Goal: Task Accomplishment & Management: Manage account settings

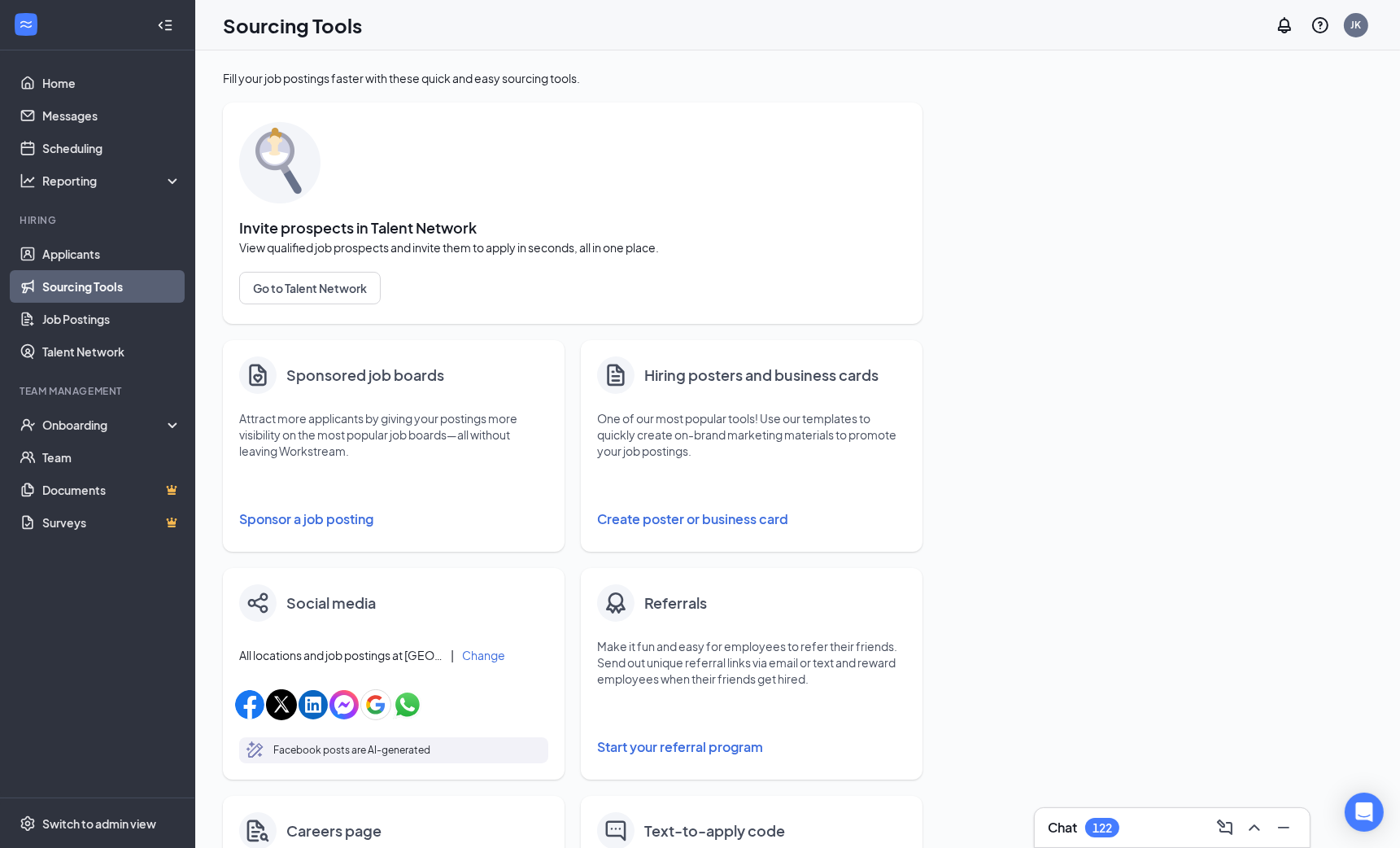
click at [327, 509] on button "Sponsor a job posting" at bounding box center [394, 519] width 309 height 32
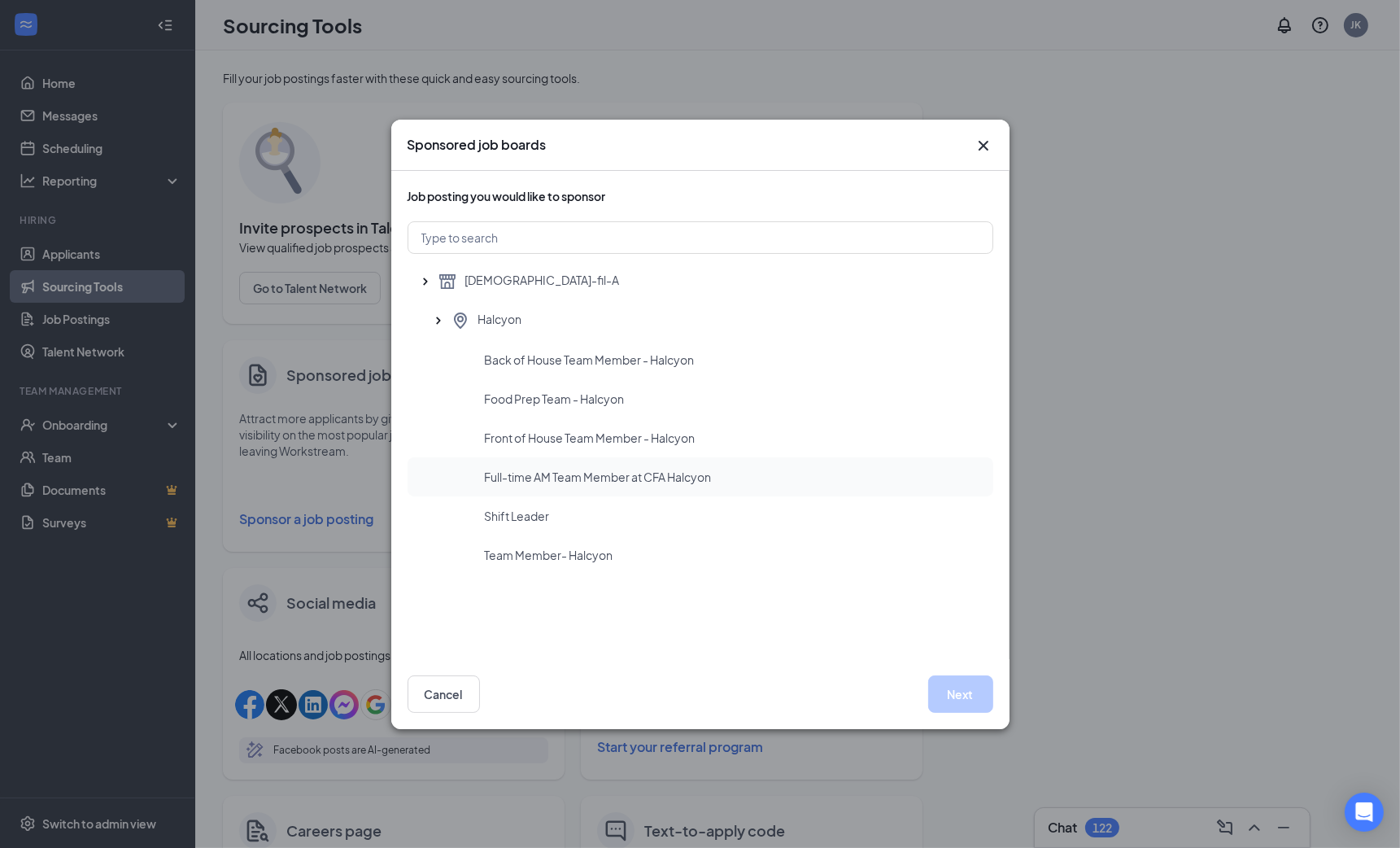
click at [663, 462] on div "Full-time AM Team Member at CFA Halcyon" at bounding box center [700, 477] width 585 height 39
click at [961, 701] on button "Next" at bounding box center [961, 694] width 65 height 38
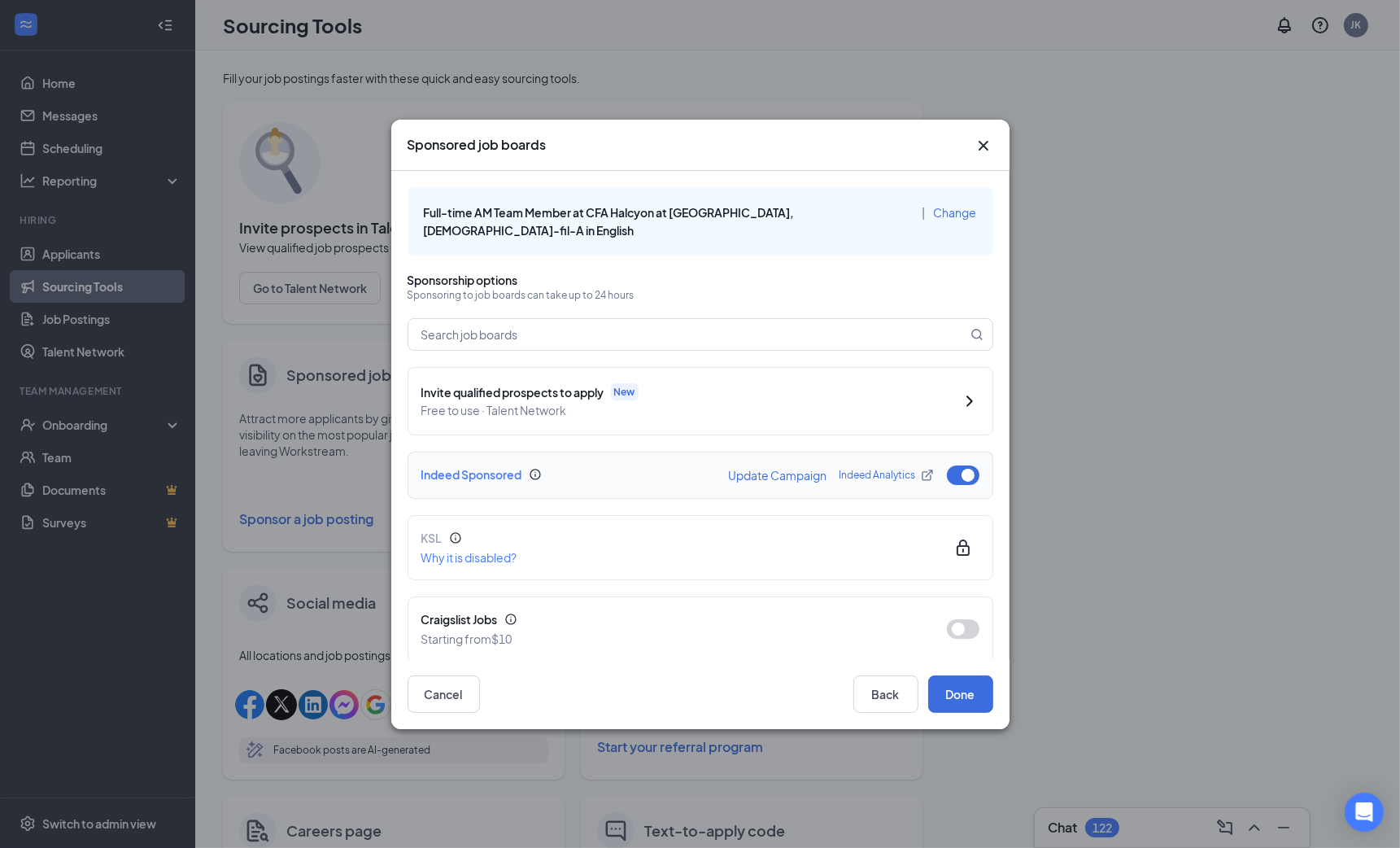
click at [973, 465] on button "button" at bounding box center [963, 474] width 32 height 20
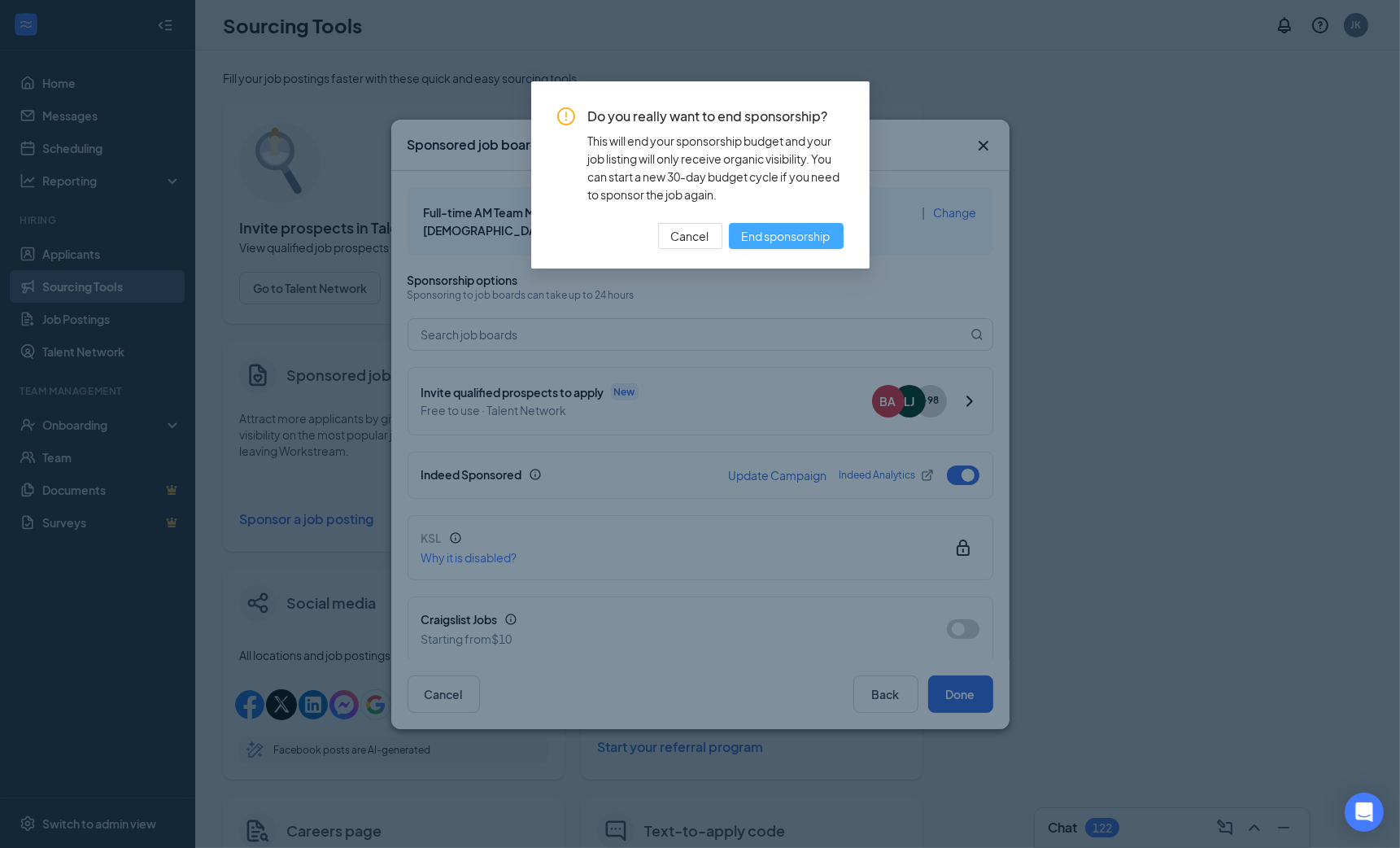
click at [809, 228] on span "End sponsorship" at bounding box center [786, 236] width 89 height 18
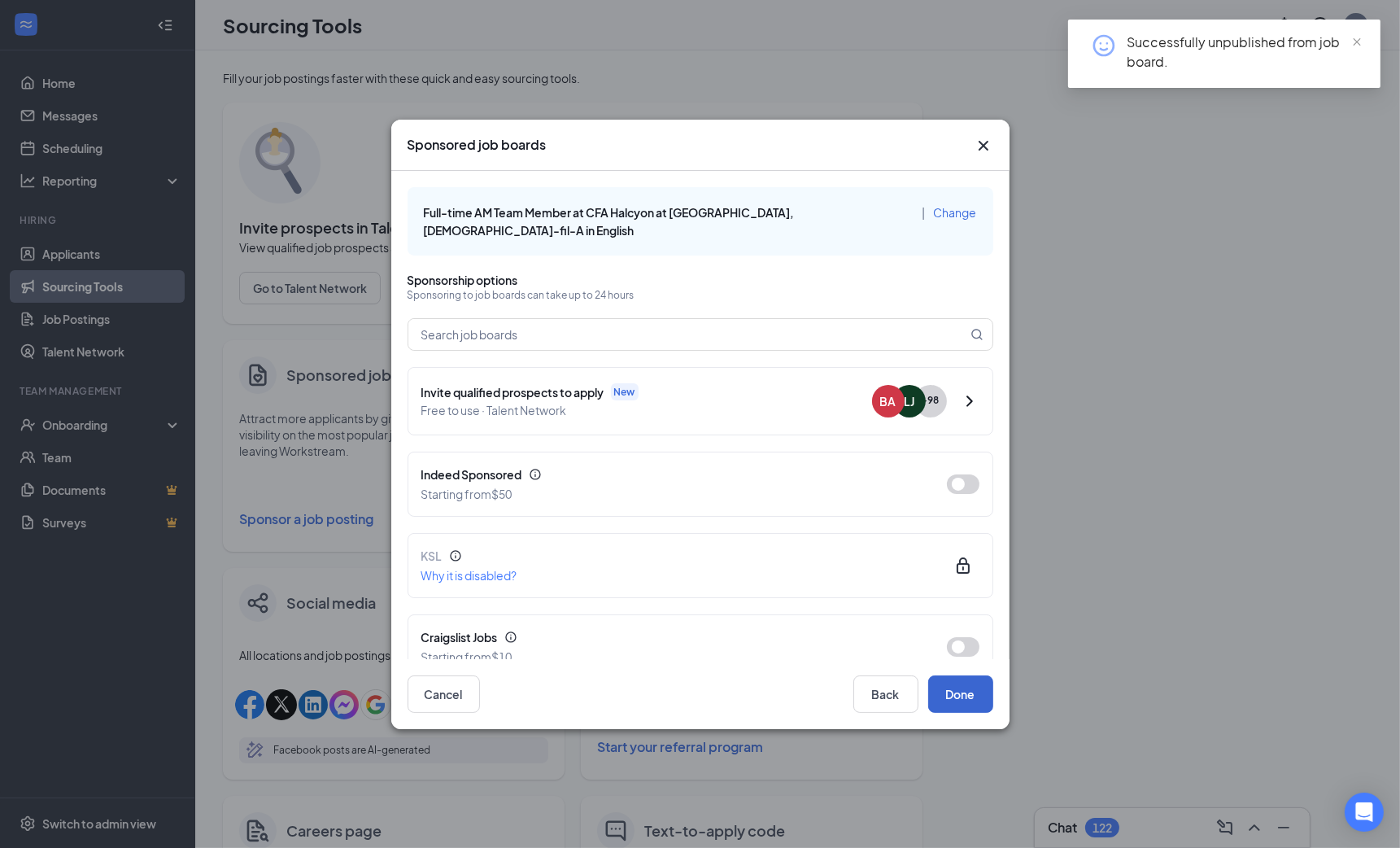
click at [968, 690] on button "Done" at bounding box center [961, 694] width 65 height 38
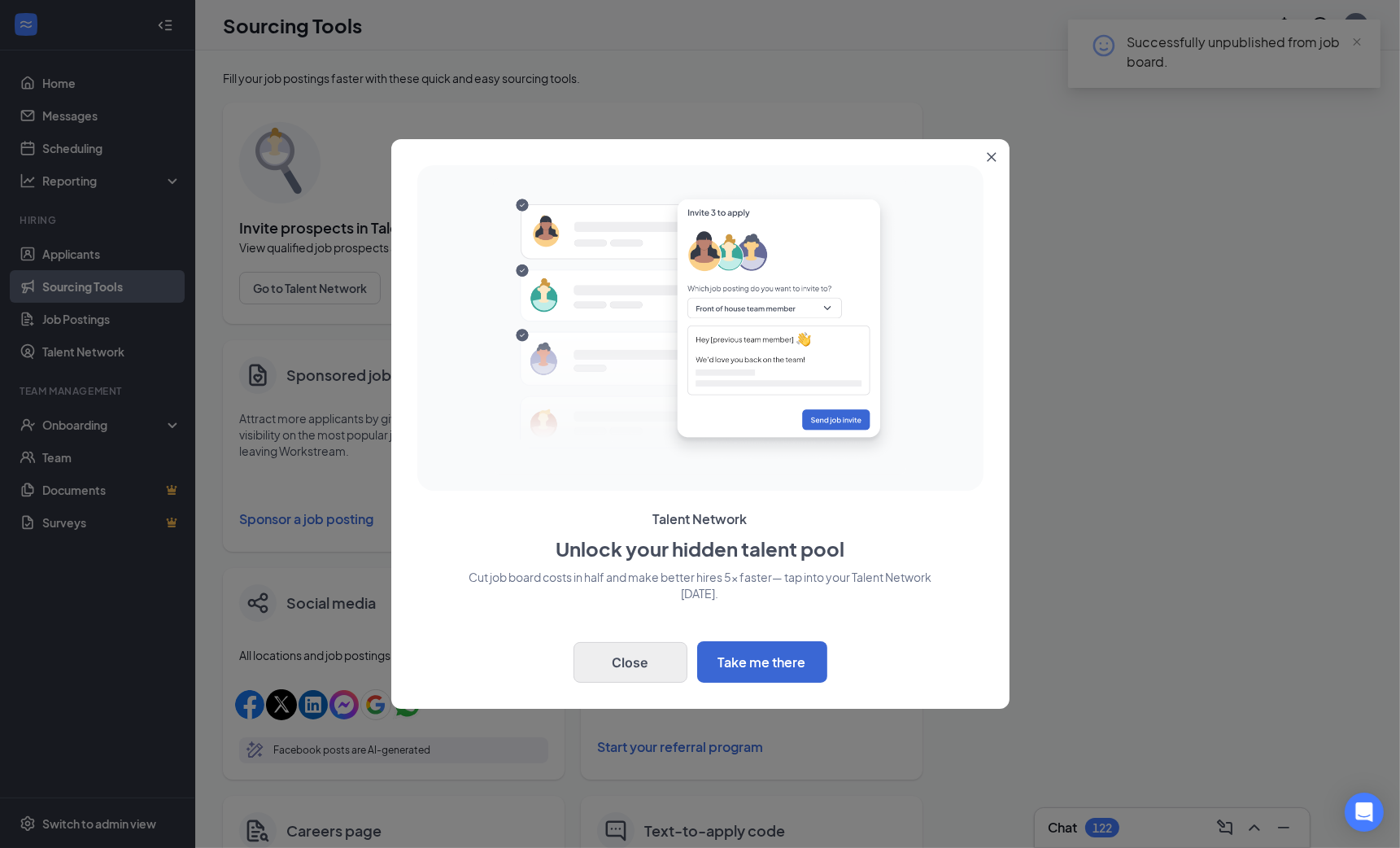
click at [657, 657] on button "Close" at bounding box center [630, 662] width 114 height 41
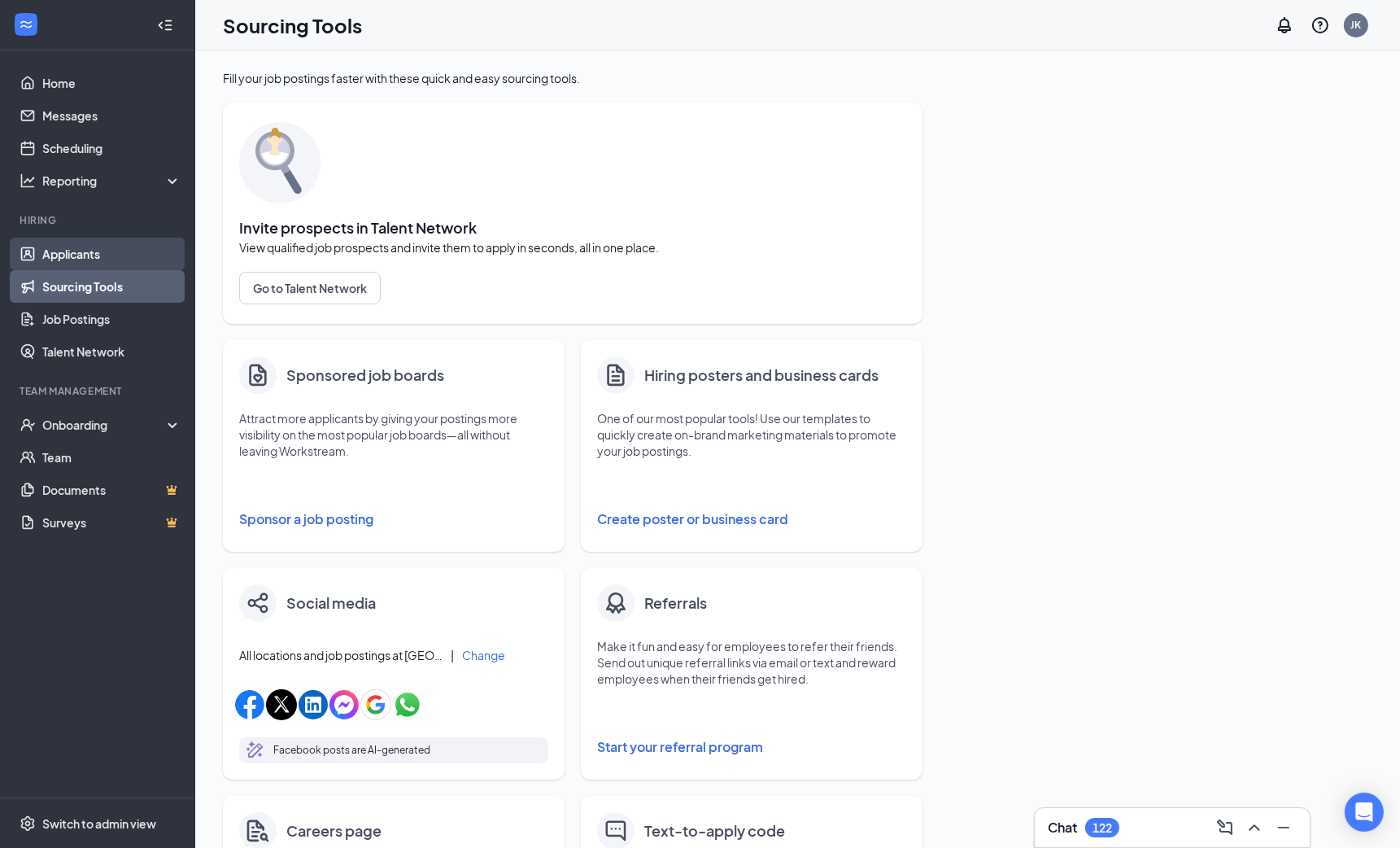
click at [83, 262] on link "Applicants" at bounding box center [111, 254] width 139 height 32
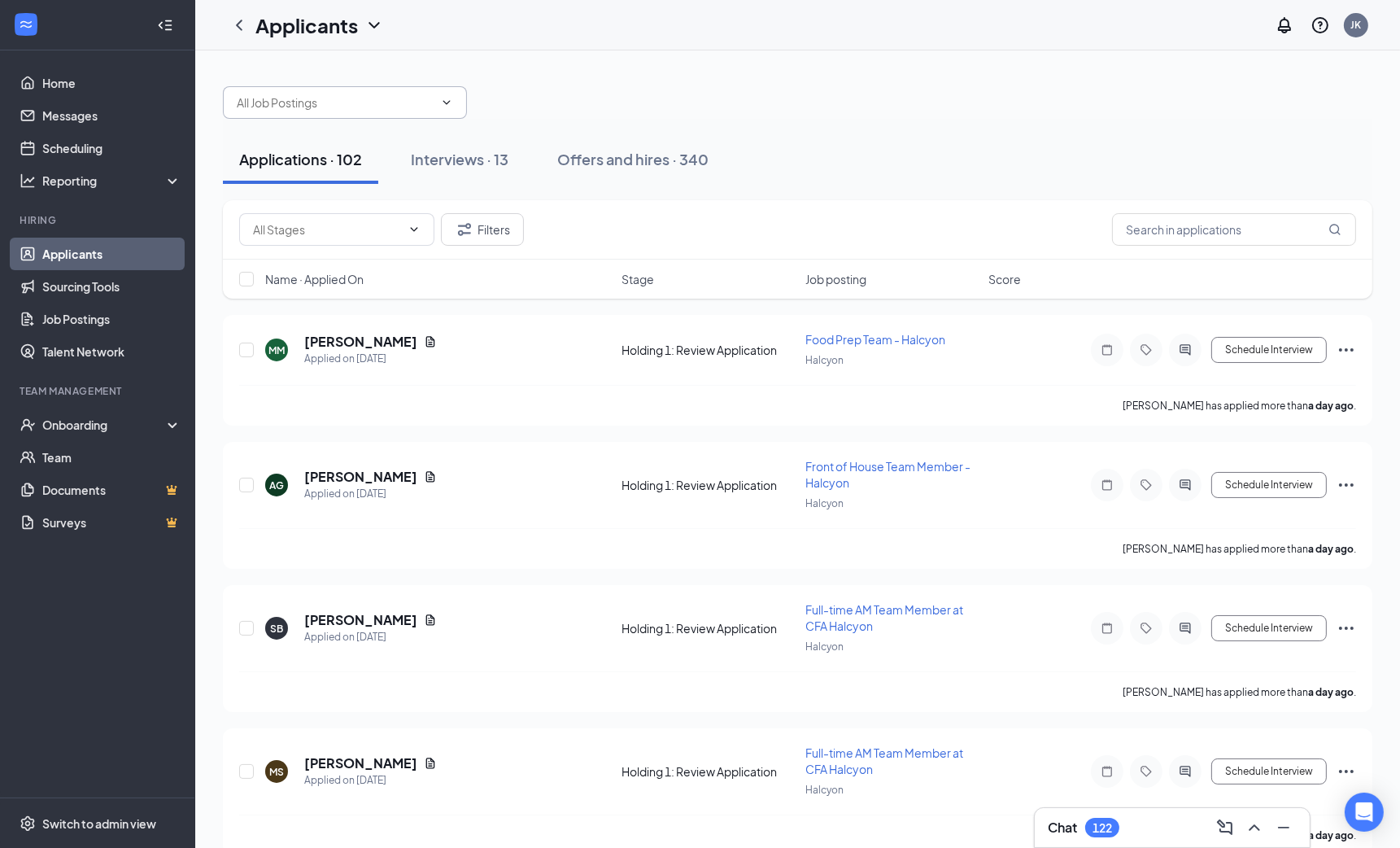
click at [340, 105] on input "text" at bounding box center [335, 102] width 197 height 18
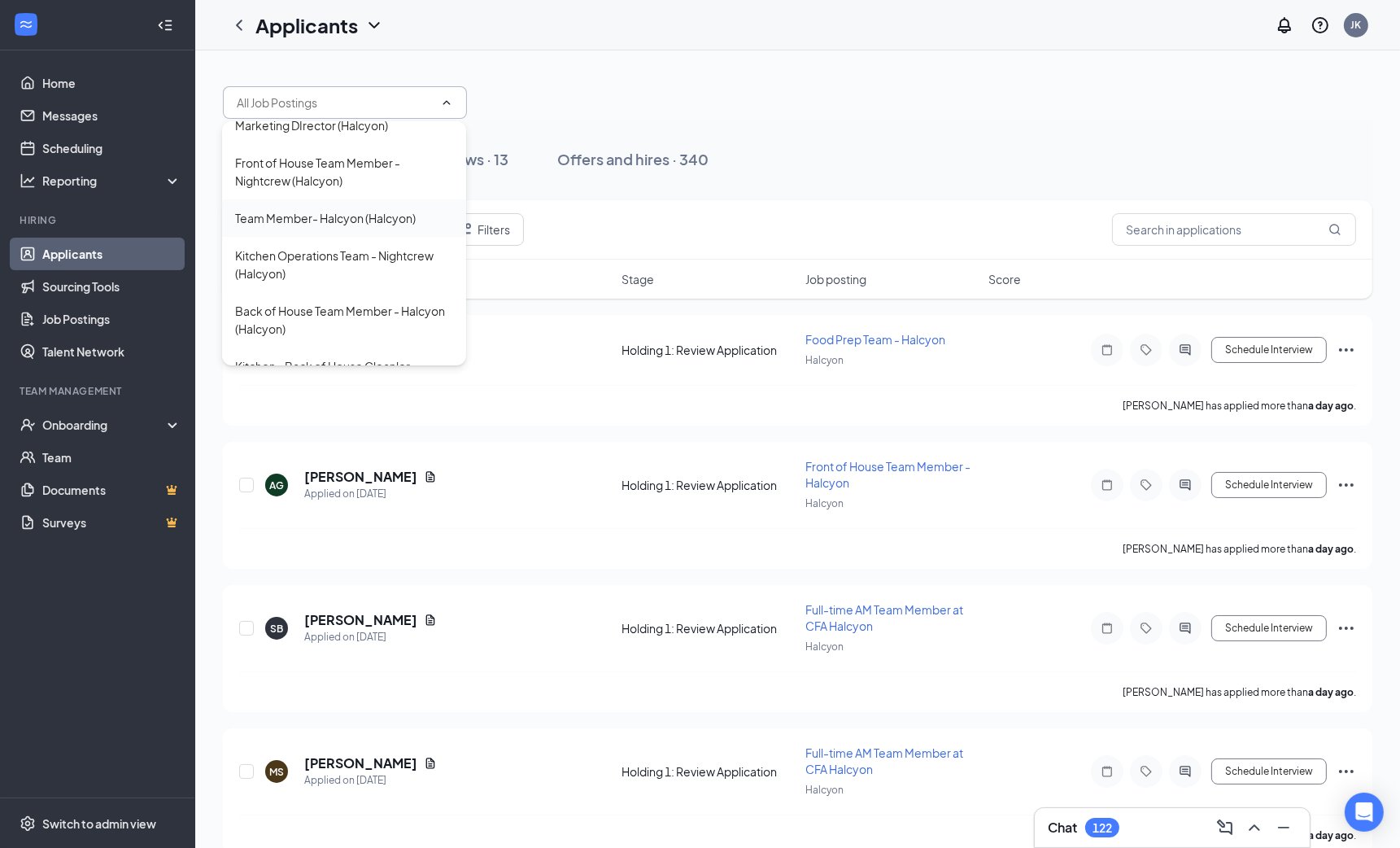
scroll to position [224, 0]
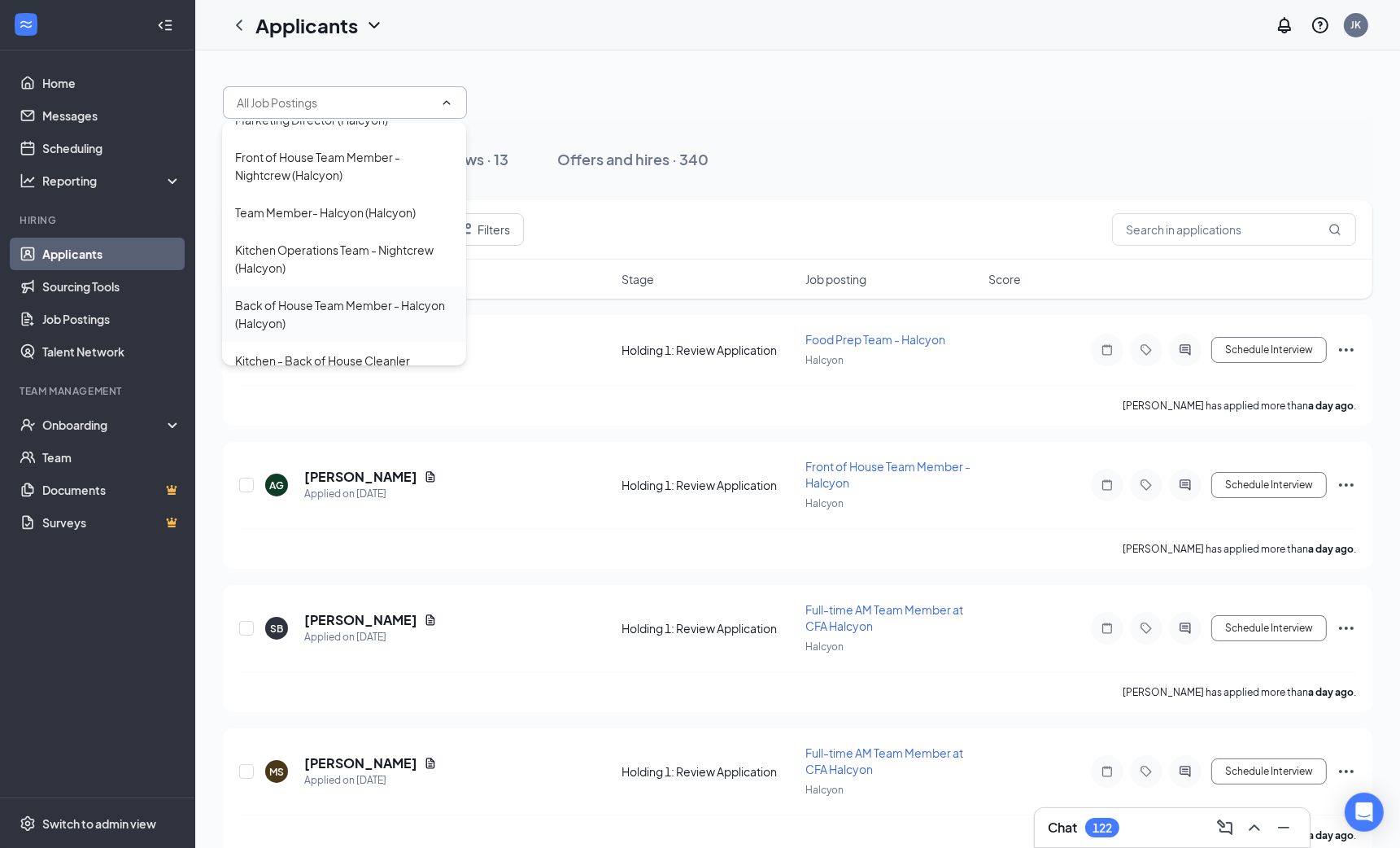
click at [374, 296] on div "Back of House Team Member - Halcyon (Halcyon)" at bounding box center [344, 314] width 218 height 36
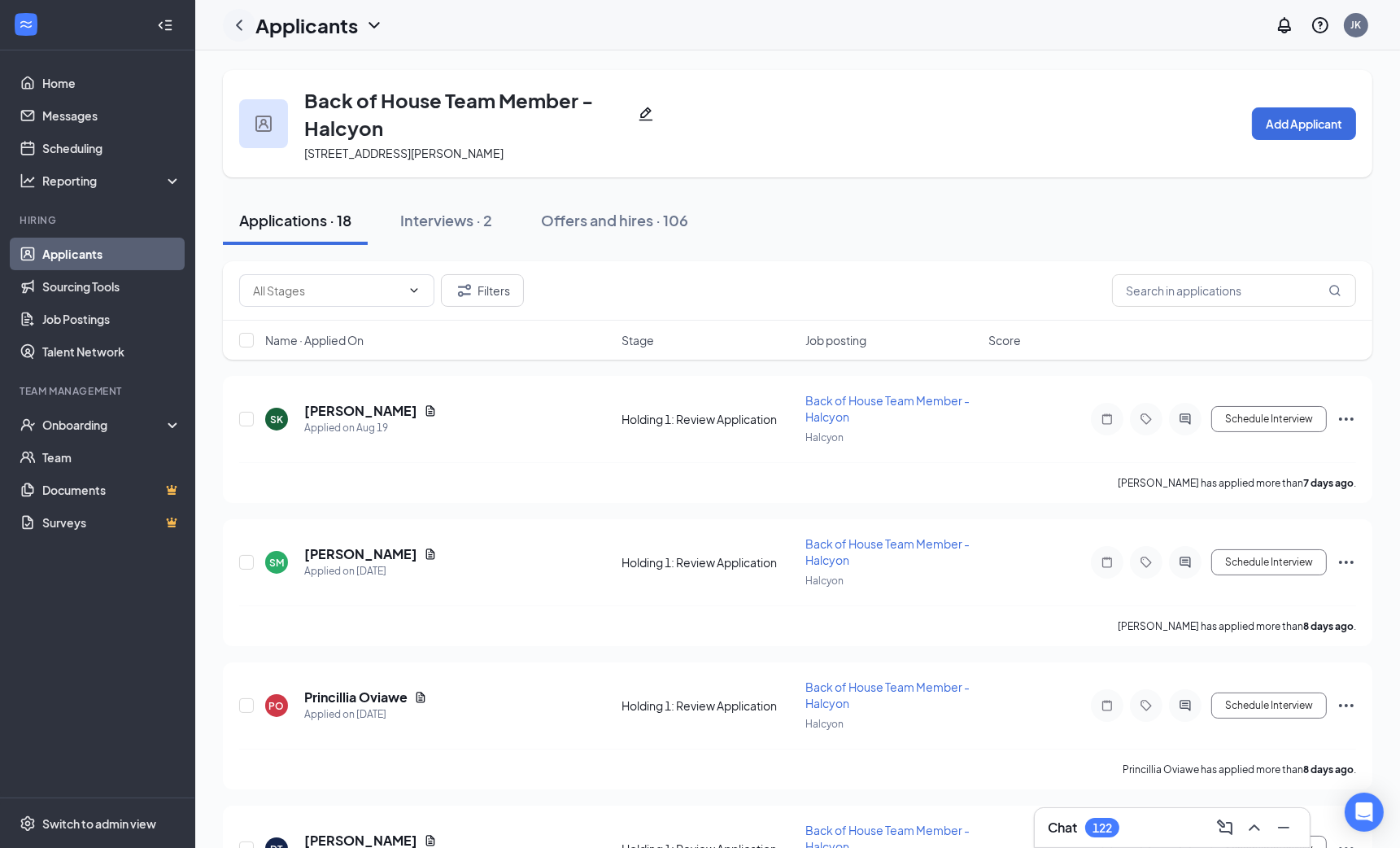
click at [245, 19] on icon "ChevronLeft" at bounding box center [238, 25] width 20 height 20
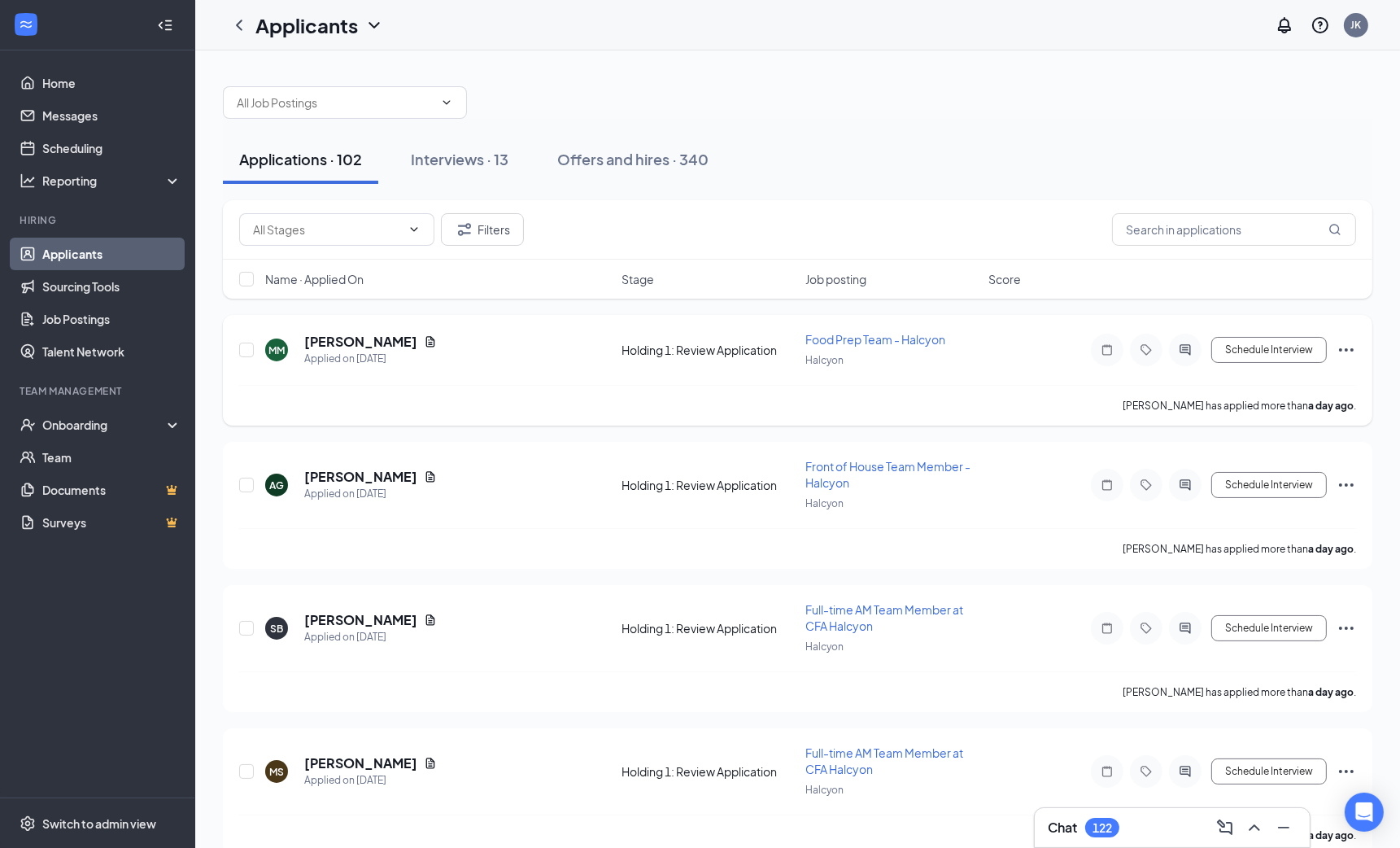
click at [363, 335] on h5 "[PERSON_NAME]" at bounding box center [361, 341] width 113 height 18
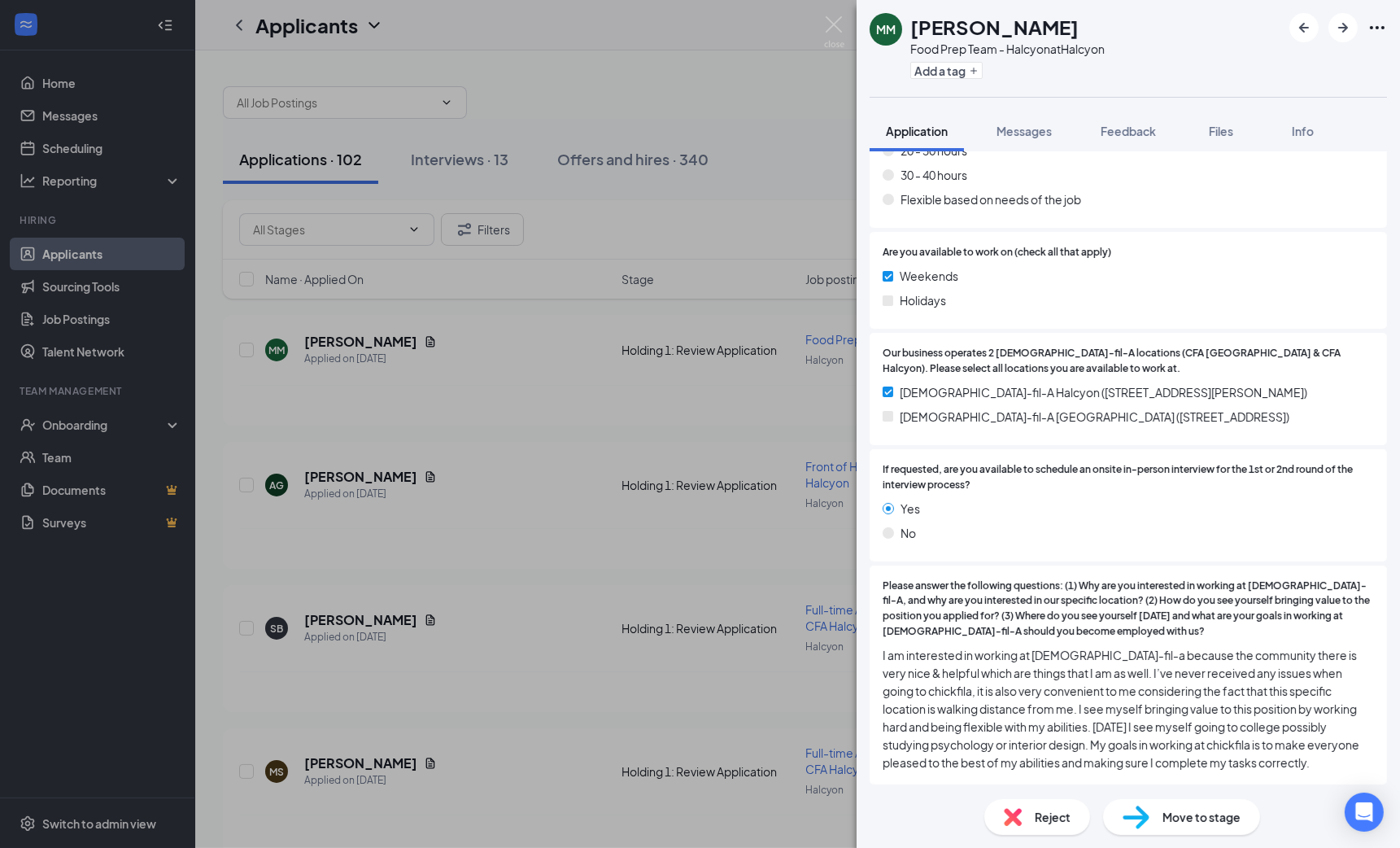
scroll to position [1375, 0]
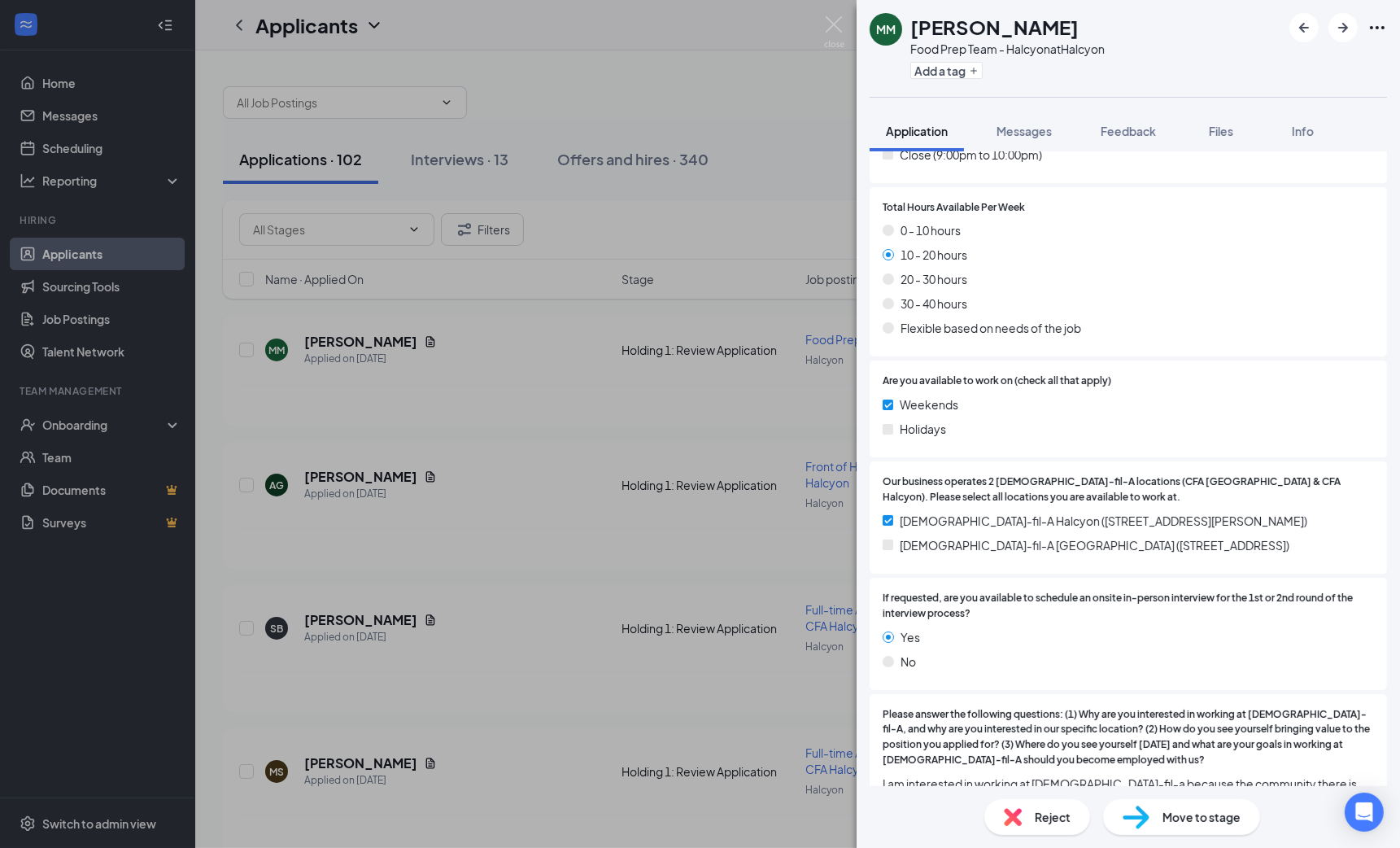
click at [674, 382] on div "MM [PERSON_NAME] Food Prep Team - Halcyon at Halcyon Add a tag Application Mess…" at bounding box center [700, 424] width 1400 height 848
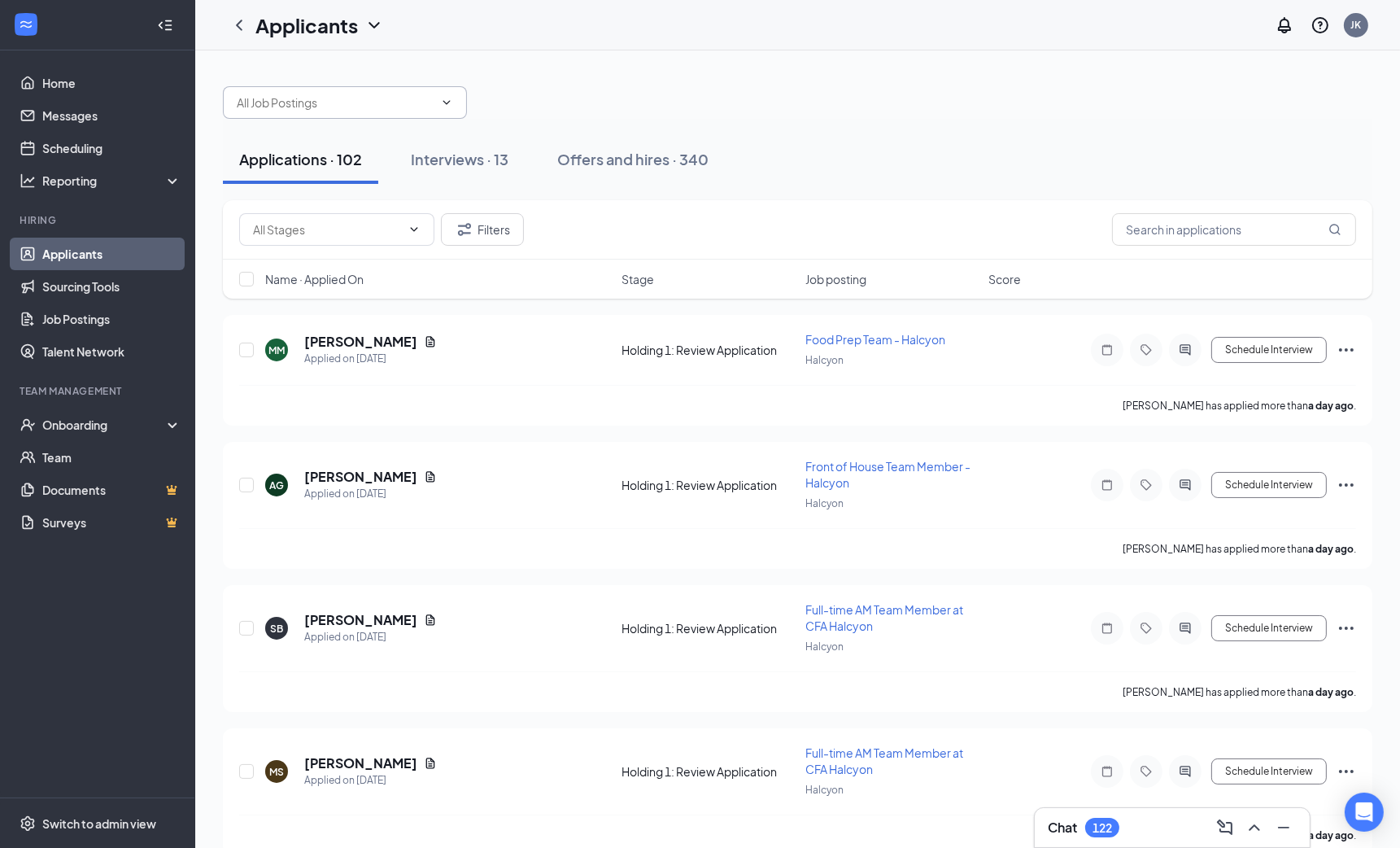
click at [415, 110] on input "text" at bounding box center [335, 102] width 197 height 18
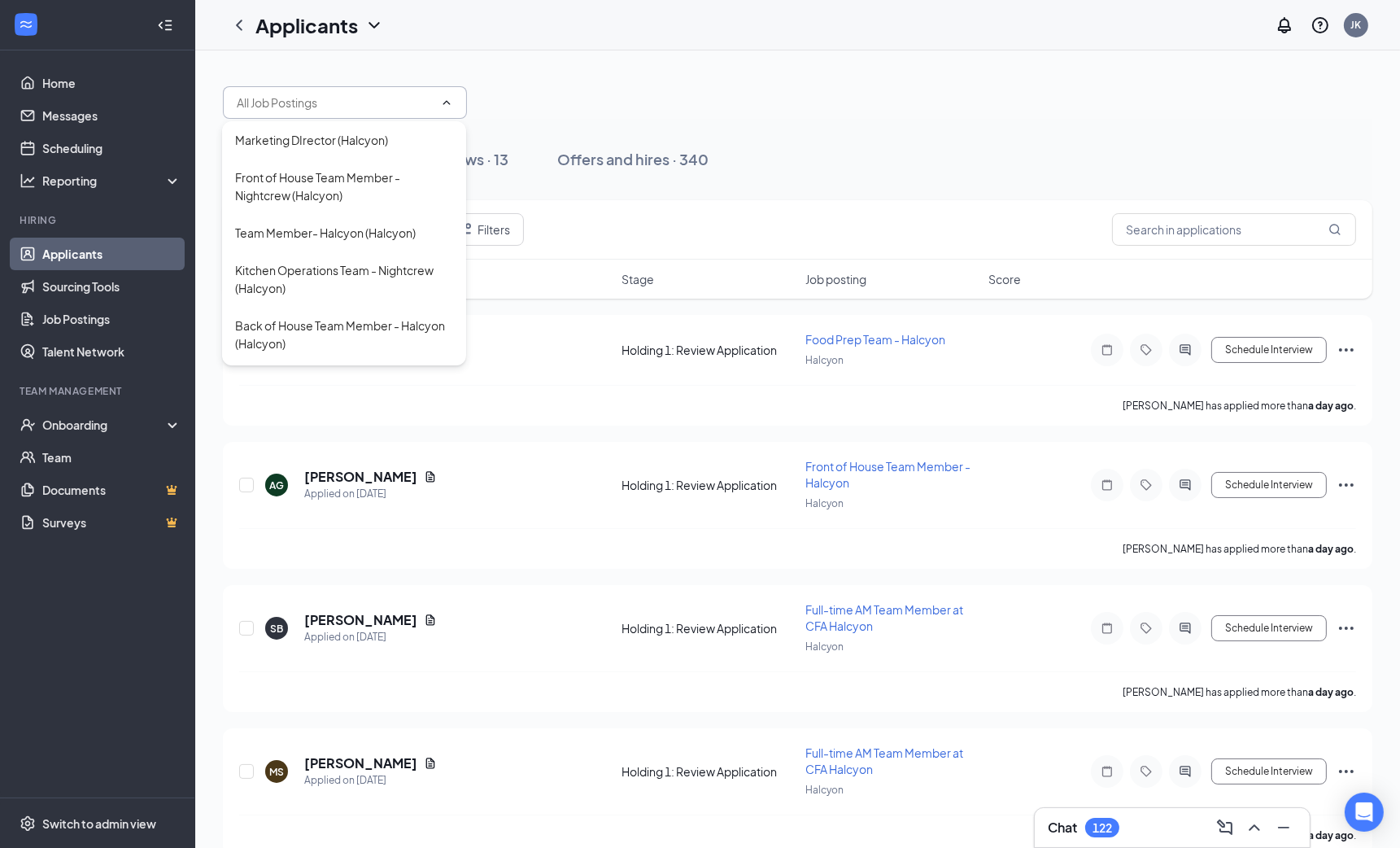
scroll to position [210, 0]
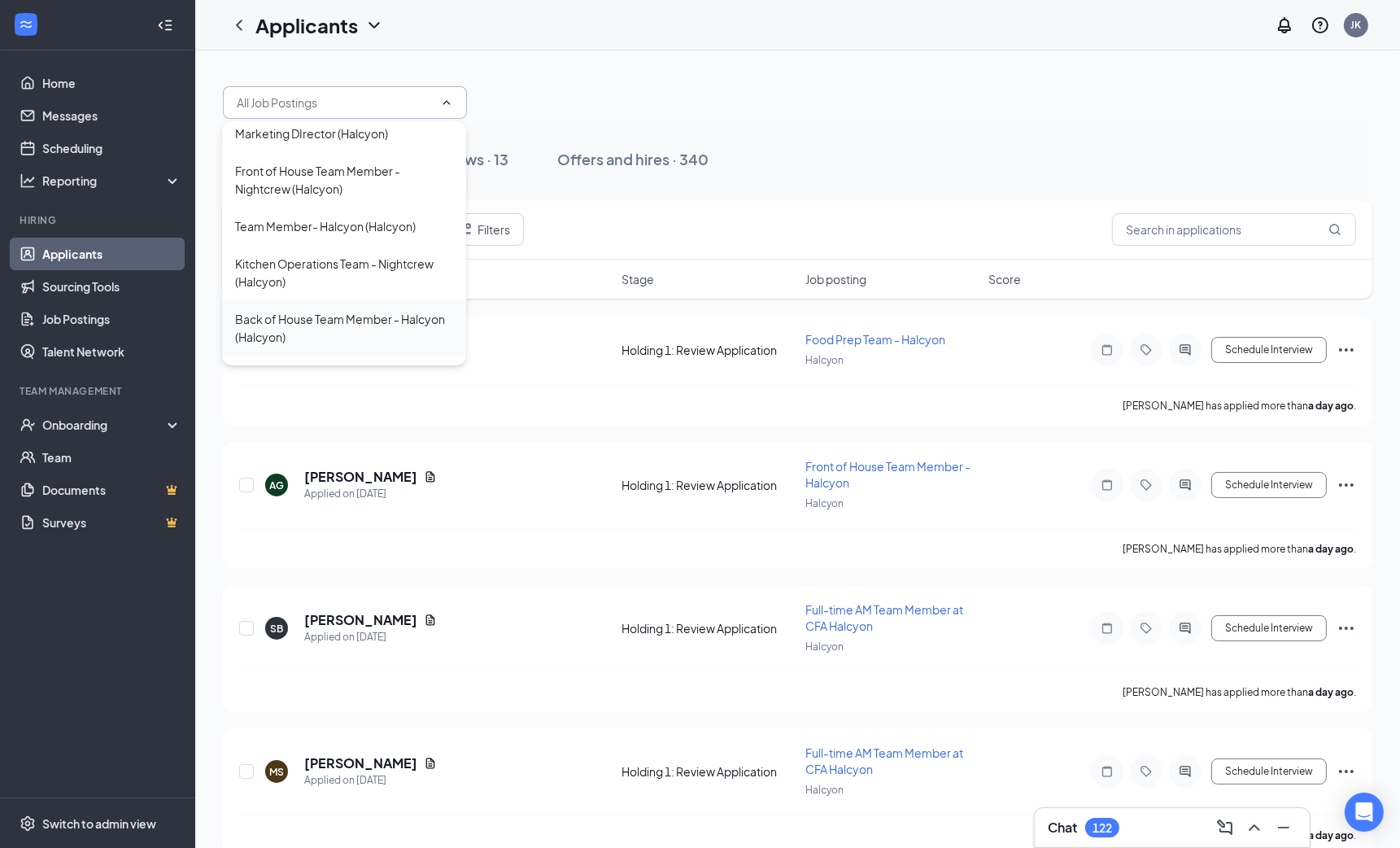
click at [318, 310] on div "Back of House Team Member - Halcyon (Halcyon)" at bounding box center [344, 328] width 218 height 36
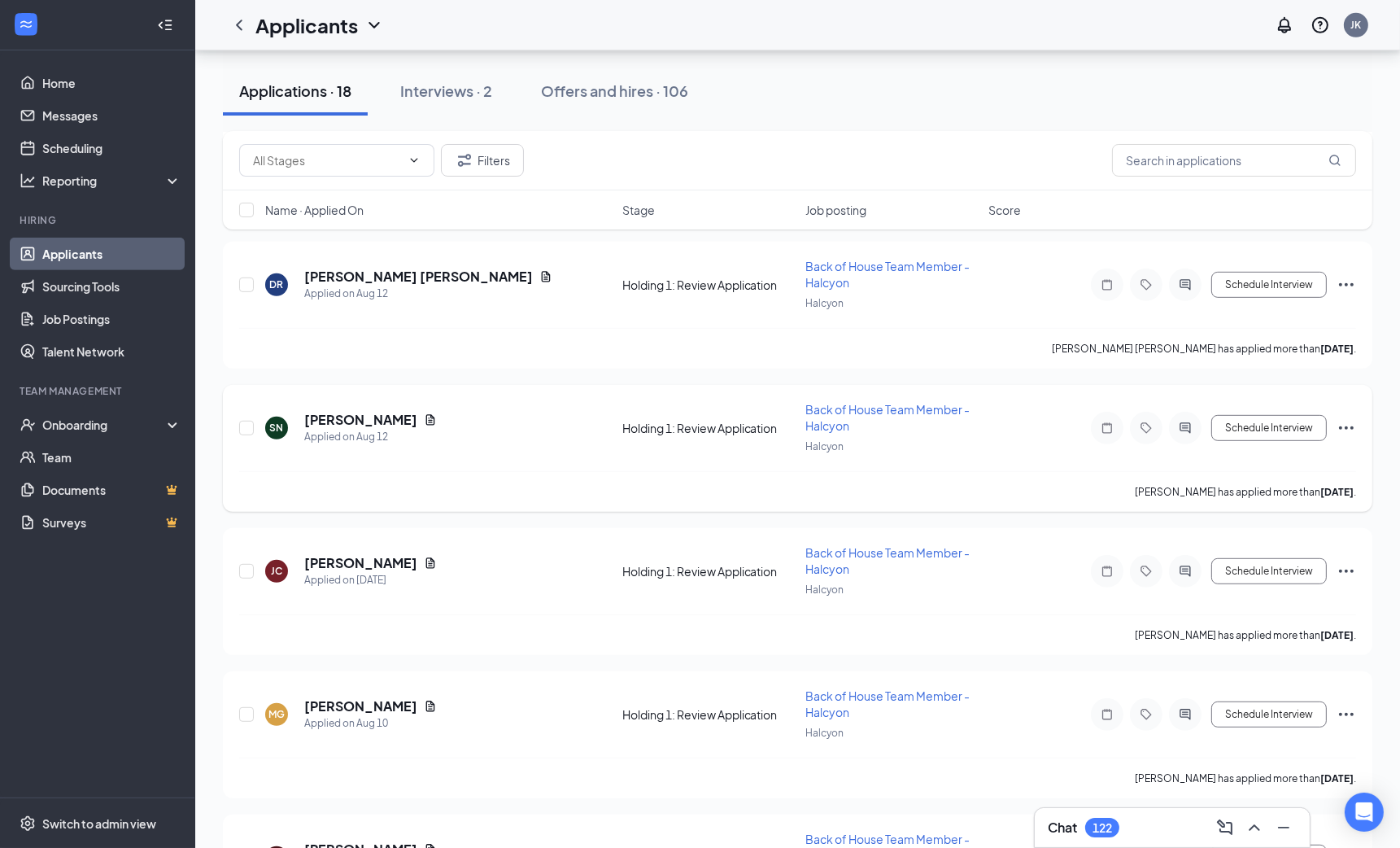
scroll to position [1090, 0]
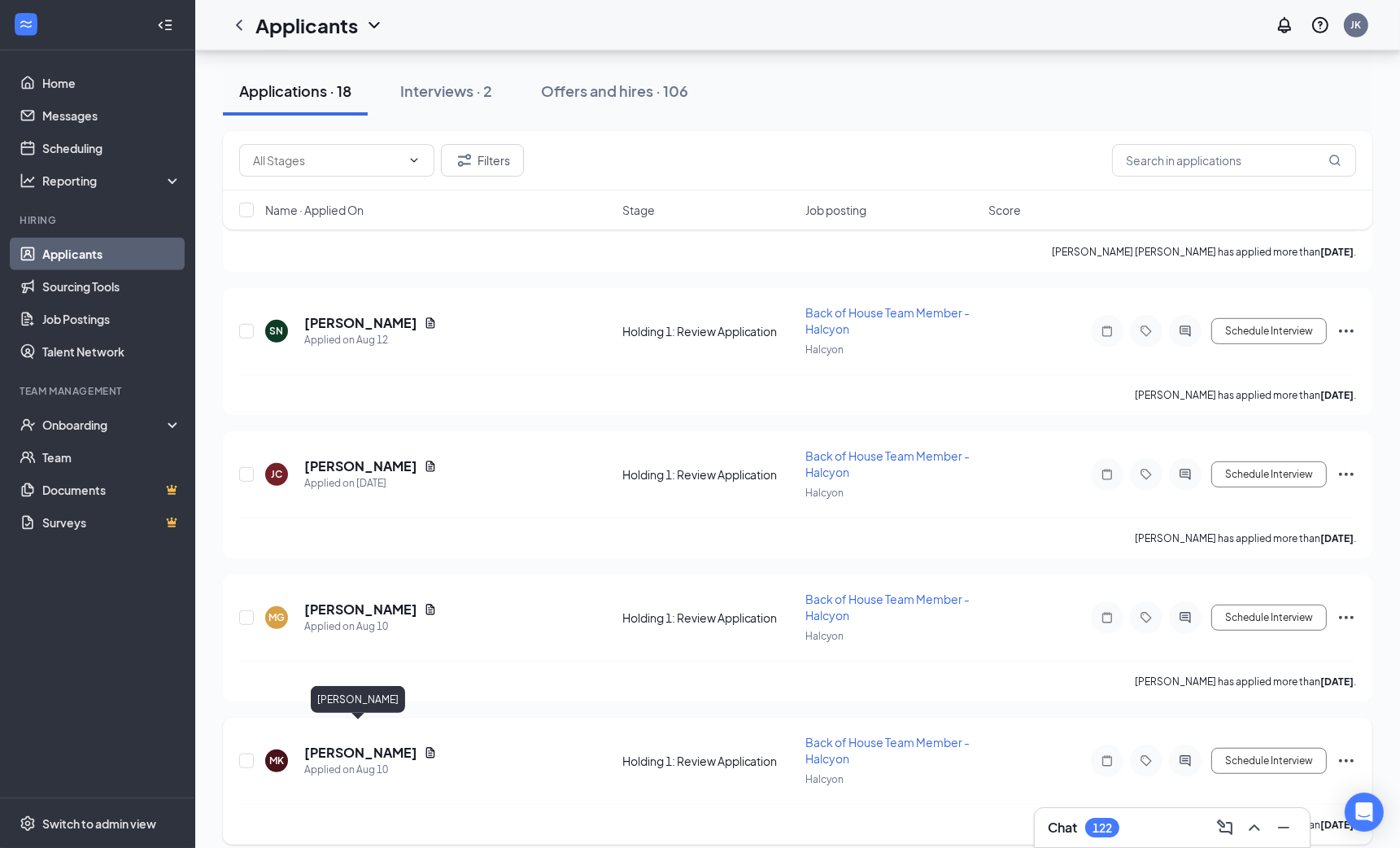
click at [354, 744] on h5 "[PERSON_NAME]" at bounding box center [361, 752] width 113 height 18
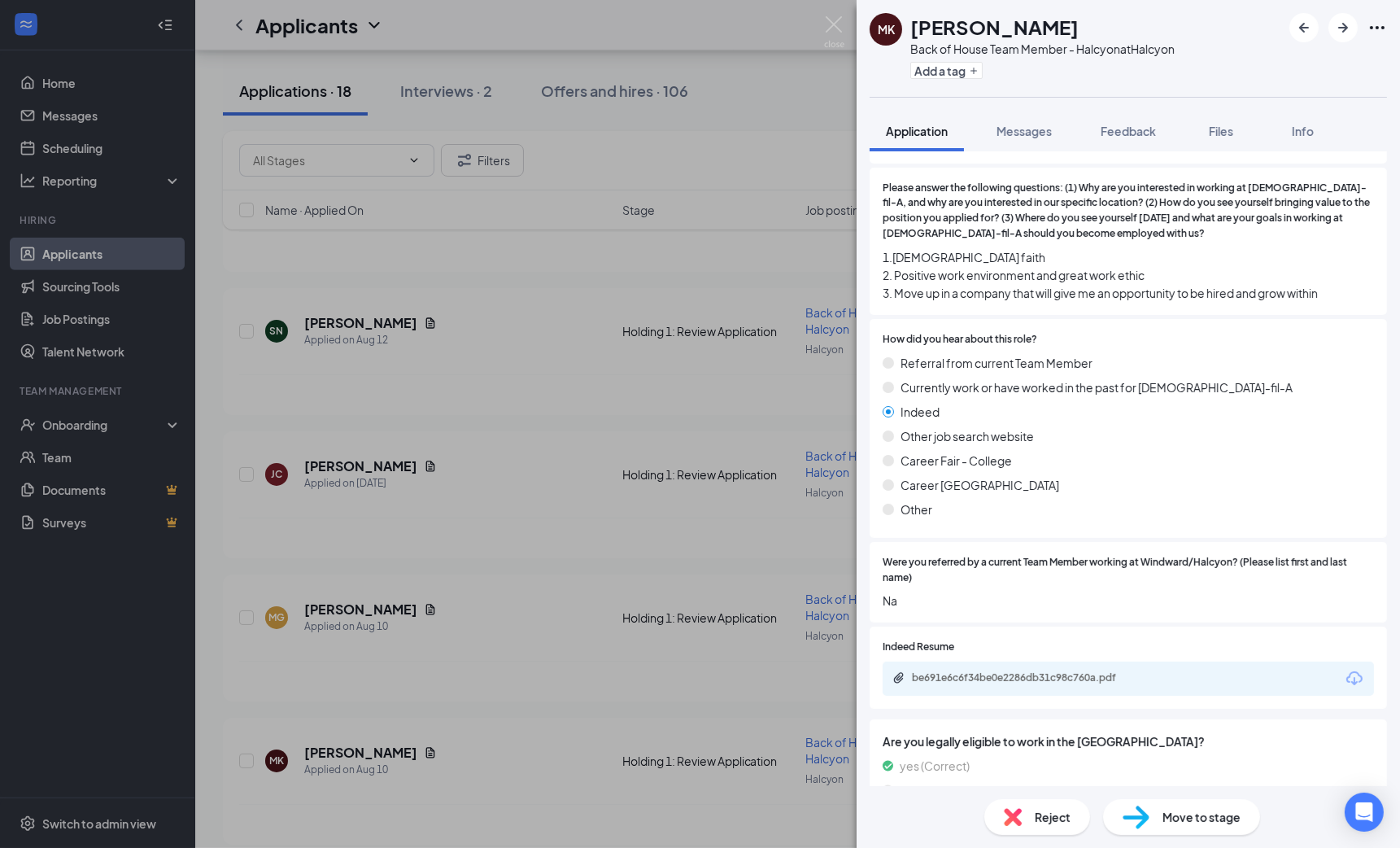
scroll to position [1856, 0]
click at [1002, 672] on div "be691e6c6f34be0e2286db31c98c760a.pdf" at bounding box center [1026, 678] width 227 height 13
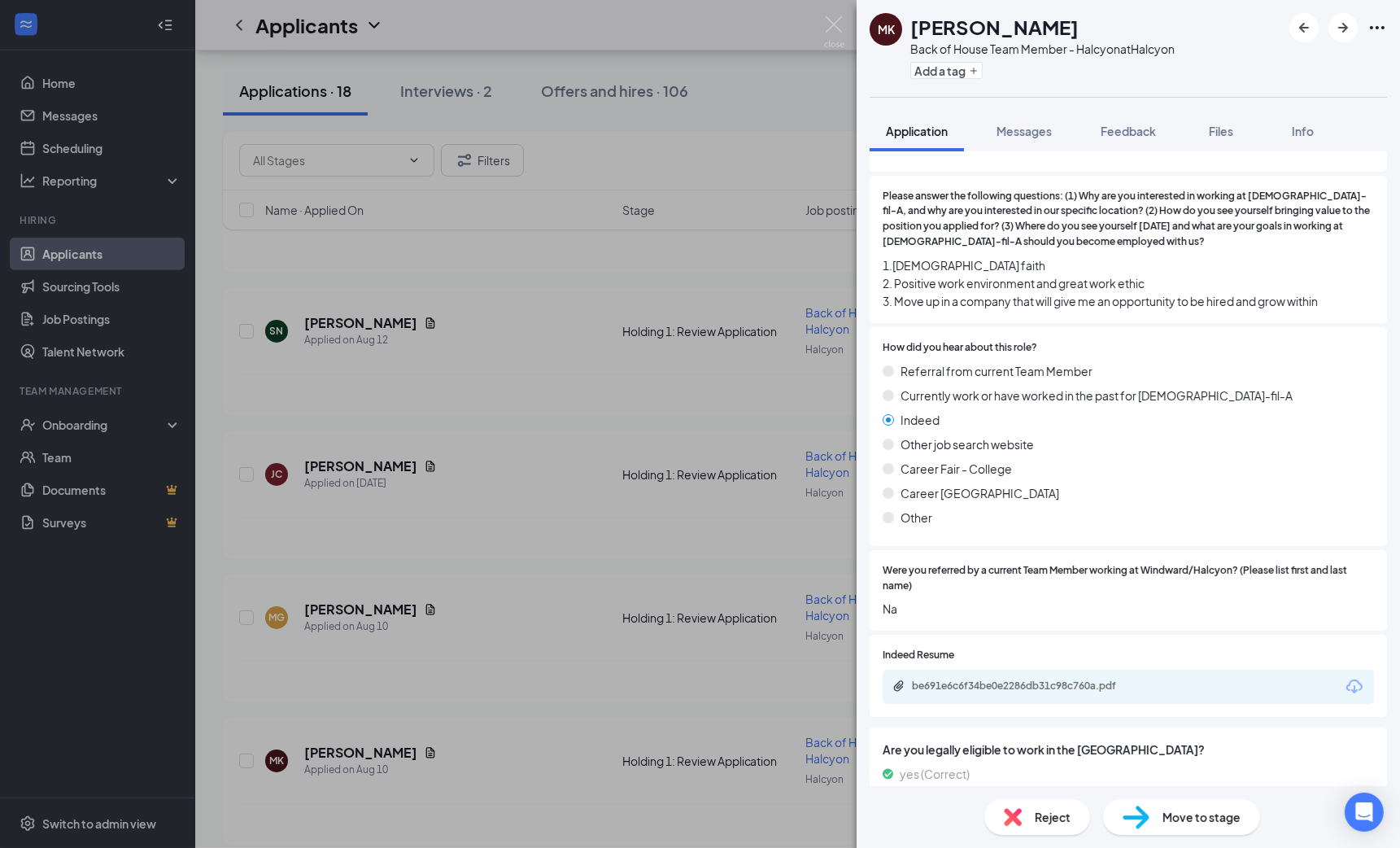
click at [438, 321] on div "MK [PERSON_NAME] Back of House Team Member - Halcyon at Halcyon Add a tag Appli…" at bounding box center [700, 424] width 1400 height 848
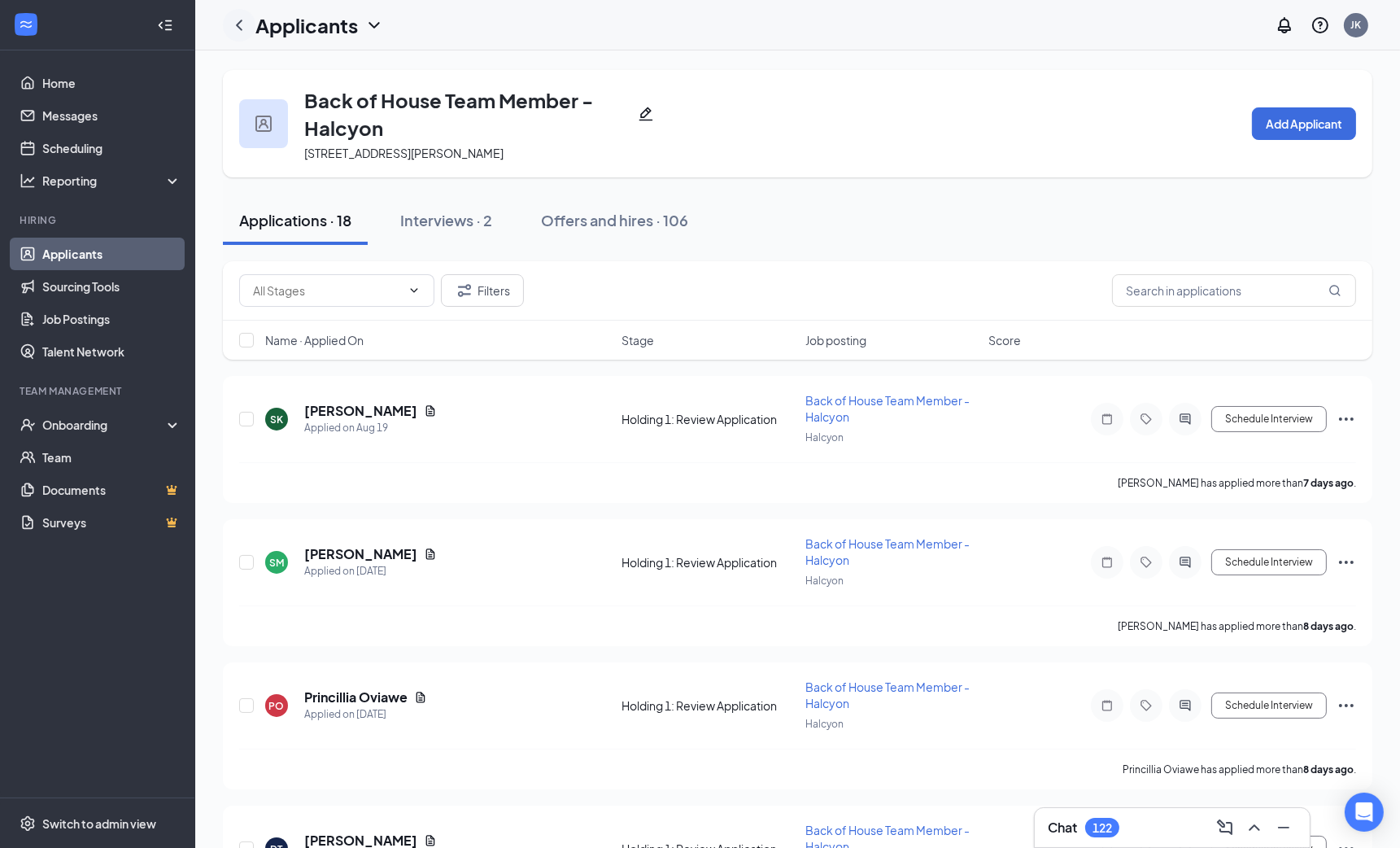
click at [233, 26] on icon "ChevronLeft" at bounding box center [238, 25] width 20 height 20
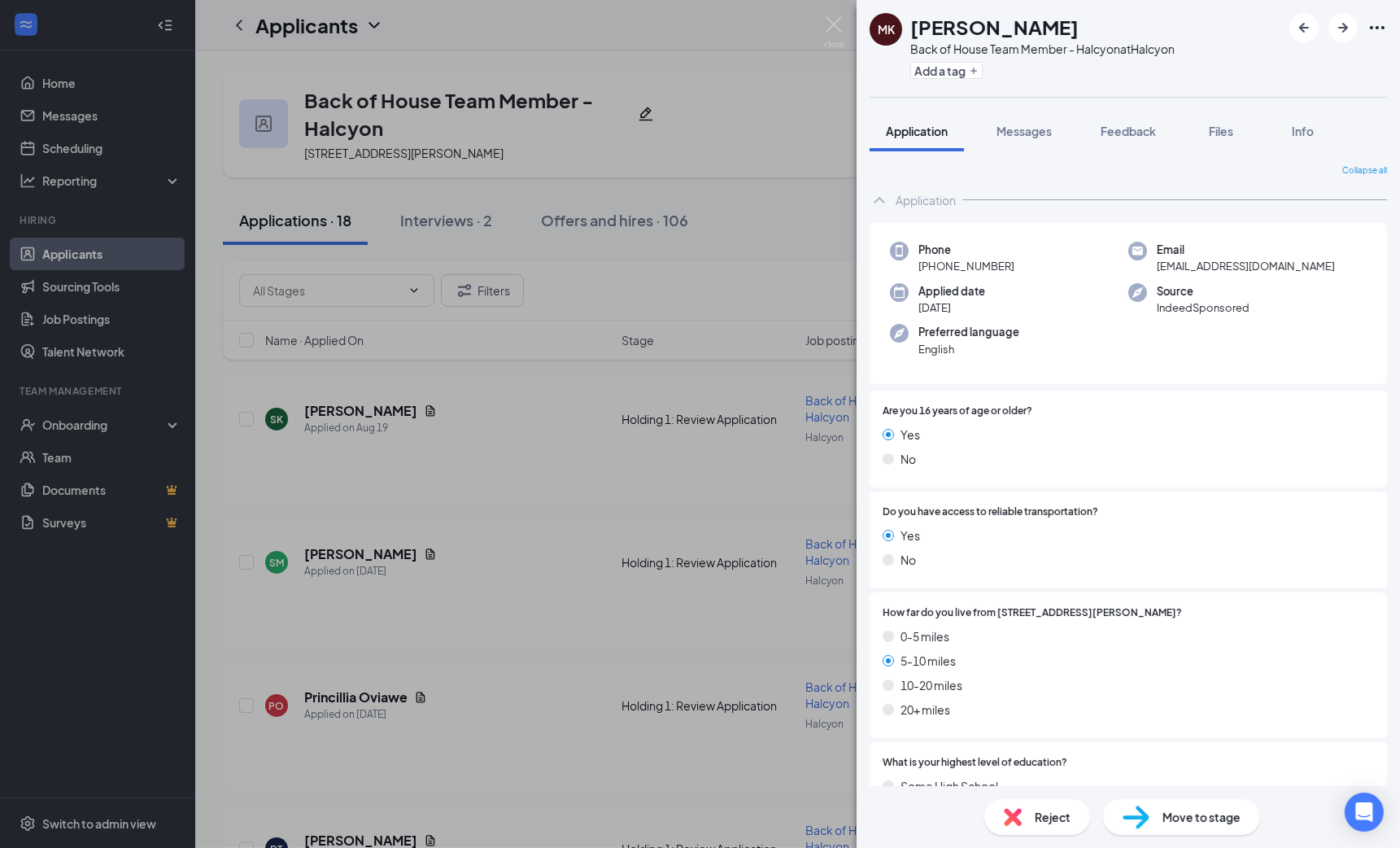
click at [384, 252] on div "MK [PERSON_NAME] Back of House Team Member - Halcyon at Halcyon Add a tag Appli…" at bounding box center [700, 424] width 1400 height 848
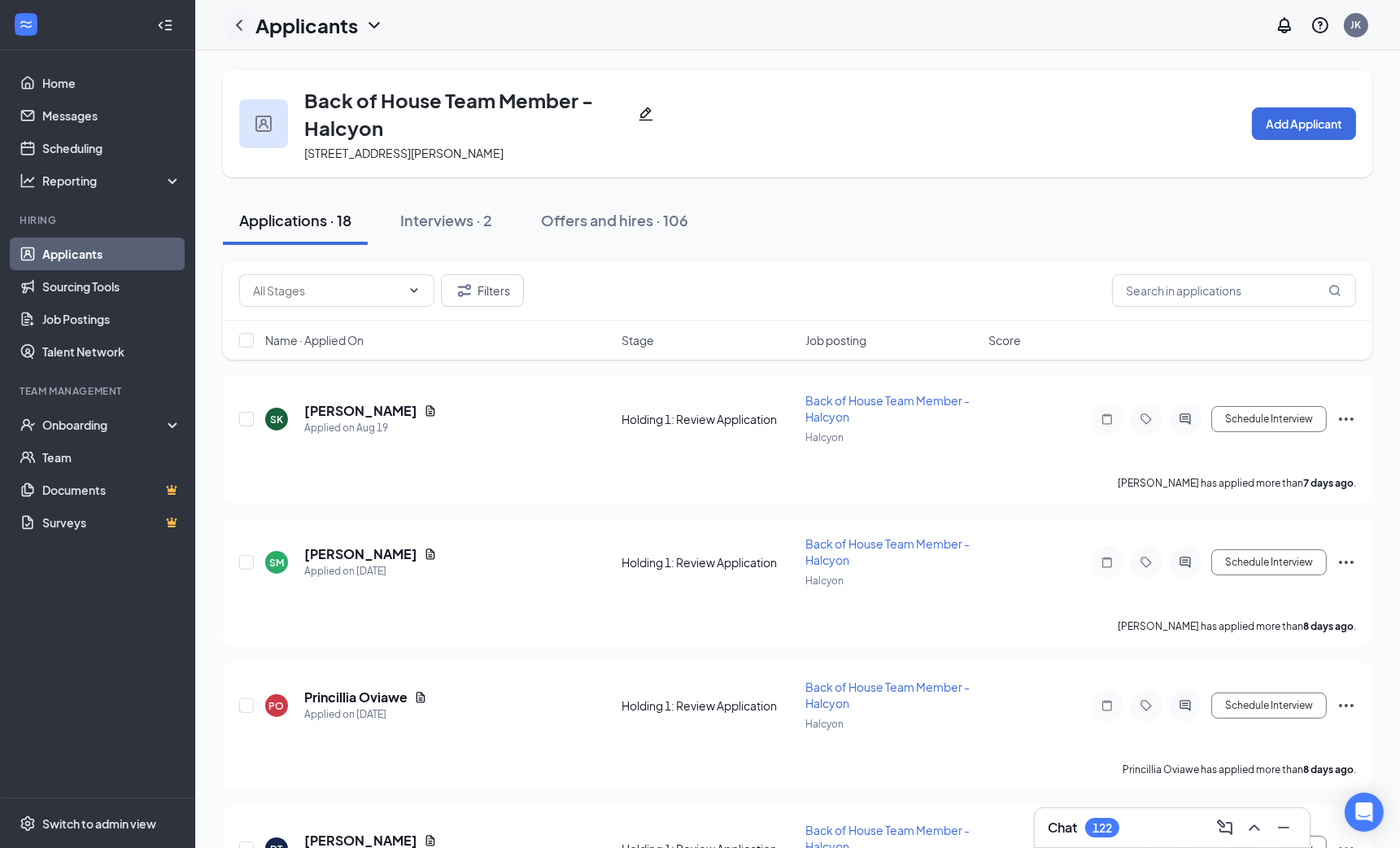
click at [237, 29] on icon "ChevronLeft" at bounding box center [238, 25] width 20 height 20
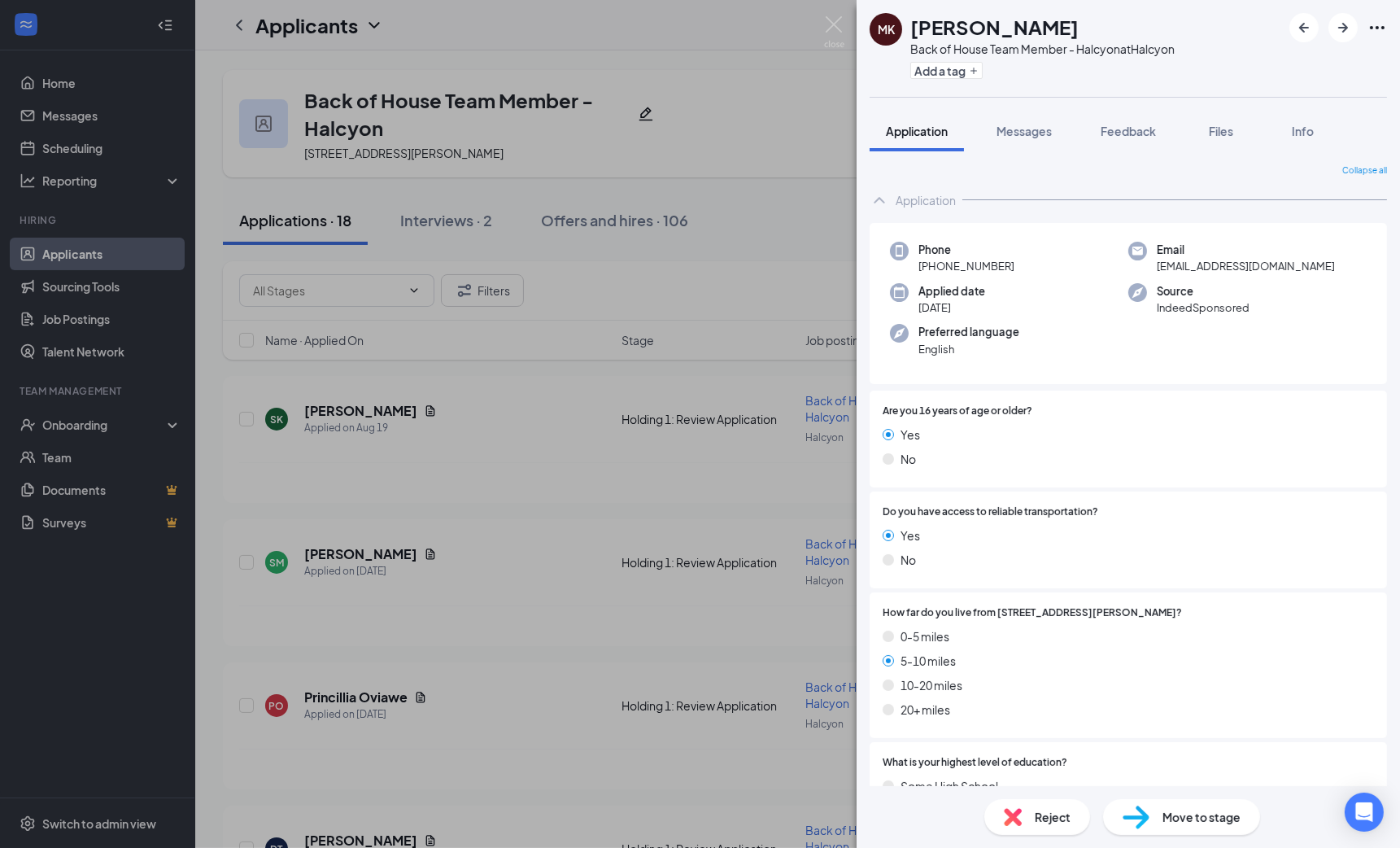
click at [491, 59] on div "MK [PERSON_NAME] Back of House Team Member - Halcyon at Halcyon Add a tag Appli…" at bounding box center [700, 424] width 1400 height 848
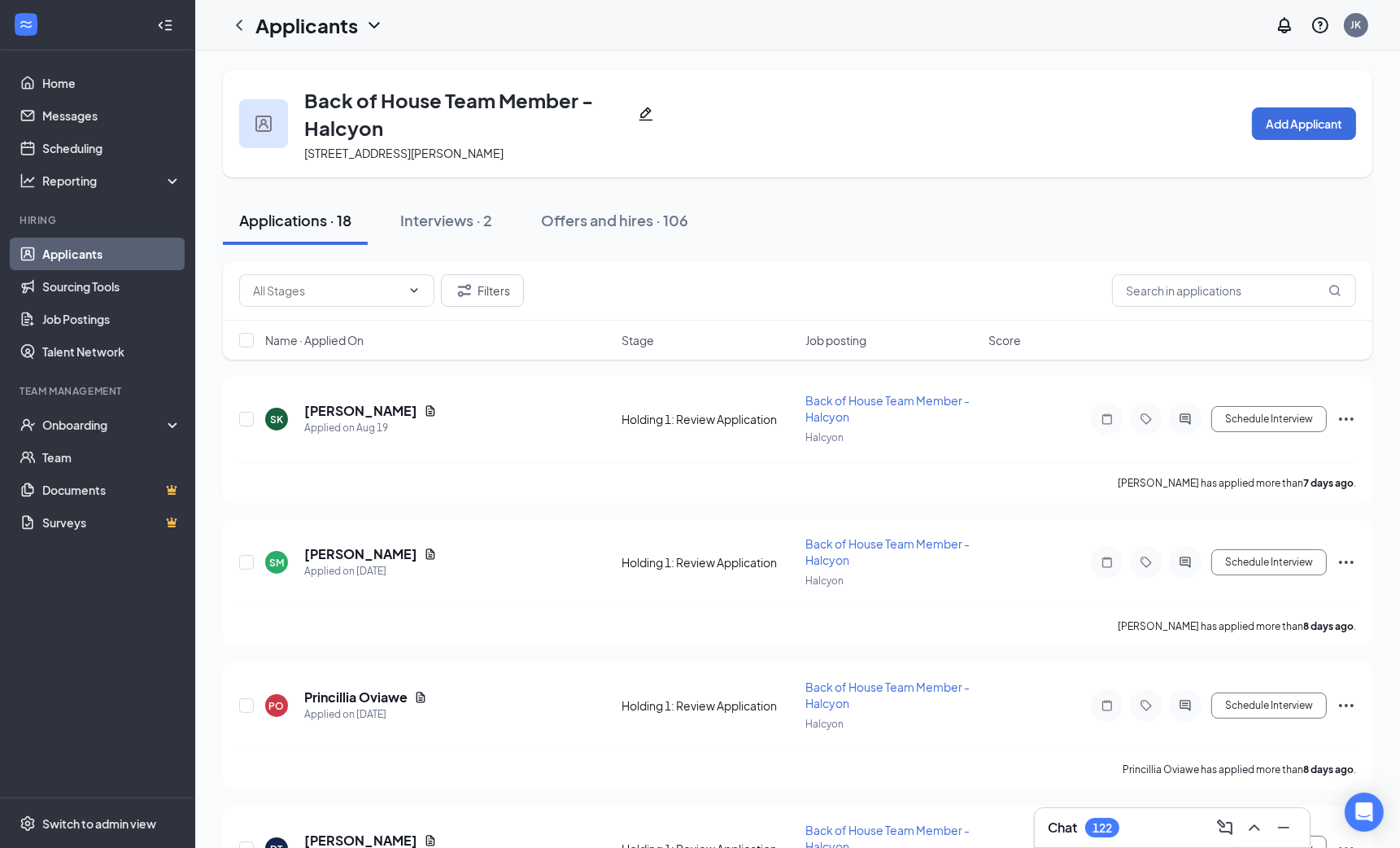
click at [335, 20] on h1 "Applicants" at bounding box center [307, 25] width 103 height 27
click at [68, 250] on link "Applicants" at bounding box center [111, 254] width 139 height 32
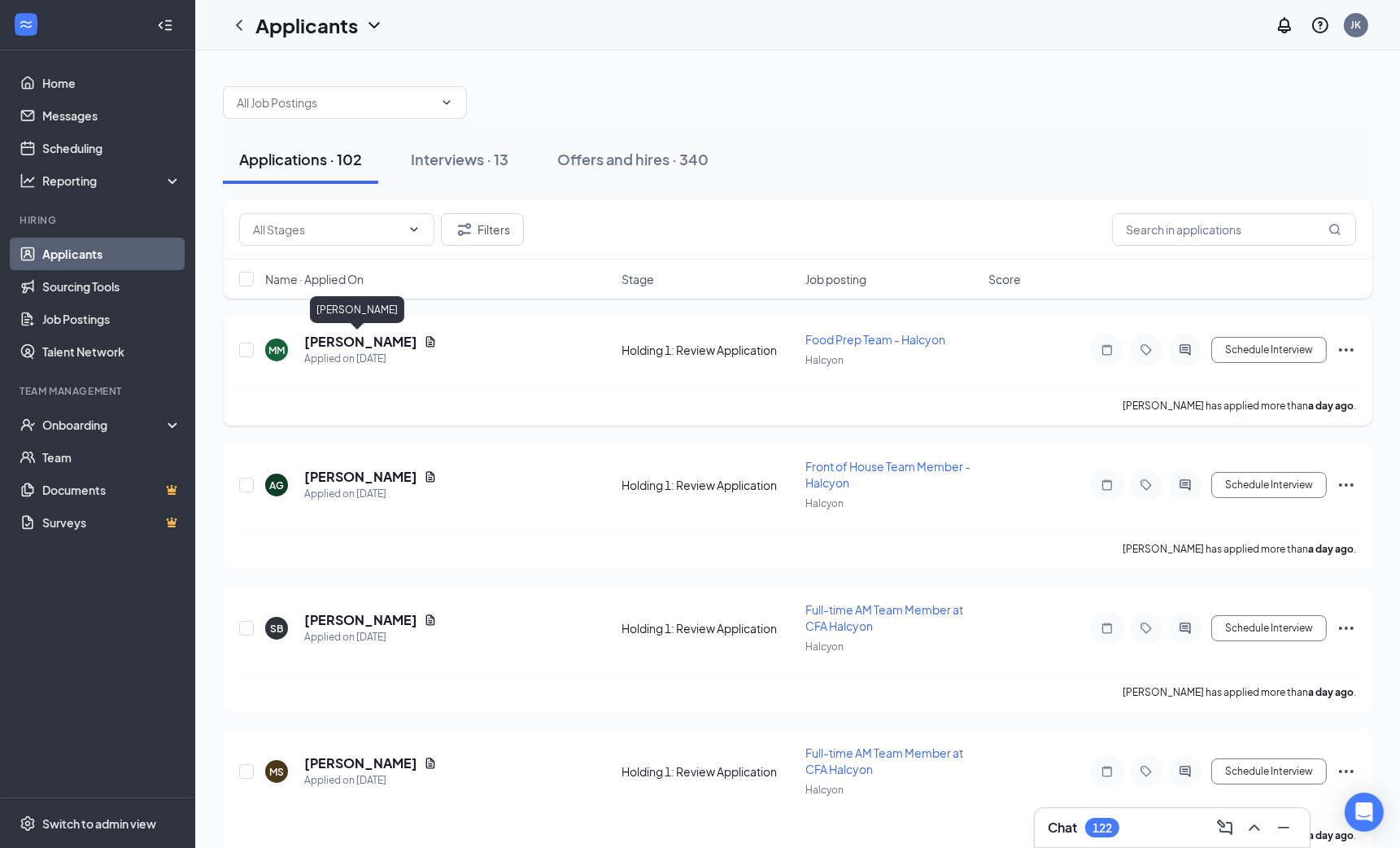
click at [333, 338] on h5 "[PERSON_NAME]" at bounding box center [361, 341] width 113 height 18
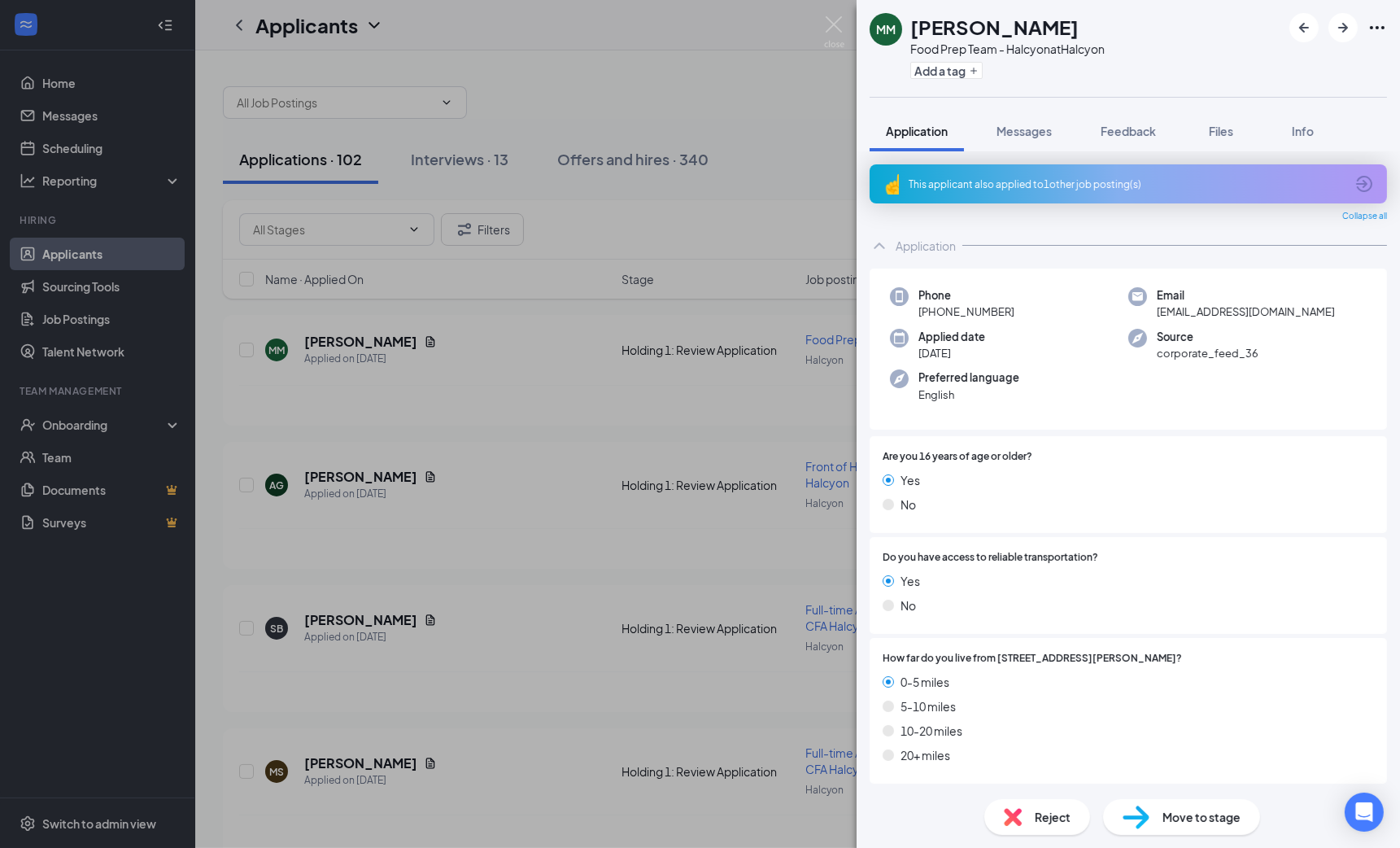
click at [1196, 816] on span "Move to stage" at bounding box center [1201, 816] width 78 height 18
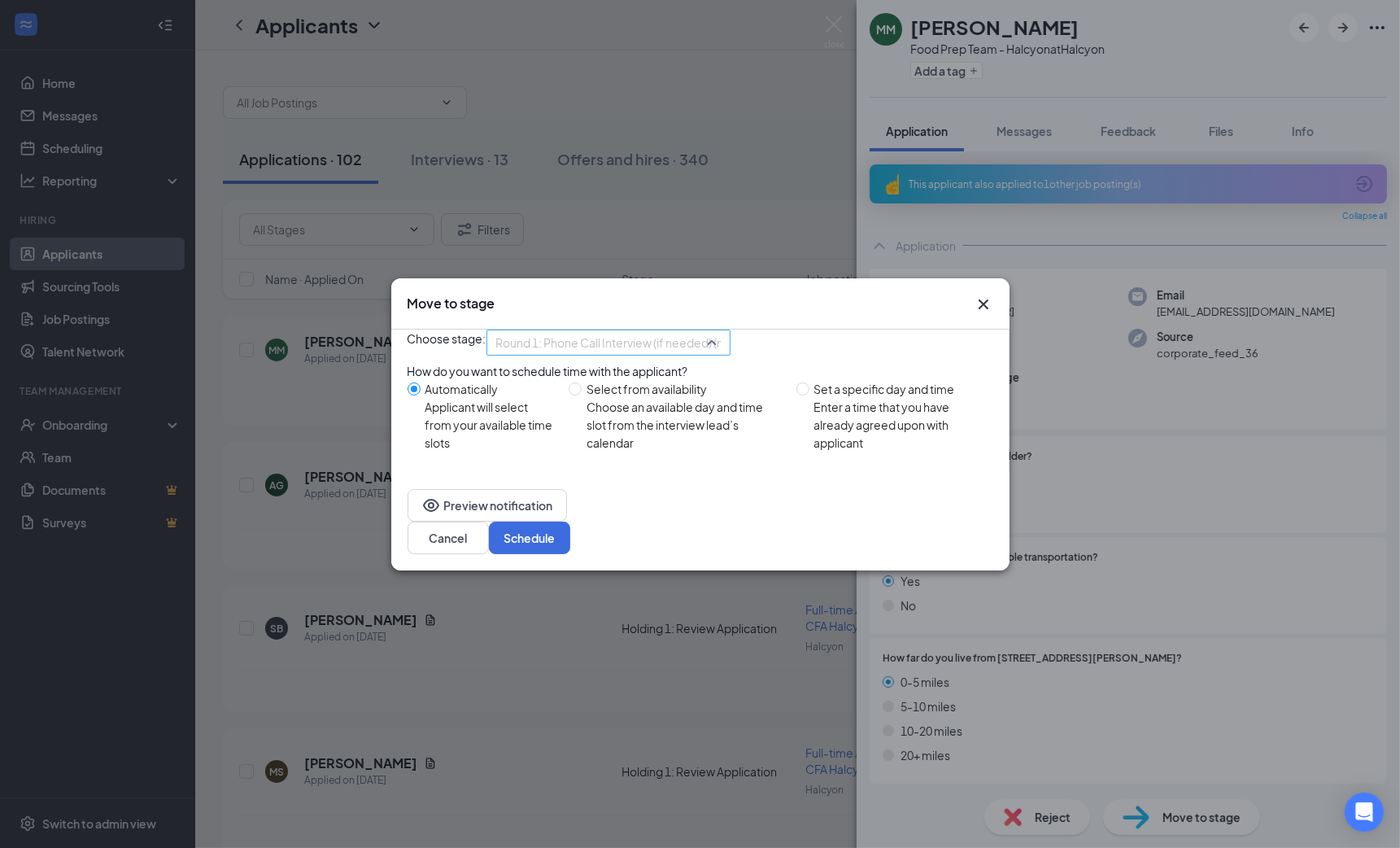
click at [727, 345] on span "Round 1: Phone Call Interview (if needed) (next stage)" at bounding box center [637, 342] width 280 height 25
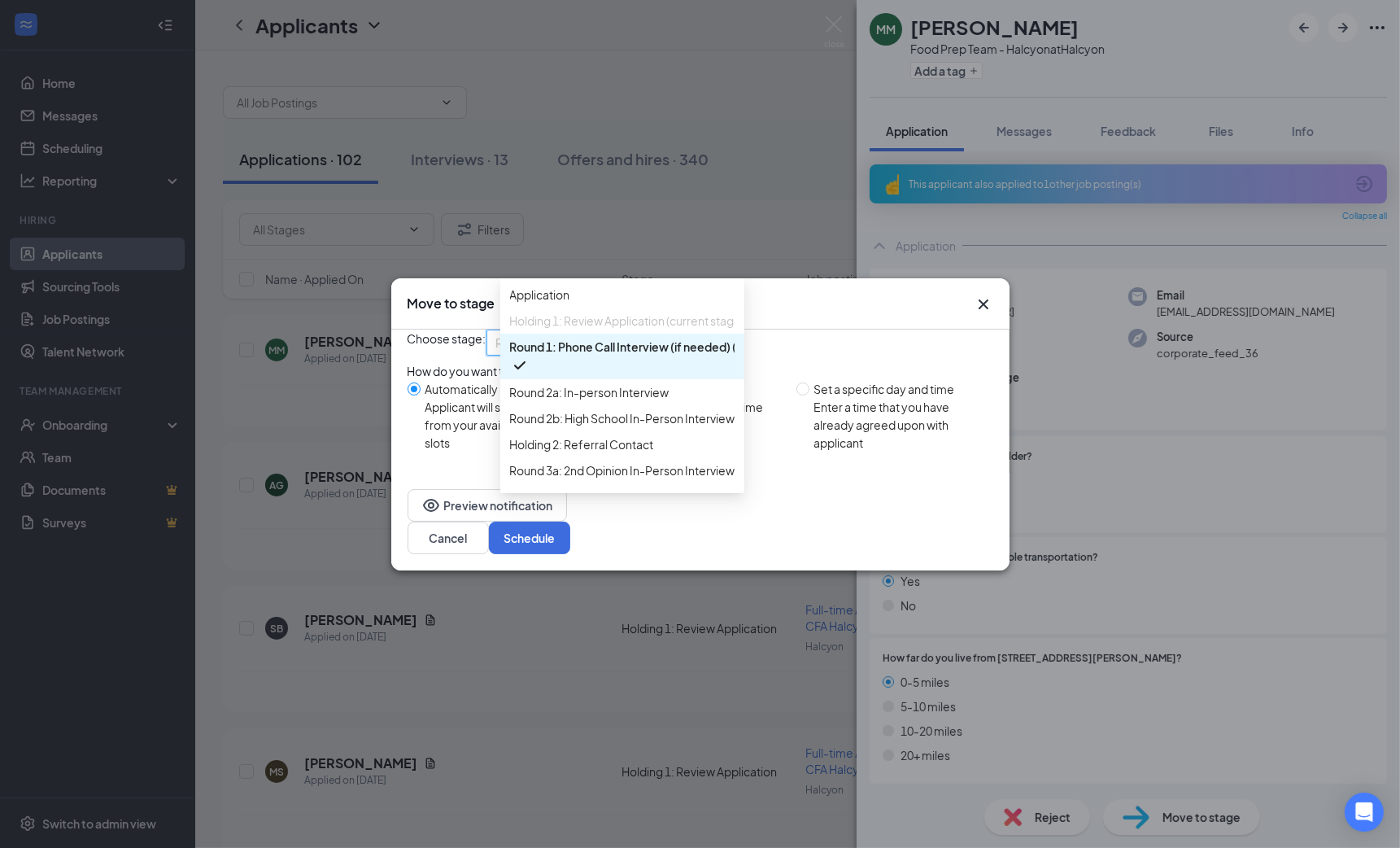
click at [811, 356] on div "Choose stage: Round 1: Phone Call Interview (if needed) (next stage) 3927475 39…" at bounding box center [700, 342] width 585 height 26
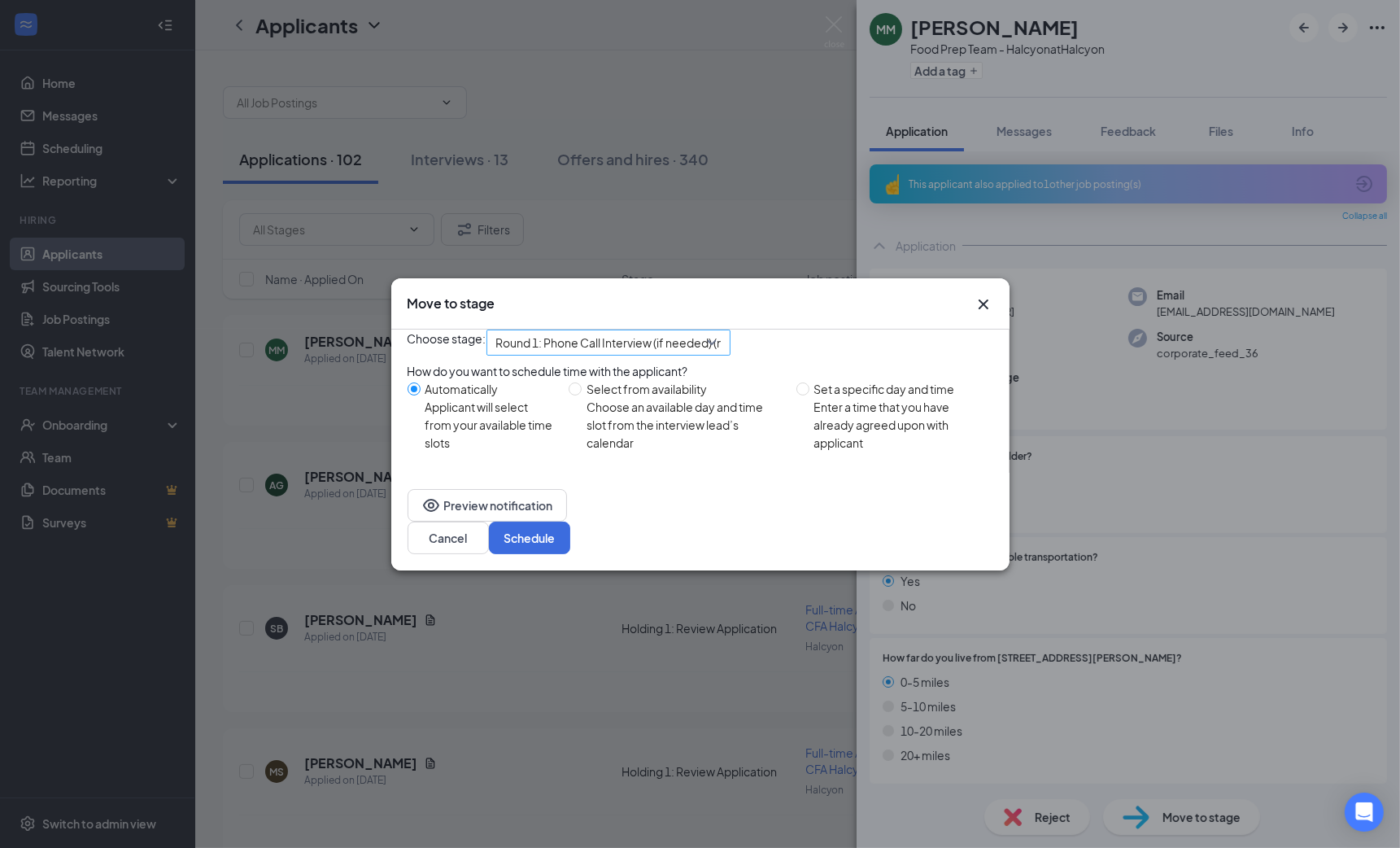
click at [615, 350] on div "Round 1: Phone Call Interview (if needed) (next stage) 3927475 3944391 3927474 …" at bounding box center [609, 342] width 244 height 26
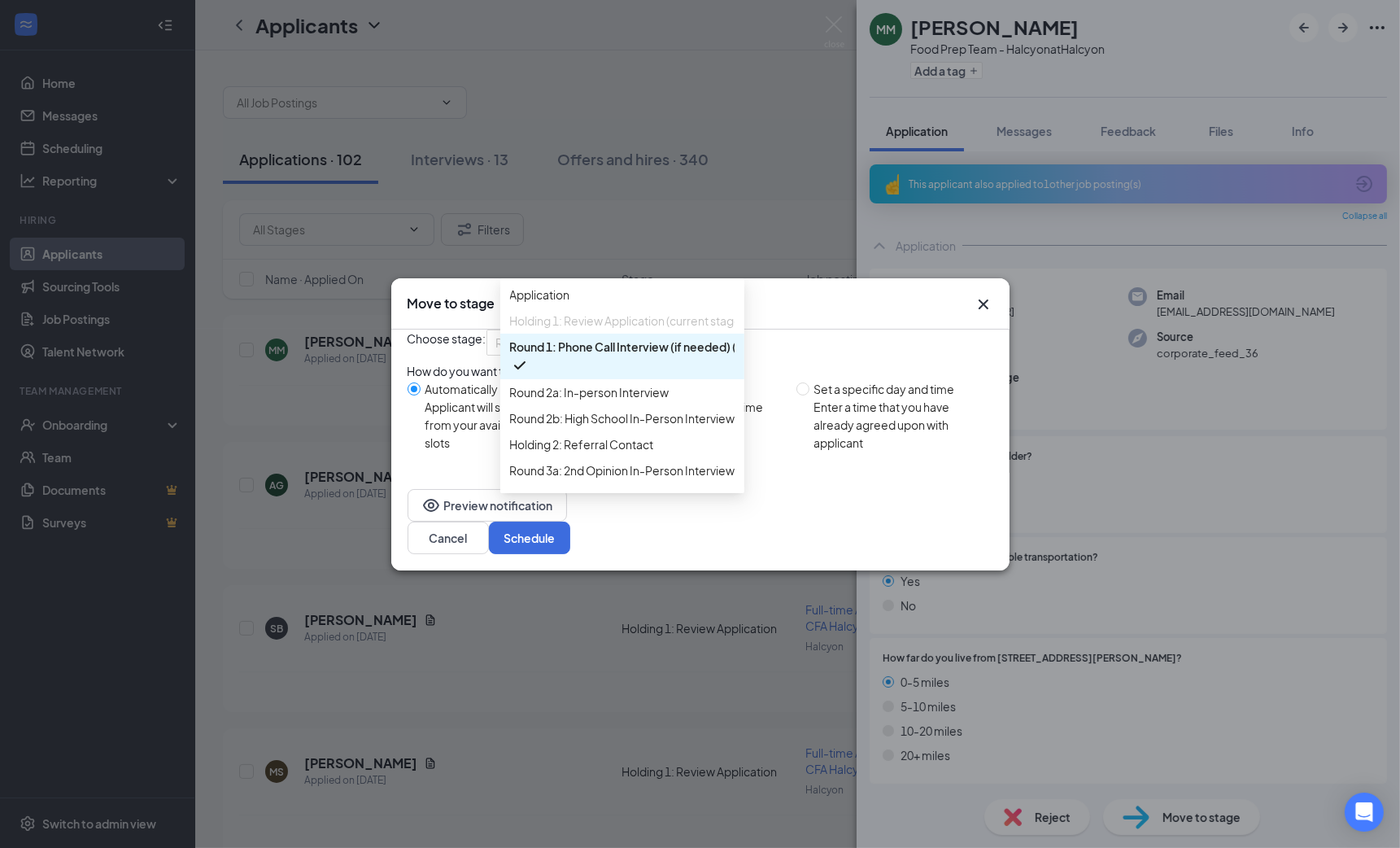
click at [663, 356] on span "Round 1: Phone Call Interview (if needed) (next stage)" at bounding box center [655, 346] width 289 height 18
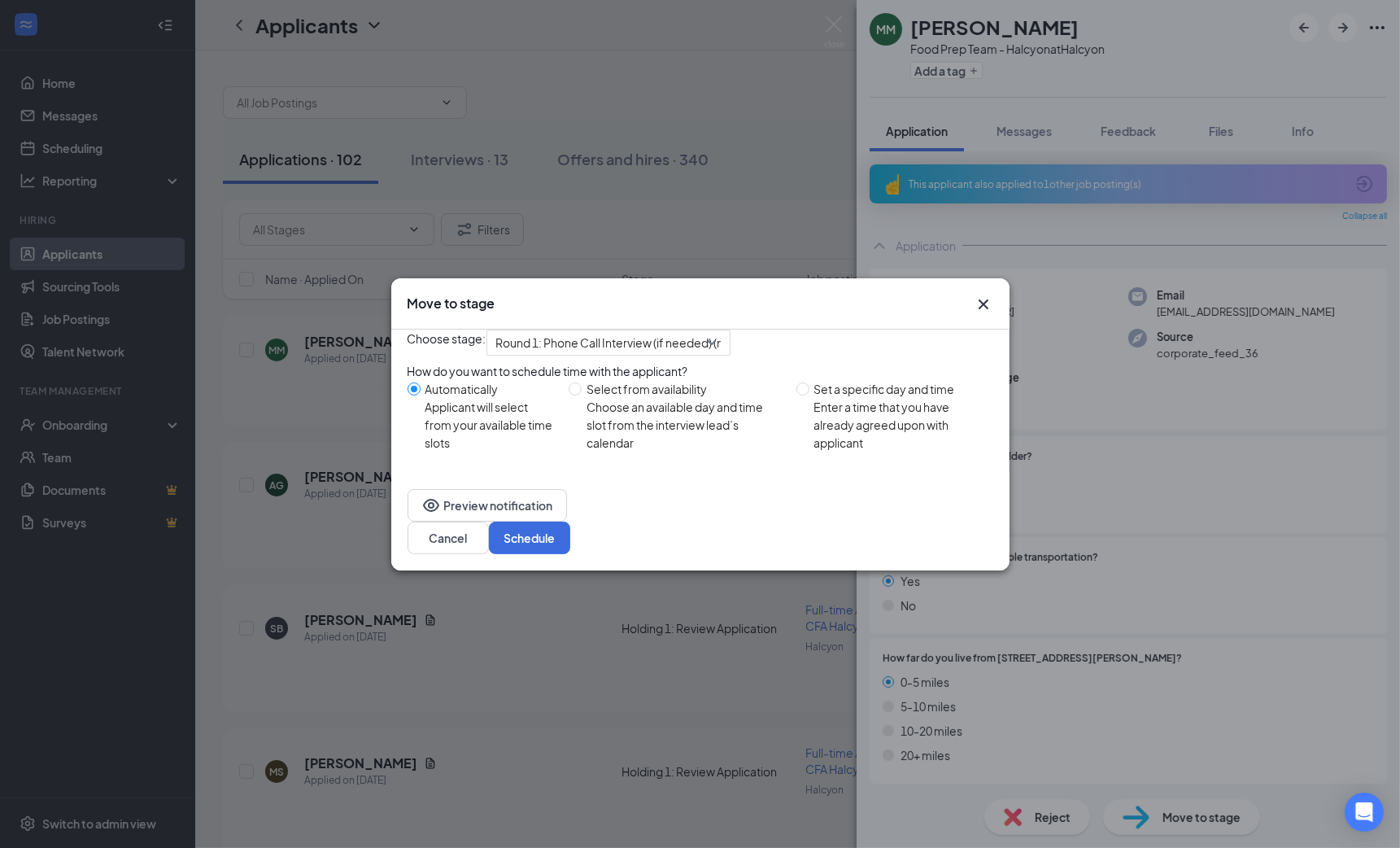
click at [843, 398] on div "Set a specific day and time" at bounding box center [897, 388] width 166 height 18
click at [809, 396] on input "Set a specific day and time Enter a time that you have already agreed upon with…" at bounding box center [803, 388] width 13 height 13
radio input "true"
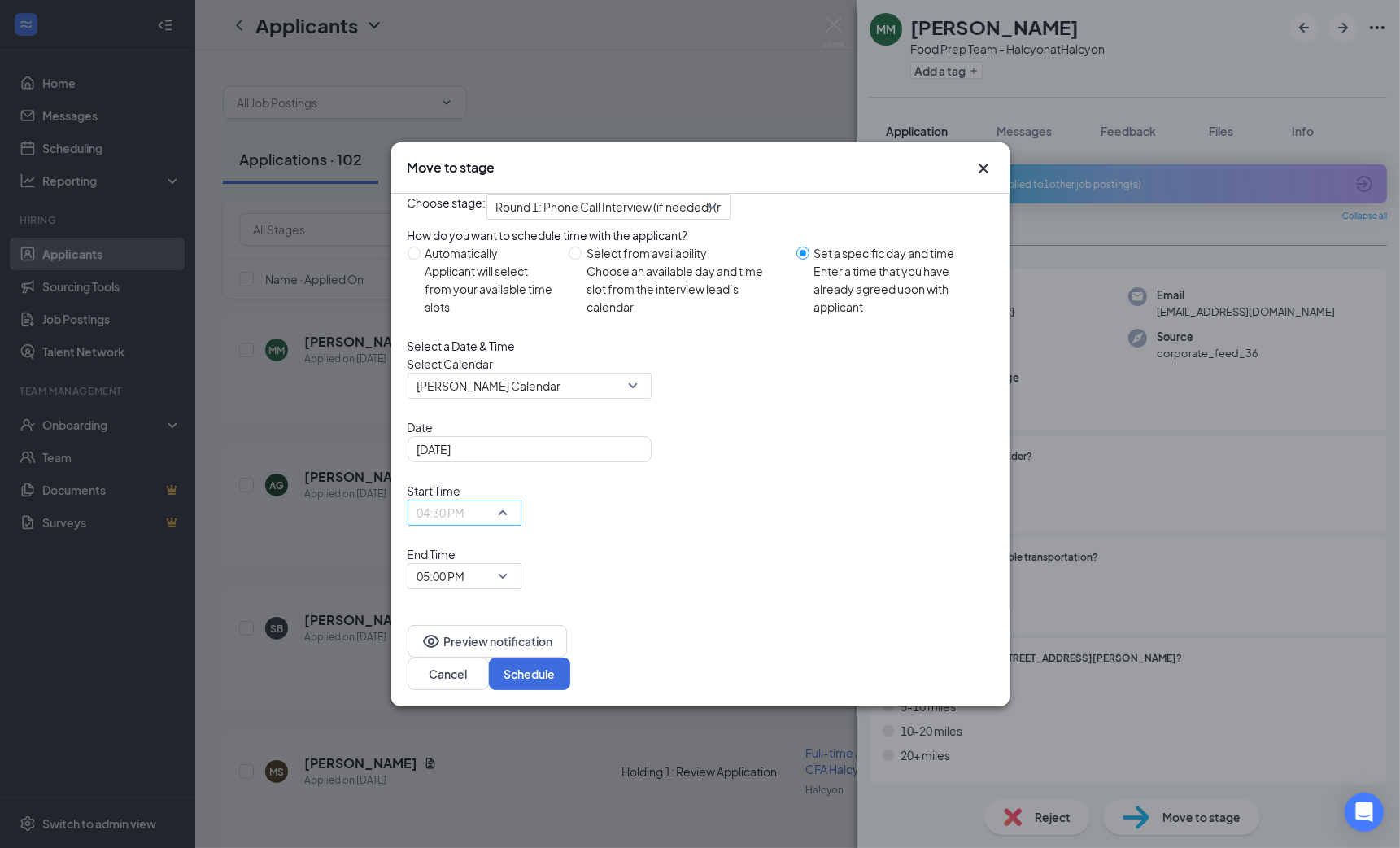
click at [521, 526] on div "04:30 PM" at bounding box center [464, 512] width 114 height 26
click at [872, 398] on div "Select Calendar [PERSON_NAME] Calendar" at bounding box center [700, 376] width 585 height 44
click at [440, 315] on div "Applicant will select from your available time slots" at bounding box center [491, 288] width 131 height 54
click at [421, 260] on input "Automatically Applicant will select from your available time slots" at bounding box center [414, 252] width 13 height 13
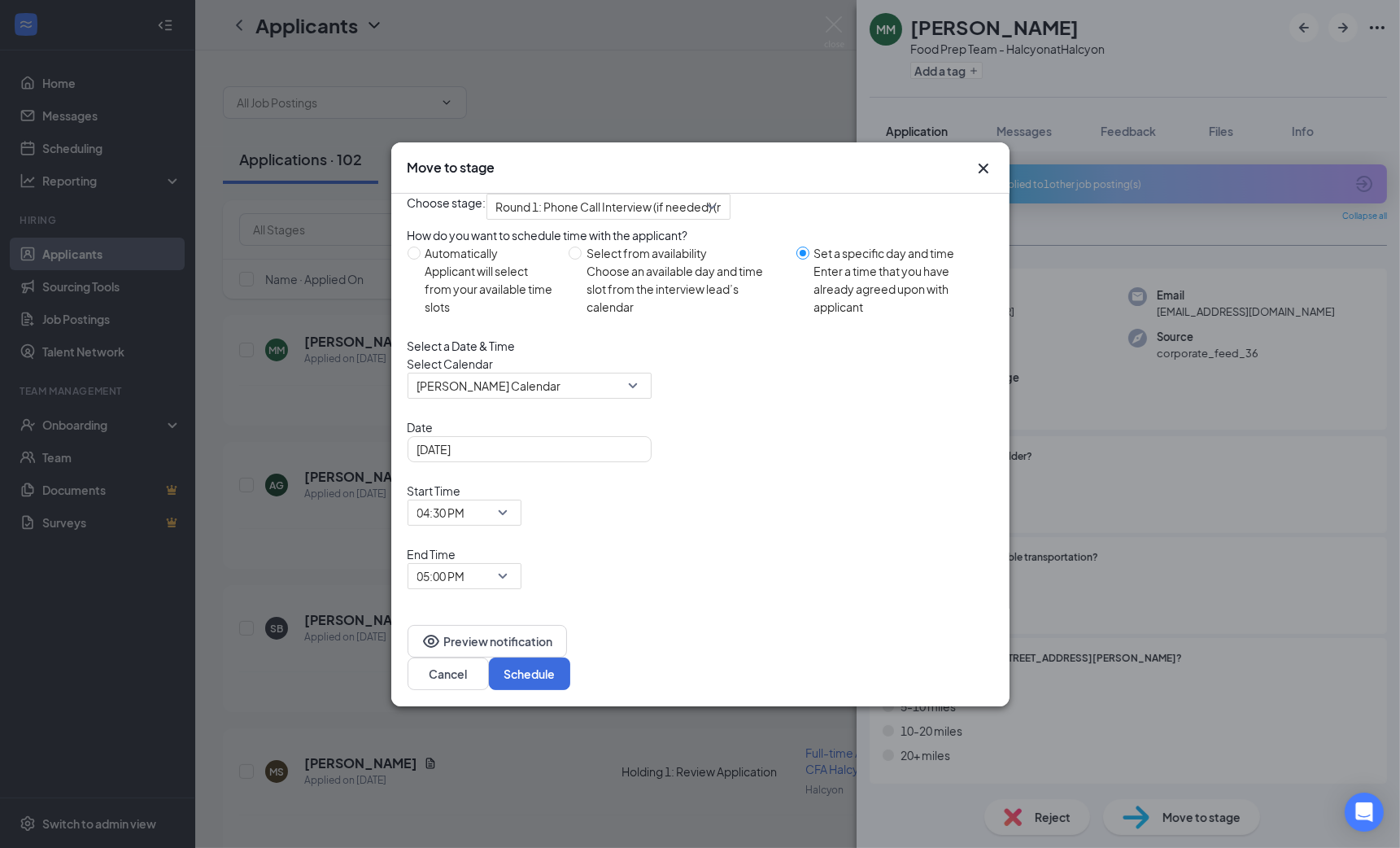
radio input "true"
radio input "false"
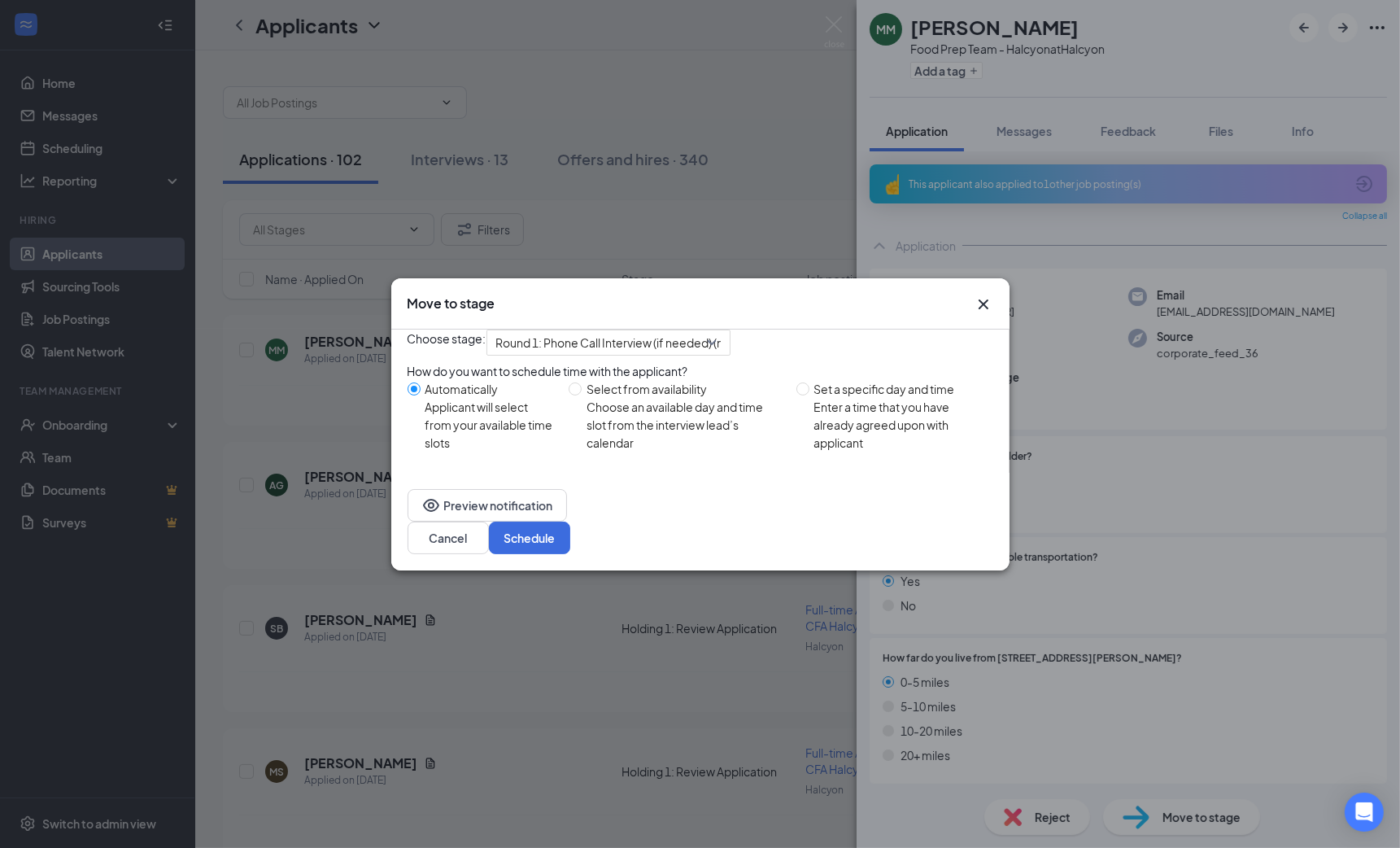
click at [988, 295] on icon "Cross" at bounding box center [983, 304] width 20 height 20
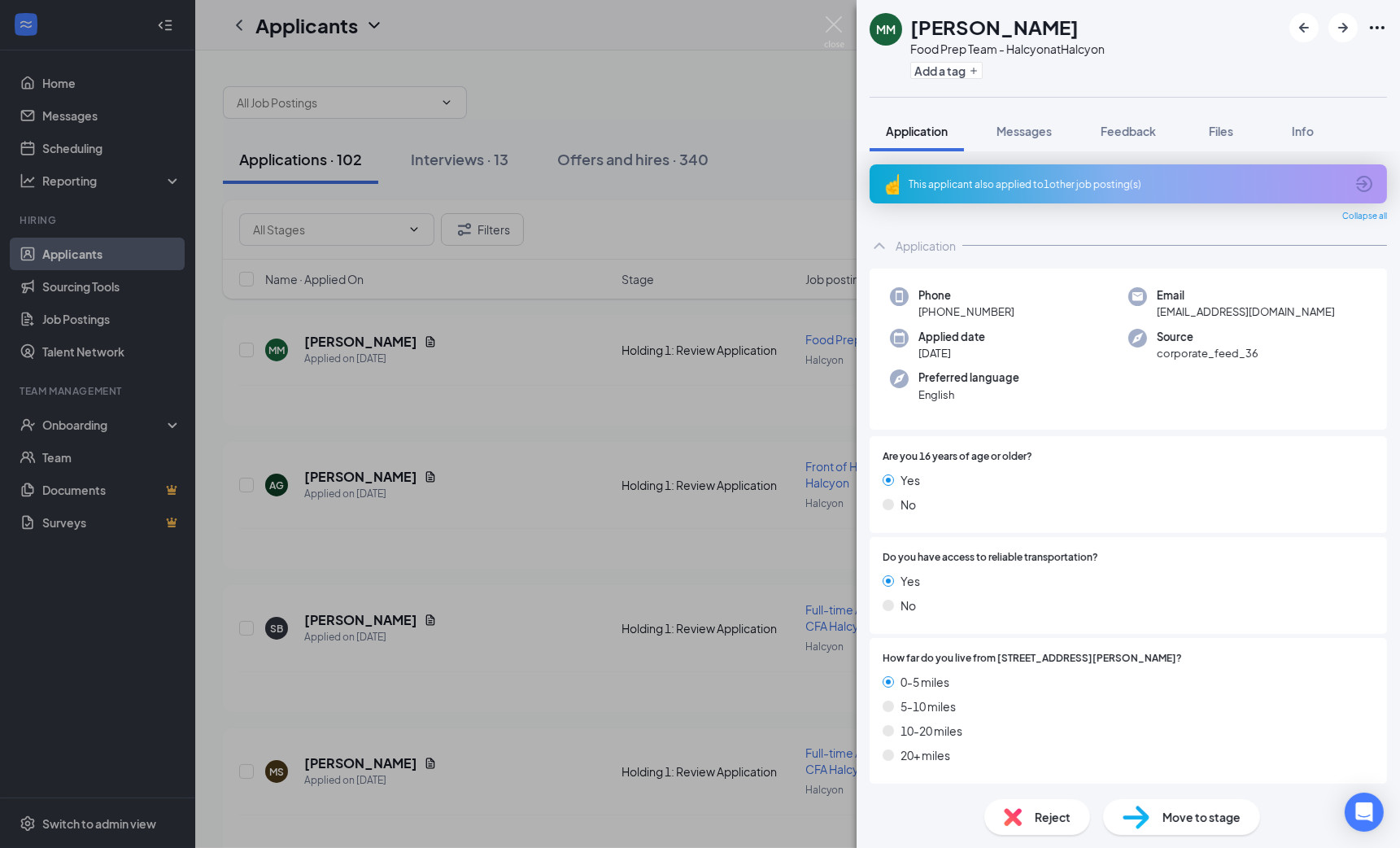
click at [805, 239] on div "MM [PERSON_NAME] Food Prep Team - Halcyon at Halcyon Add a tag Application Mess…" at bounding box center [700, 424] width 1400 height 848
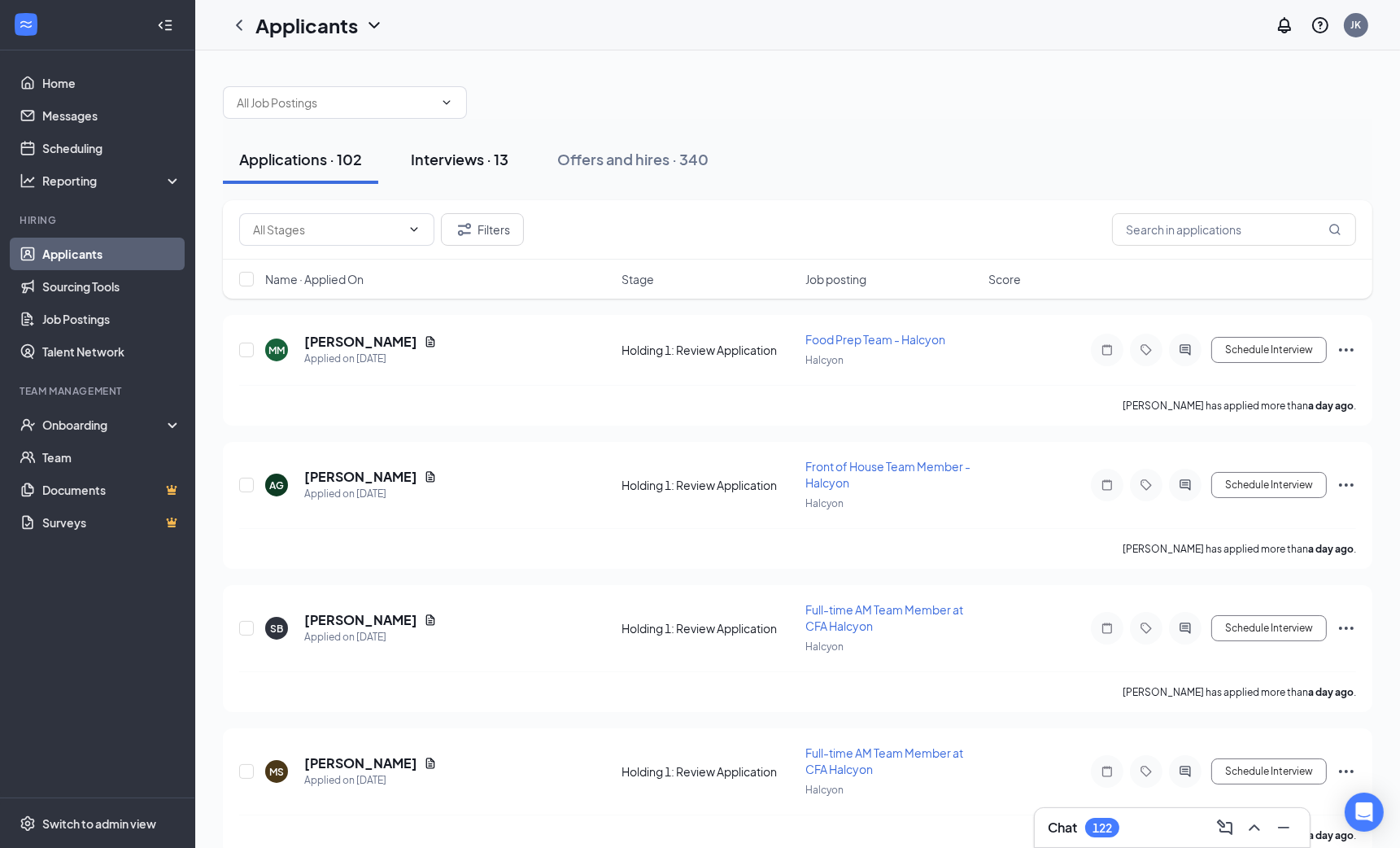
click at [462, 168] on div "Interviews · 13" at bounding box center [460, 159] width 97 height 21
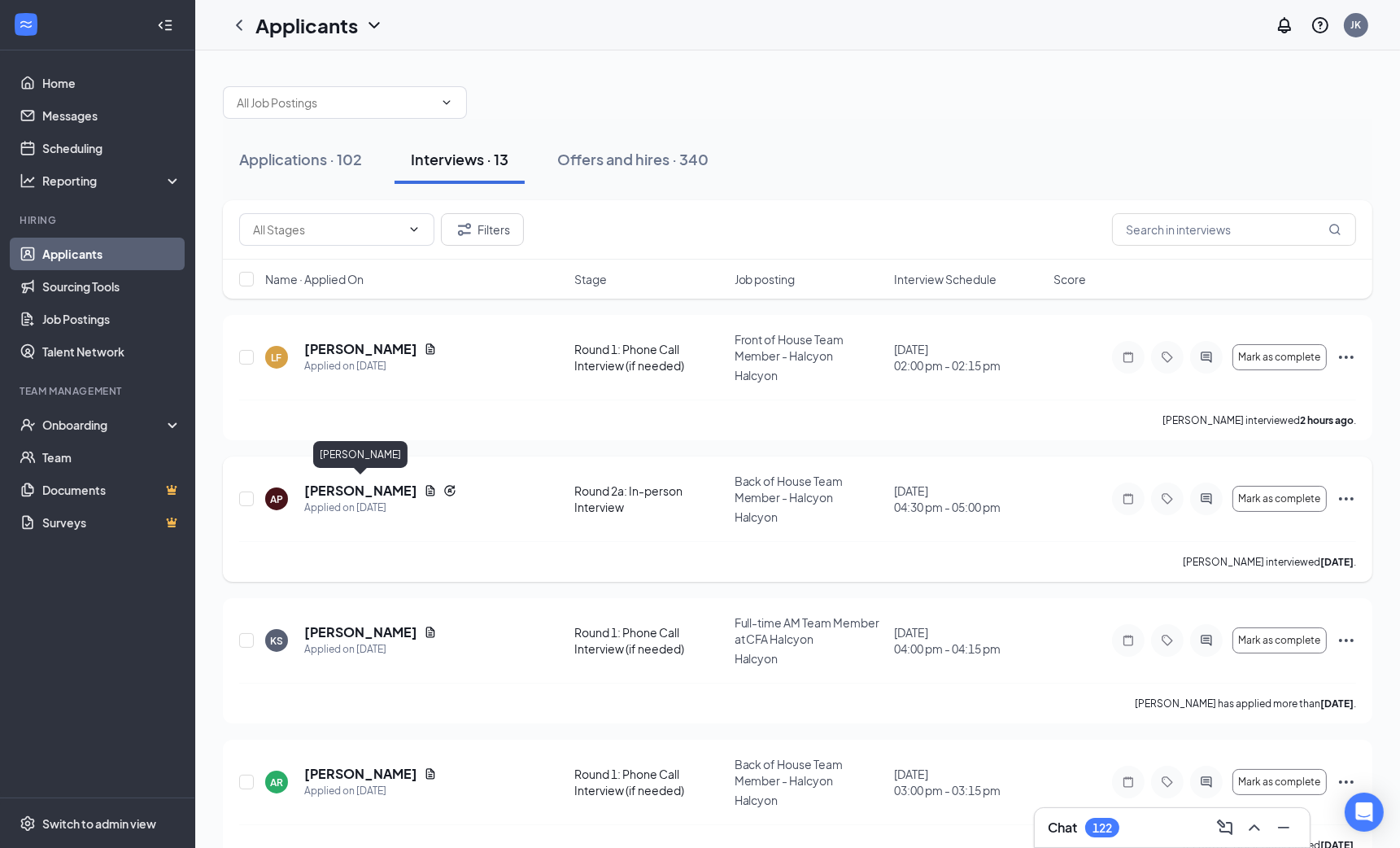
click at [350, 483] on h5 "[PERSON_NAME]" at bounding box center [361, 490] width 113 height 18
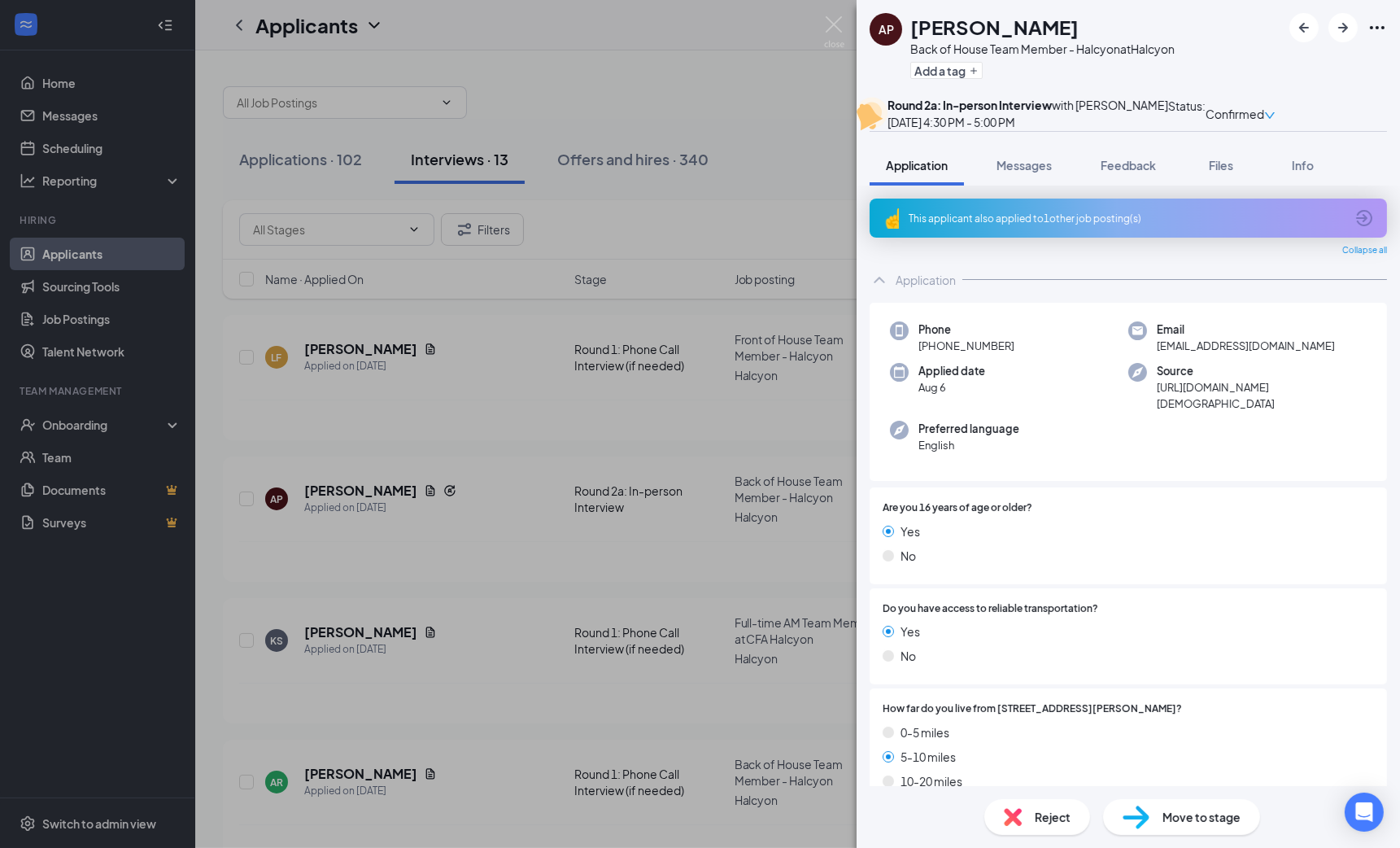
click at [1194, 816] on span "Move to stage" at bounding box center [1201, 816] width 78 height 18
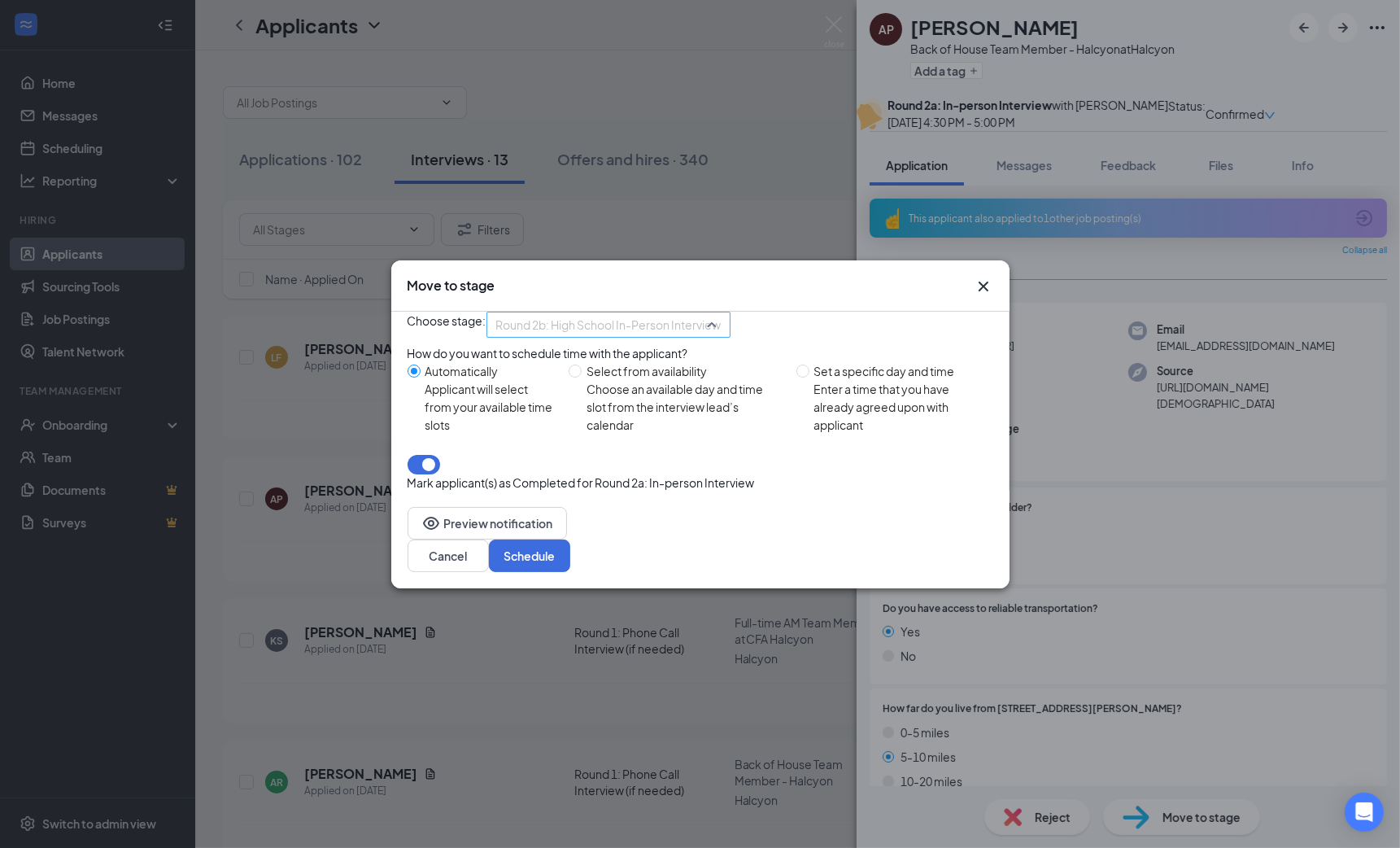
click at [674, 337] on span "Round 2b: High School In-Person Interview (next stage)" at bounding box center [641, 324] width 290 height 25
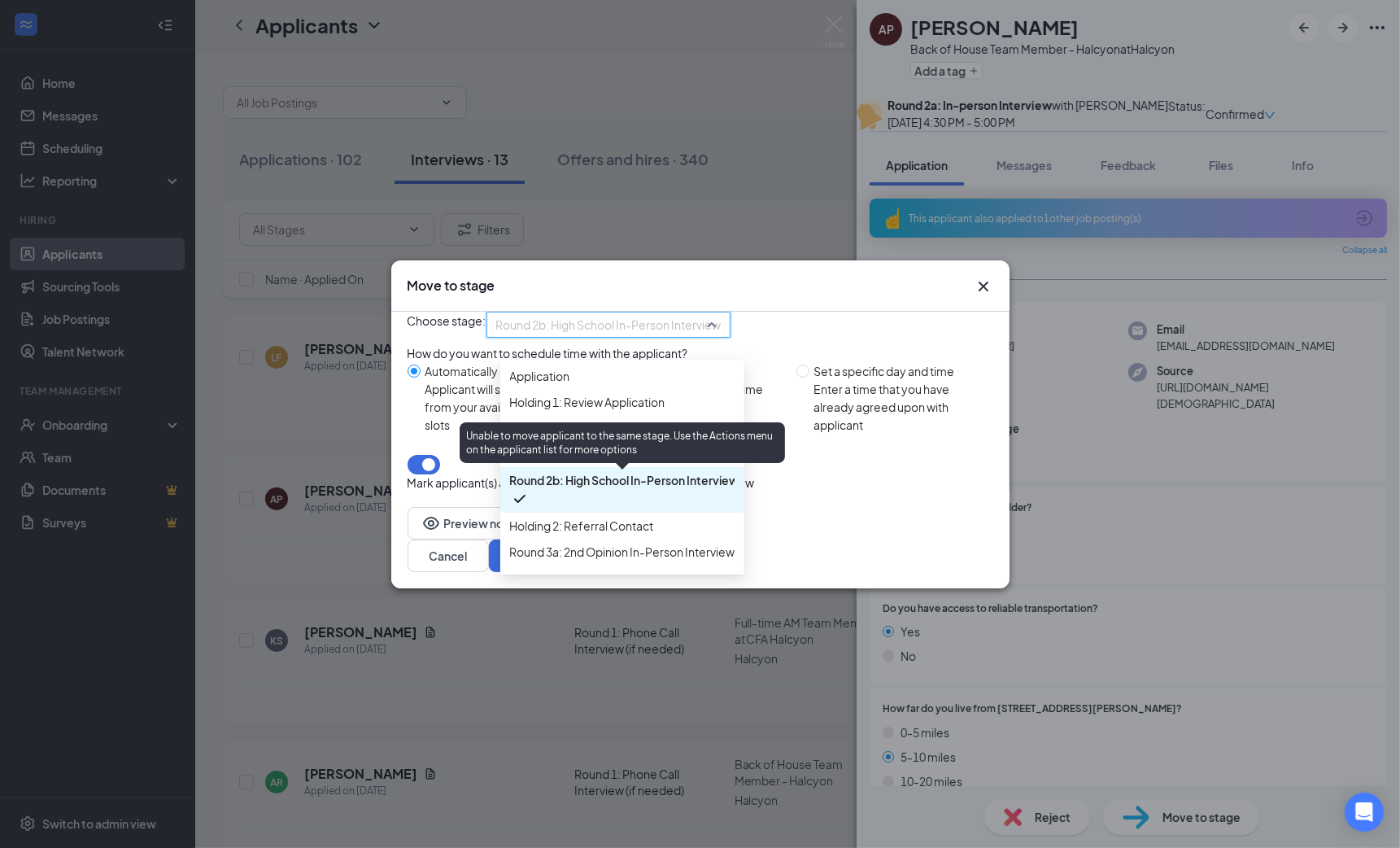
click at [610, 467] on div "Round 2a: In-person Interview (current stage)" at bounding box center [622, 454] width 244 height 26
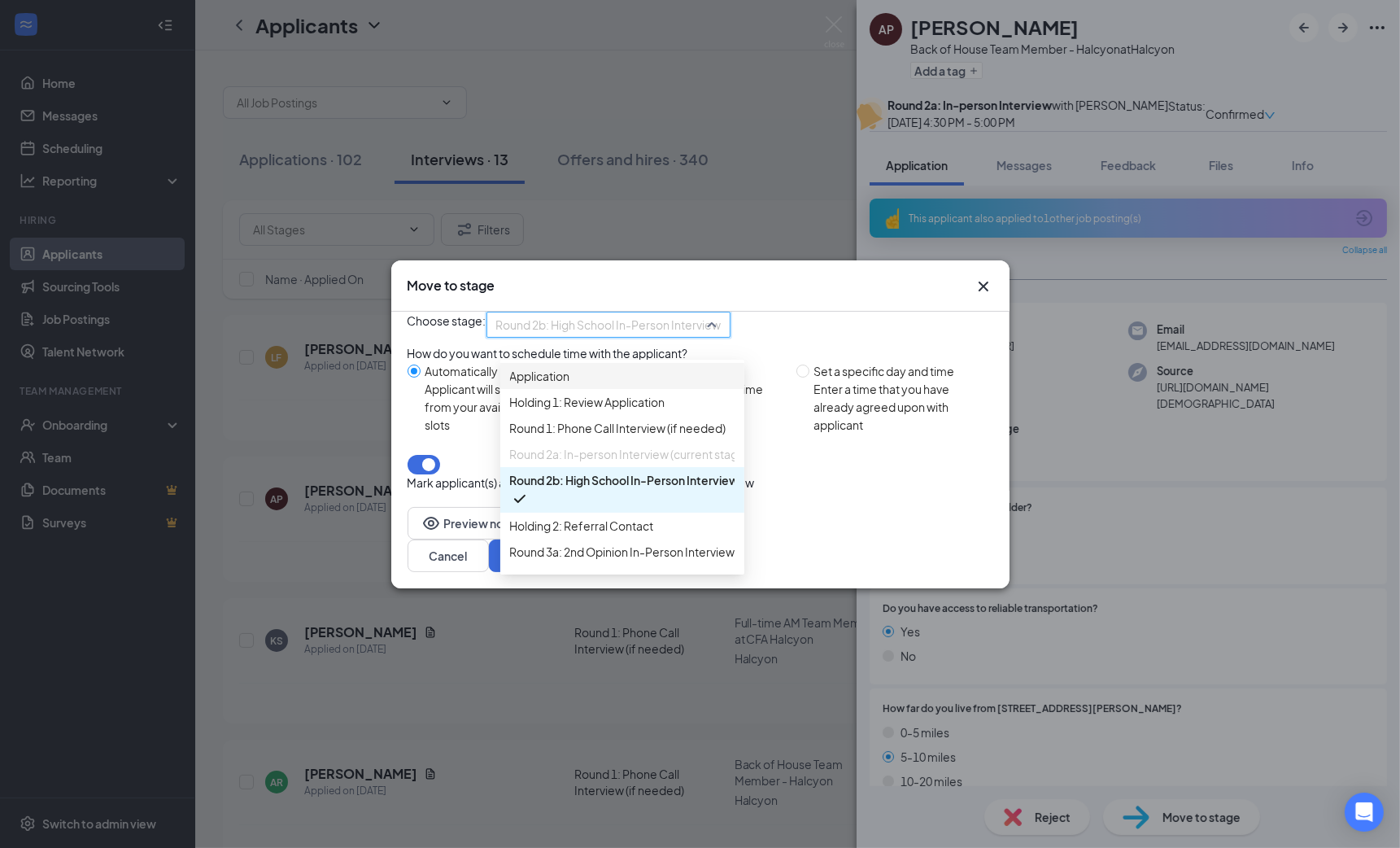
click at [868, 277] on div "Move to stage" at bounding box center [685, 286] width 556 height 18
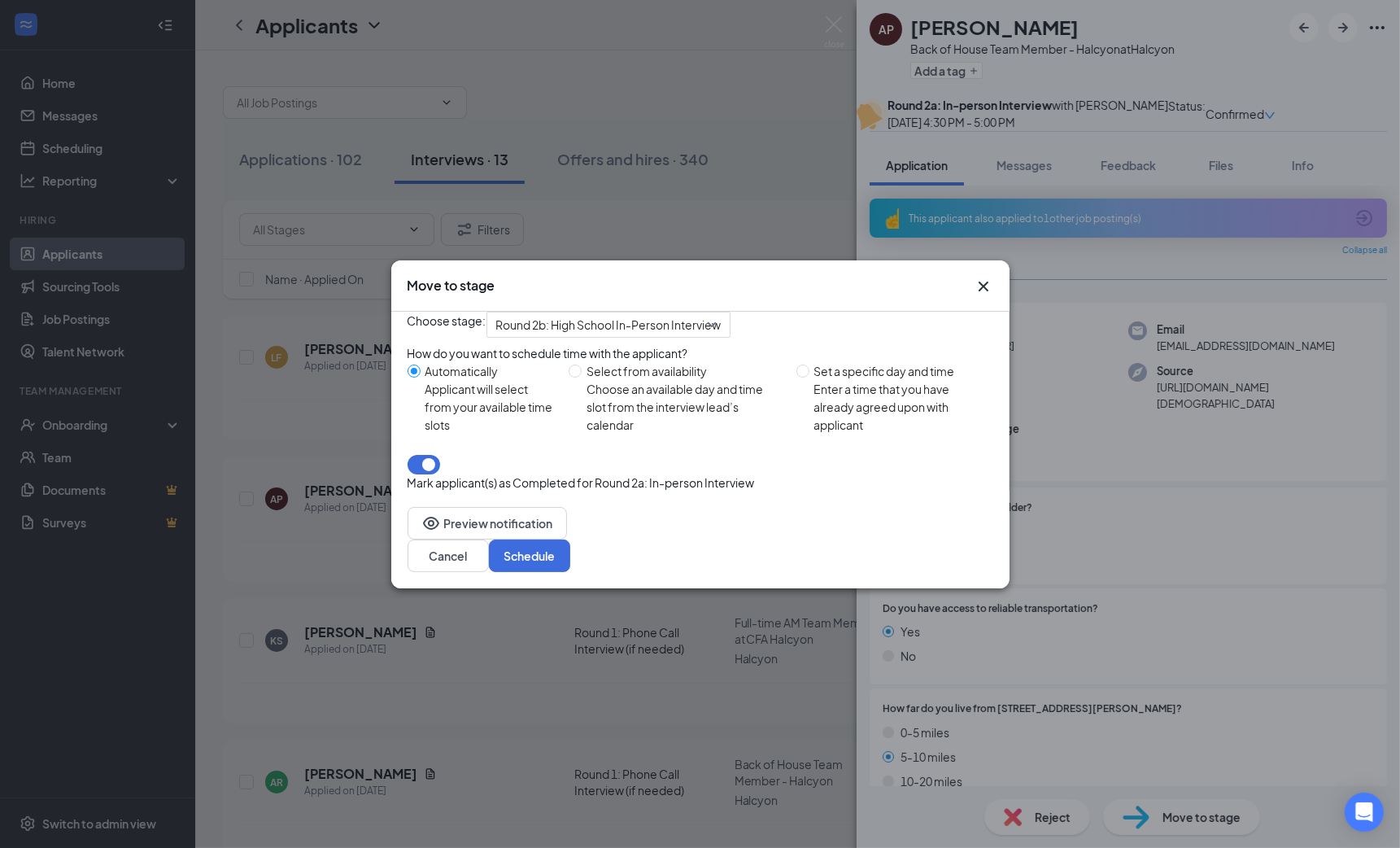
click at [983, 277] on icon "Cross" at bounding box center [983, 286] width 20 height 20
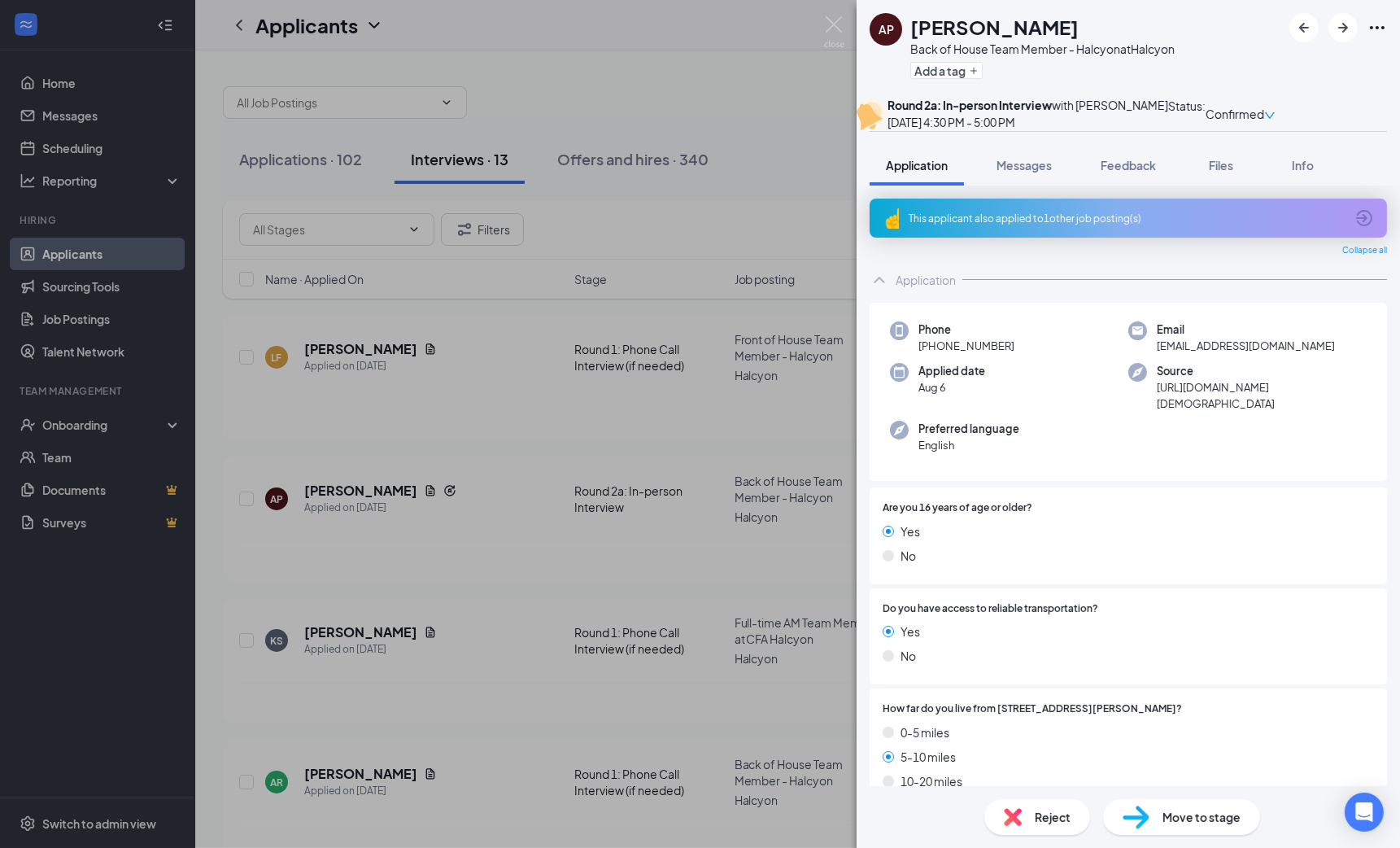
click at [649, 223] on div "AP [PERSON_NAME] Back of House Team Member - Halcyon at Halcyon Add a tag Round…" at bounding box center [700, 424] width 1400 height 848
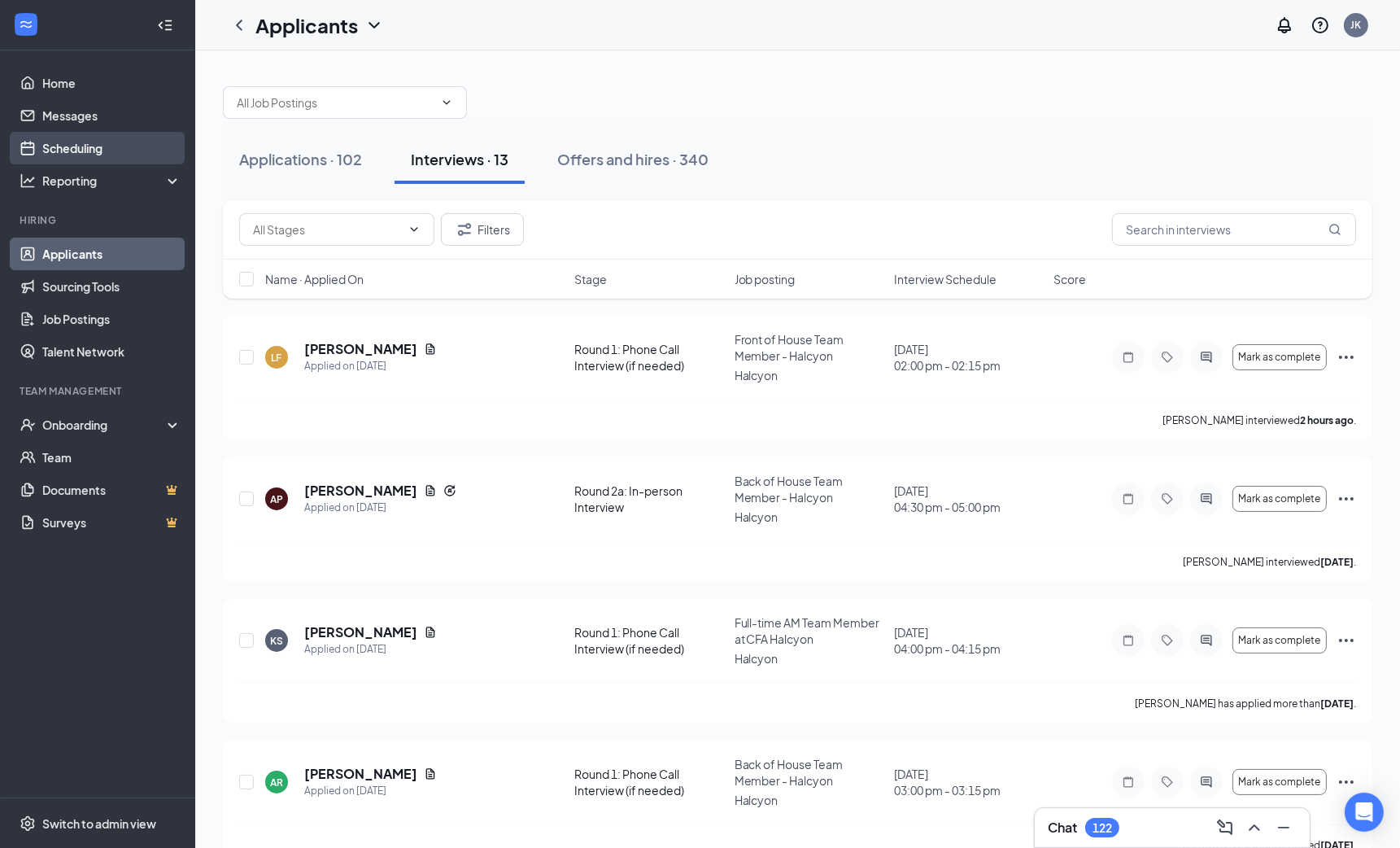
click at [96, 156] on link "Scheduling" at bounding box center [111, 148] width 139 height 32
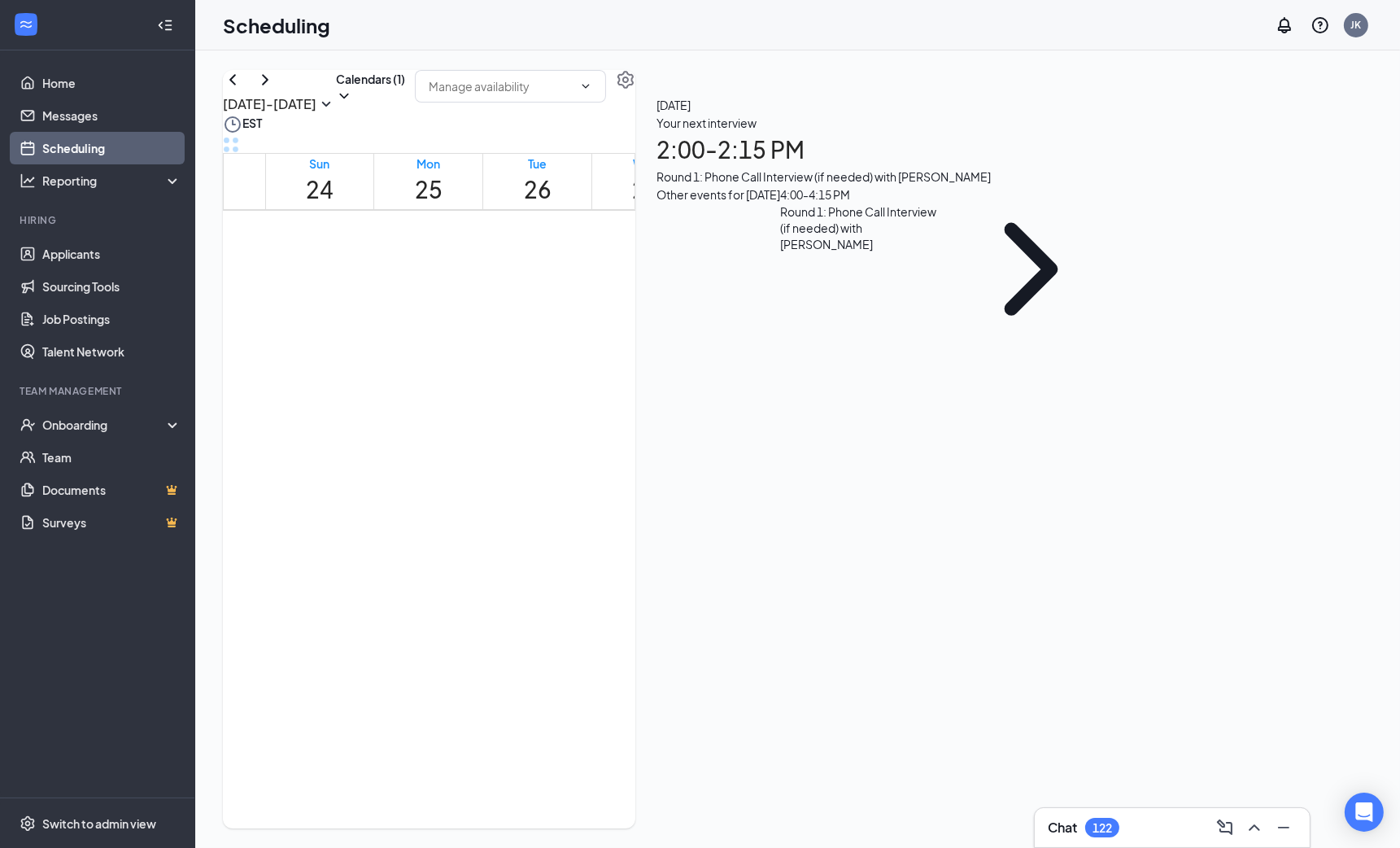
scroll to position [1342, 0]
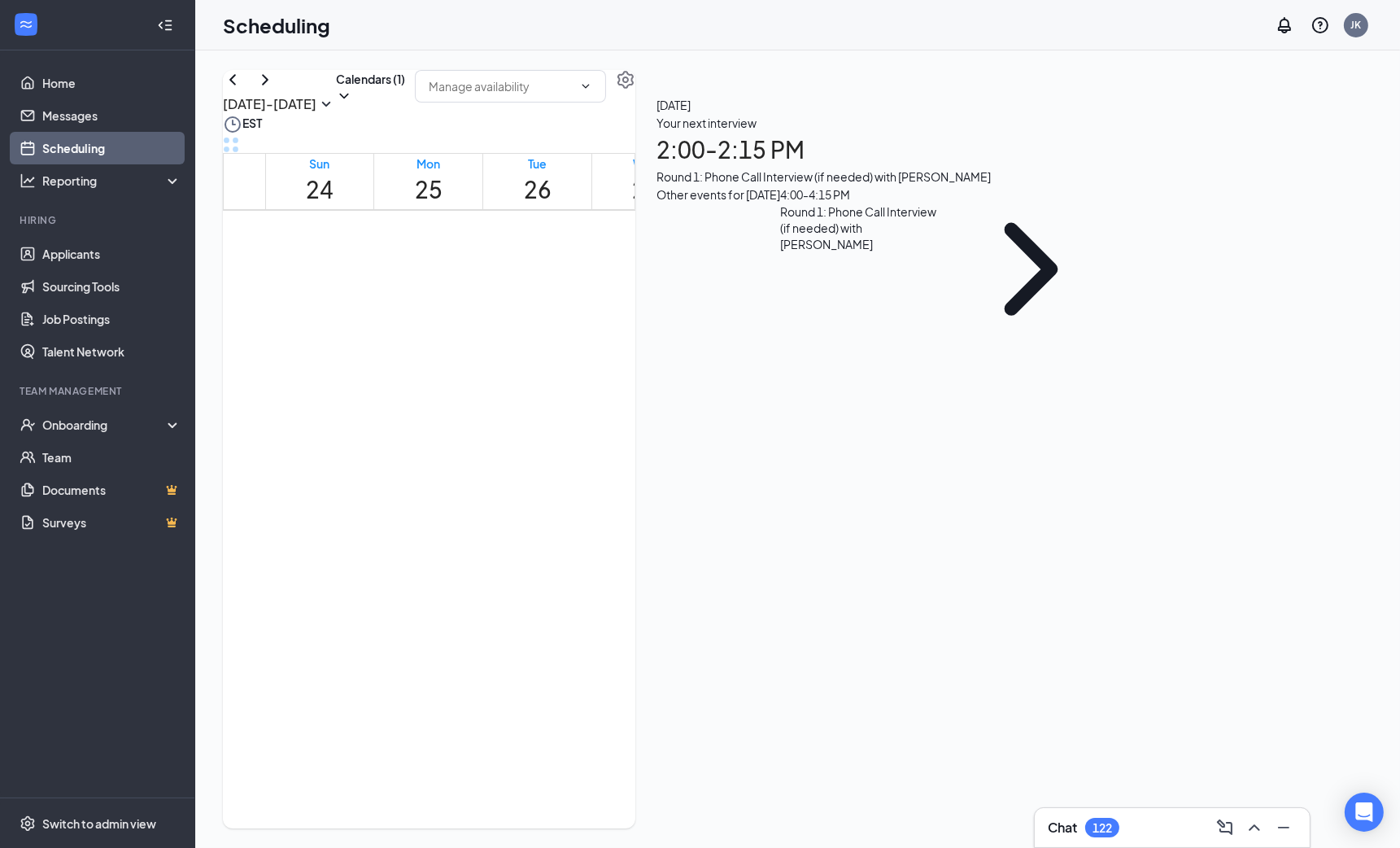
drag, startPoint x: 449, startPoint y: 356, endPoint x: 449, endPoint y: 453, distance: 97.0
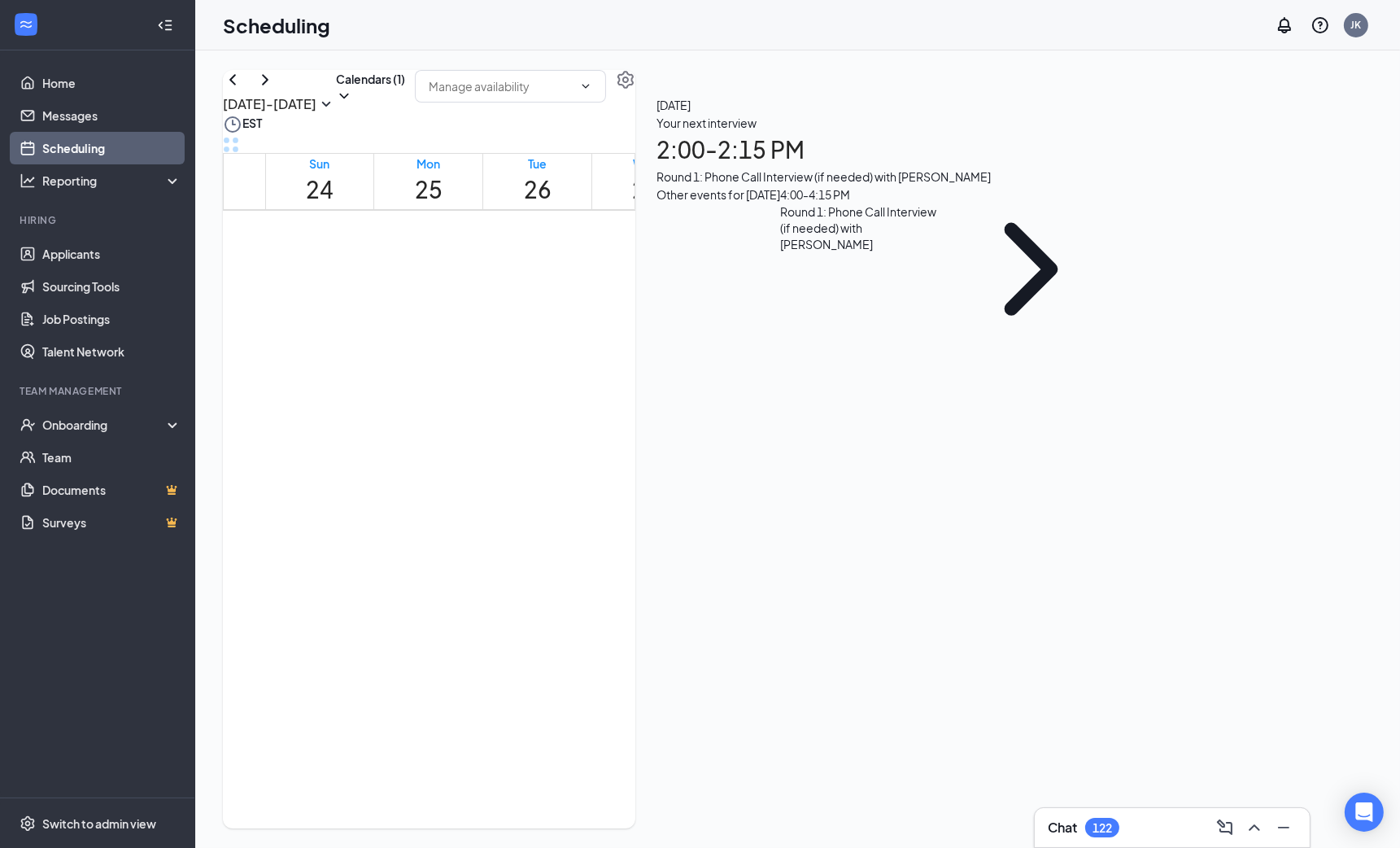
scroll to position [459, 0]
click at [1142, 828] on div "Chat 122" at bounding box center [1172, 827] width 249 height 26
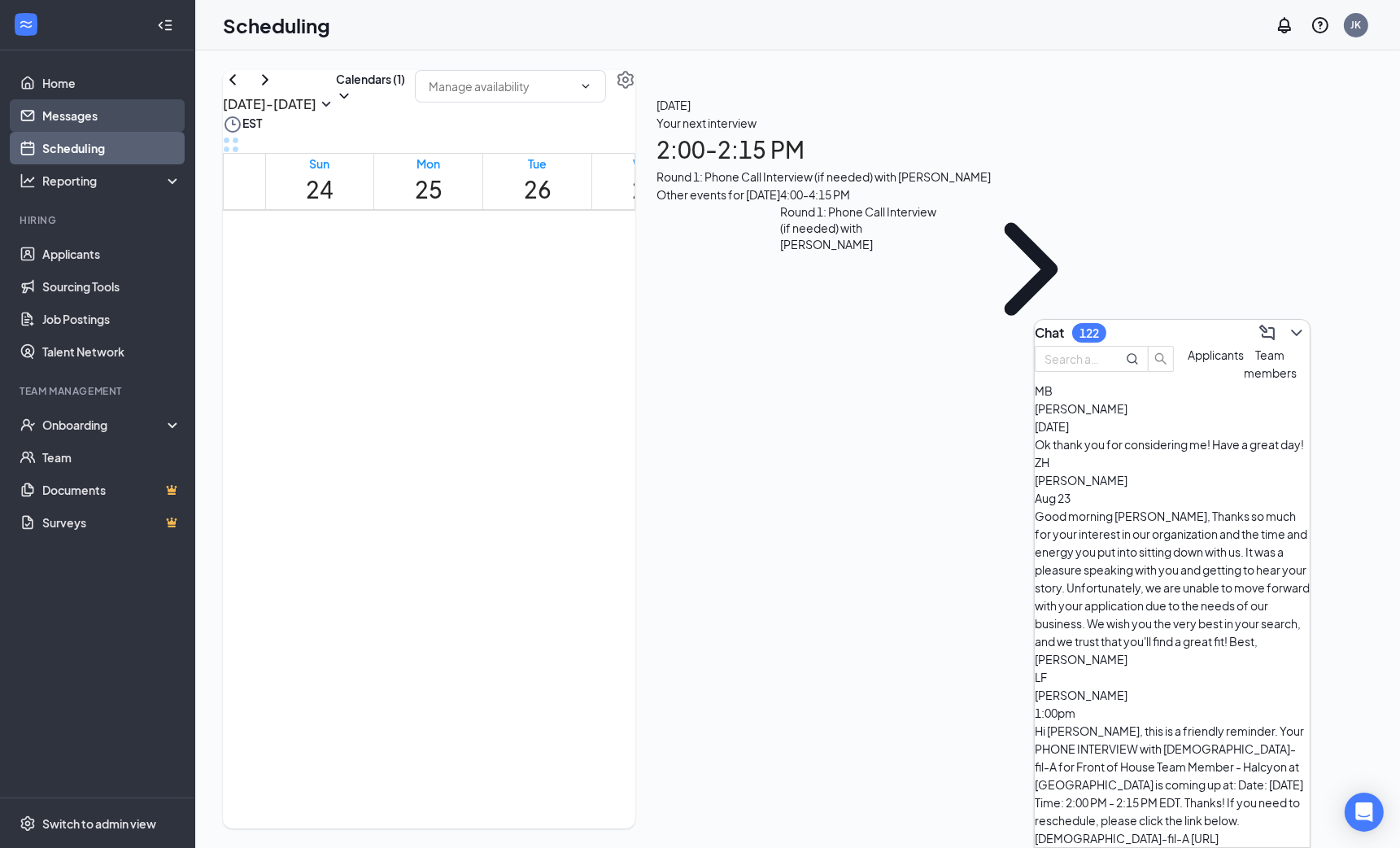
click at [67, 118] on link "Messages" at bounding box center [111, 115] width 139 height 32
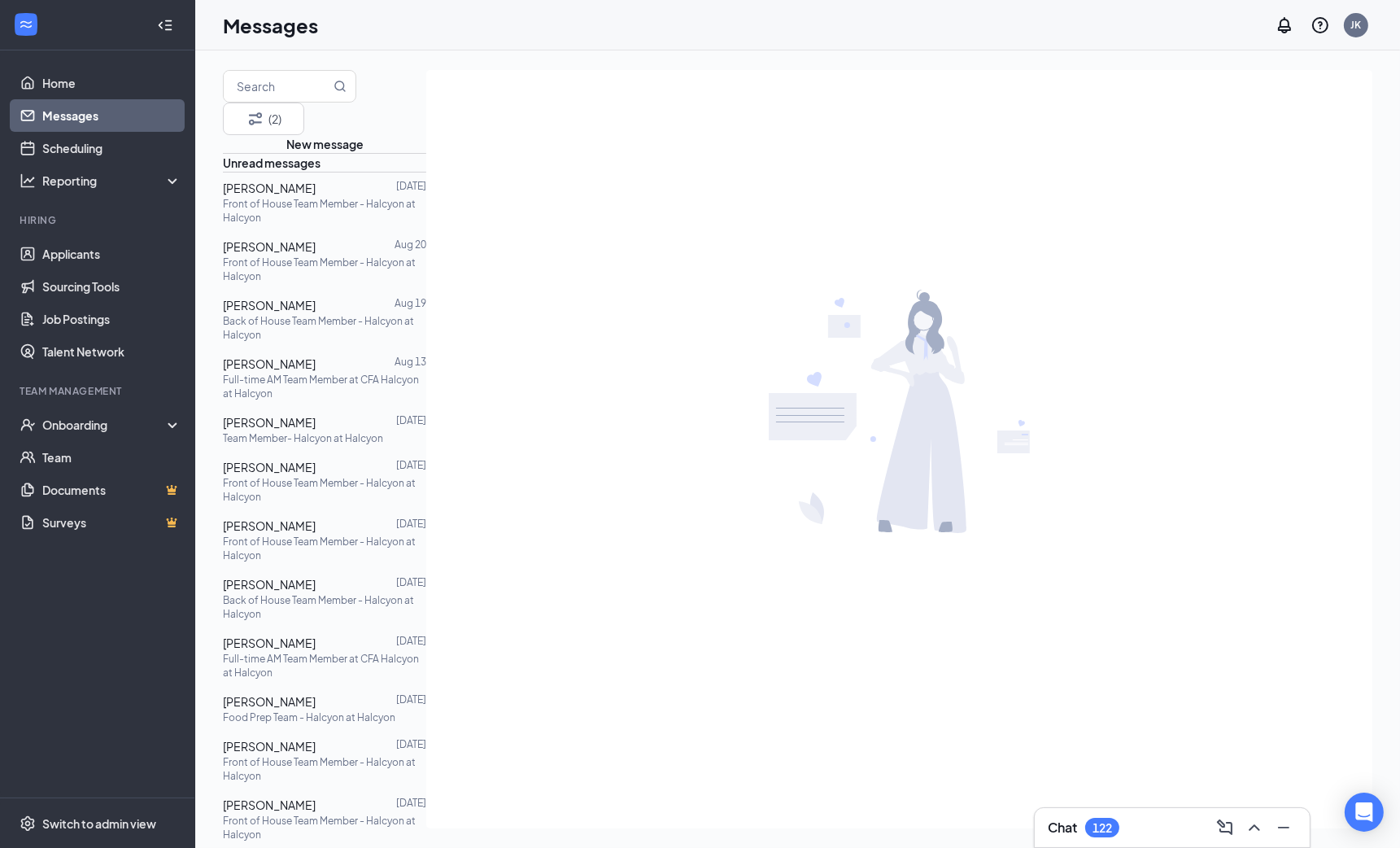
click at [350, 225] on p "Front of House Team Member - Halcyon at Halcyon" at bounding box center [325, 210] width 203 height 27
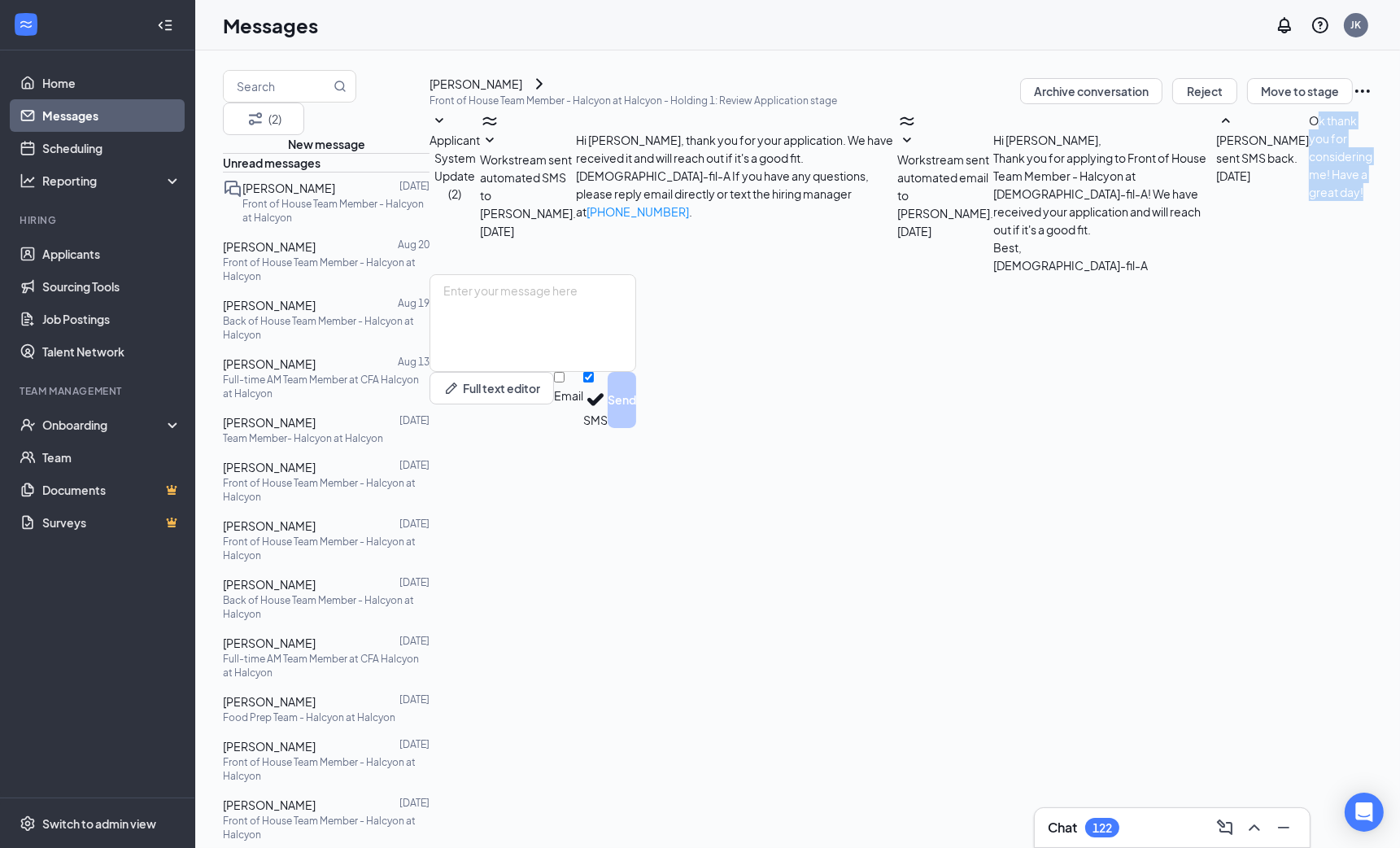
drag, startPoint x: 543, startPoint y: 370, endPoint x: 626, endPoint y: 388, distance: 84.9
click at [1216, 274] on div "MB [PERSON_NAME] sent SMS back. [DATE] Ok thank you for considering me! Have a …" at bounding box center [1294, 192] width 156 height 162
click at [315, 254] on span "[PERSON_NAME]" at bounding box center [269, 246] width 92 height 15
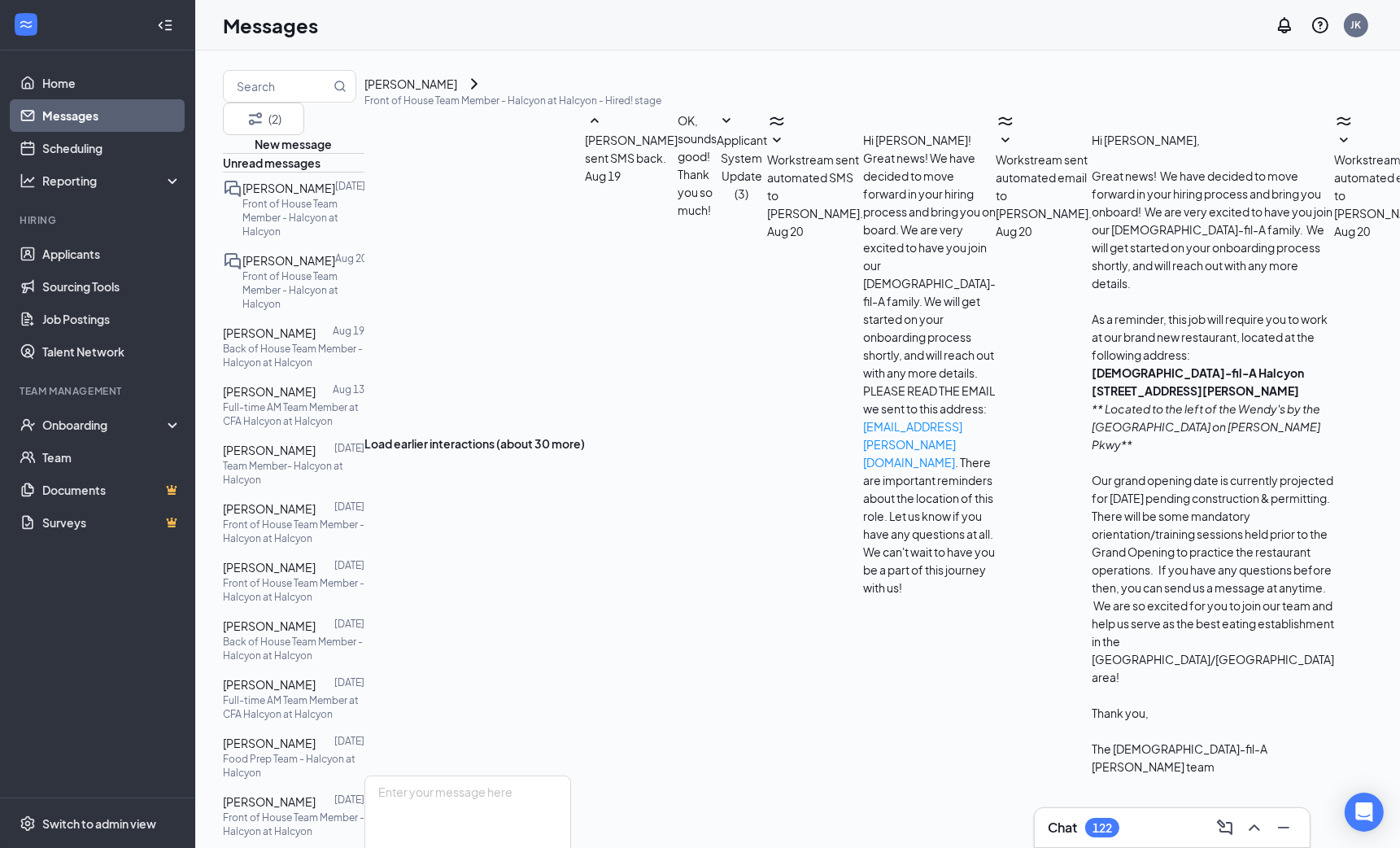
scroll to position [115, 0]
drag, startPoint x: 777, startPoint y: 514, endPoint x: 1069, endPoint y: 514, distance: 292.0
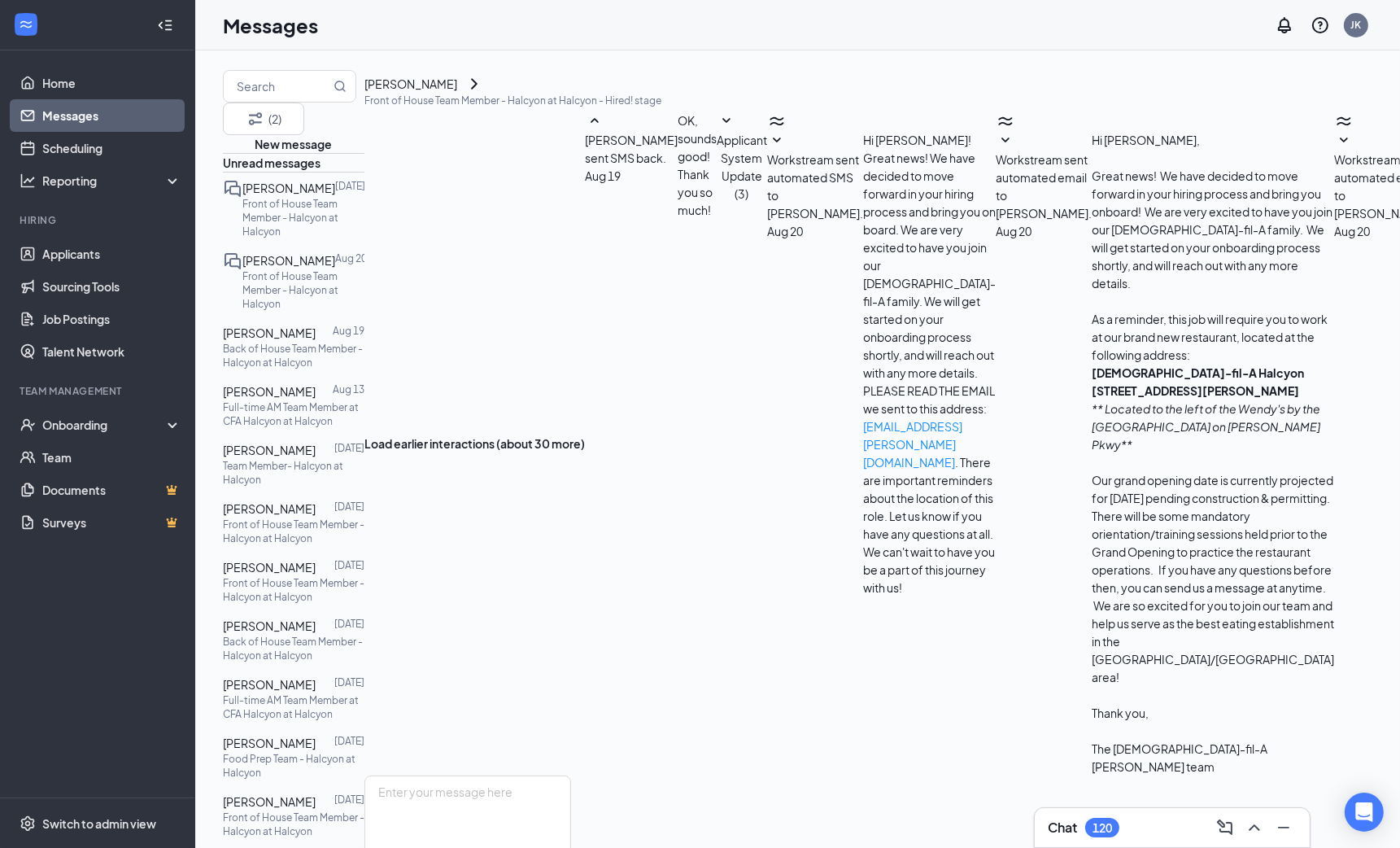
click at [1123, 834] on div "Chat 120" at bounding box center [1172, 827] width 249 height 26
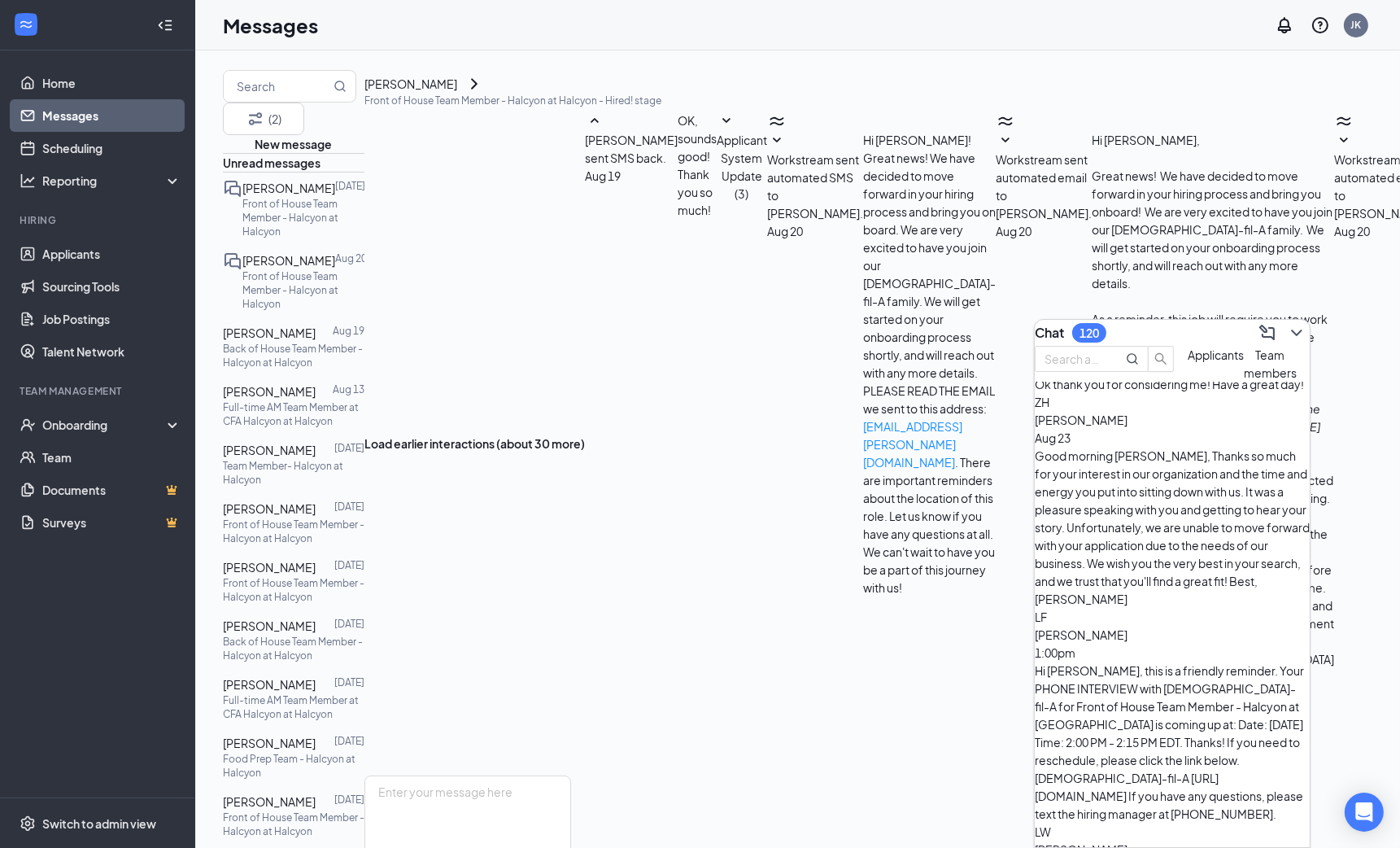
scroll to position [60, 0]
click at [1103, 367] on input "text" at bounding box center [1074, 358] width 59 height 18
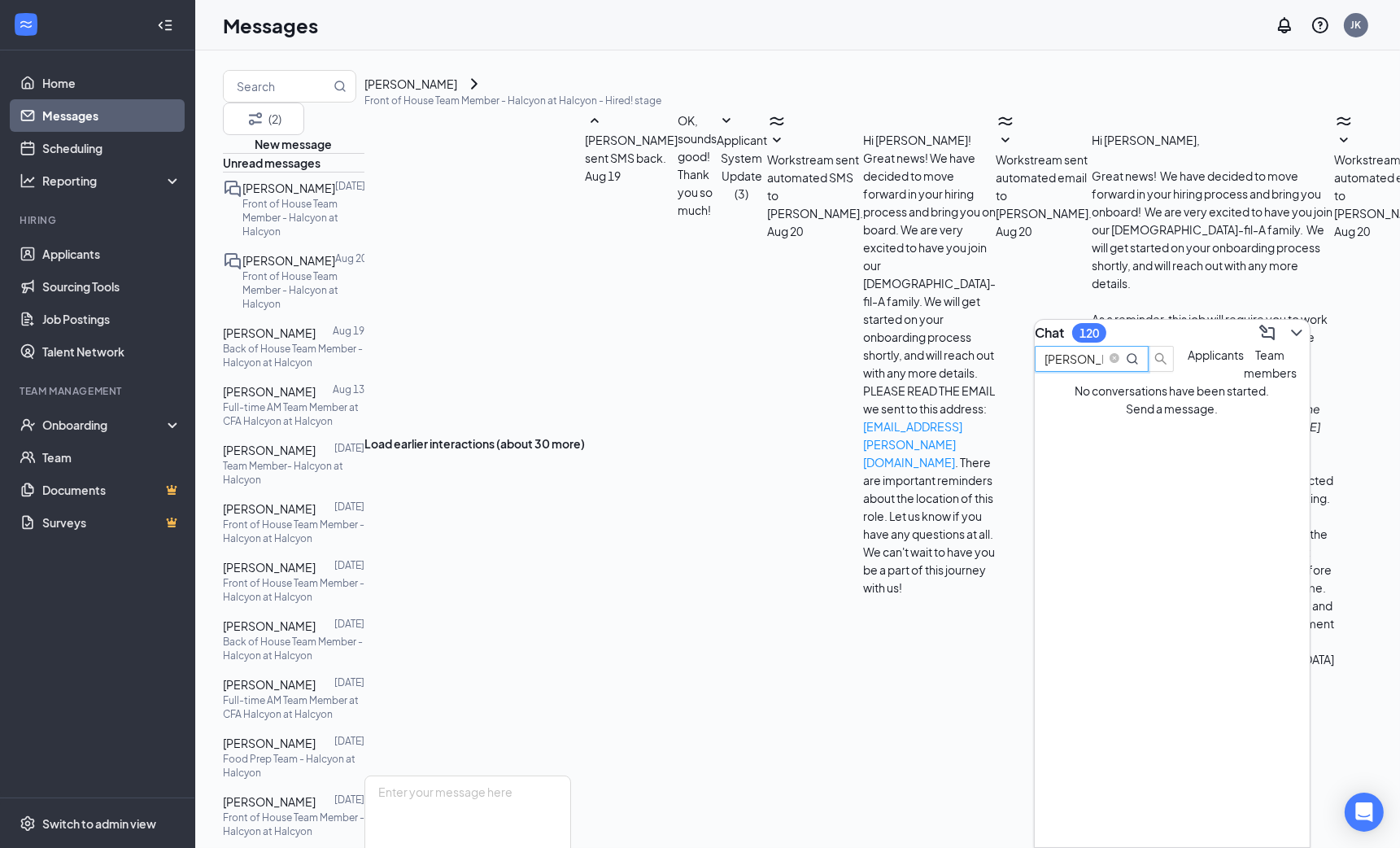
scroll to position [0, 0]
type input "[PERSON_NAME]"
drag, startPoint x: 1147, startPoint y: 367, endPoint x: 1197, endPoint y: 418, distance: 71.4
click at [1244, 380] on span "Team members" at bounding box center [1270, 363] width 53 height 32
click at [1201, 320] on div "Chat 120" at bounding box center [1173, 333] width 275 height 26
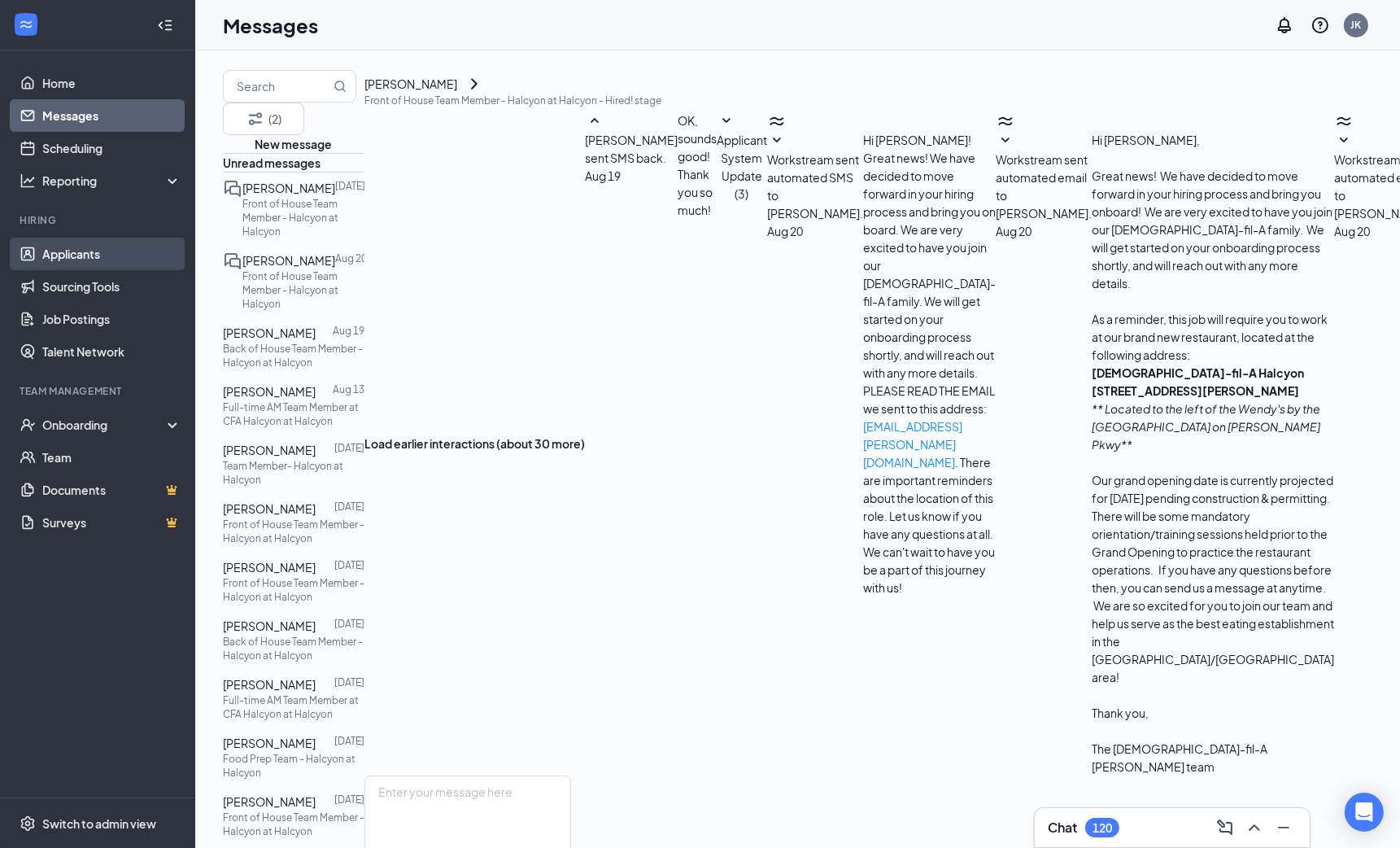
click at [102, 267] on link "Applicants" at bounding box center [111, 254] width 139 height 32
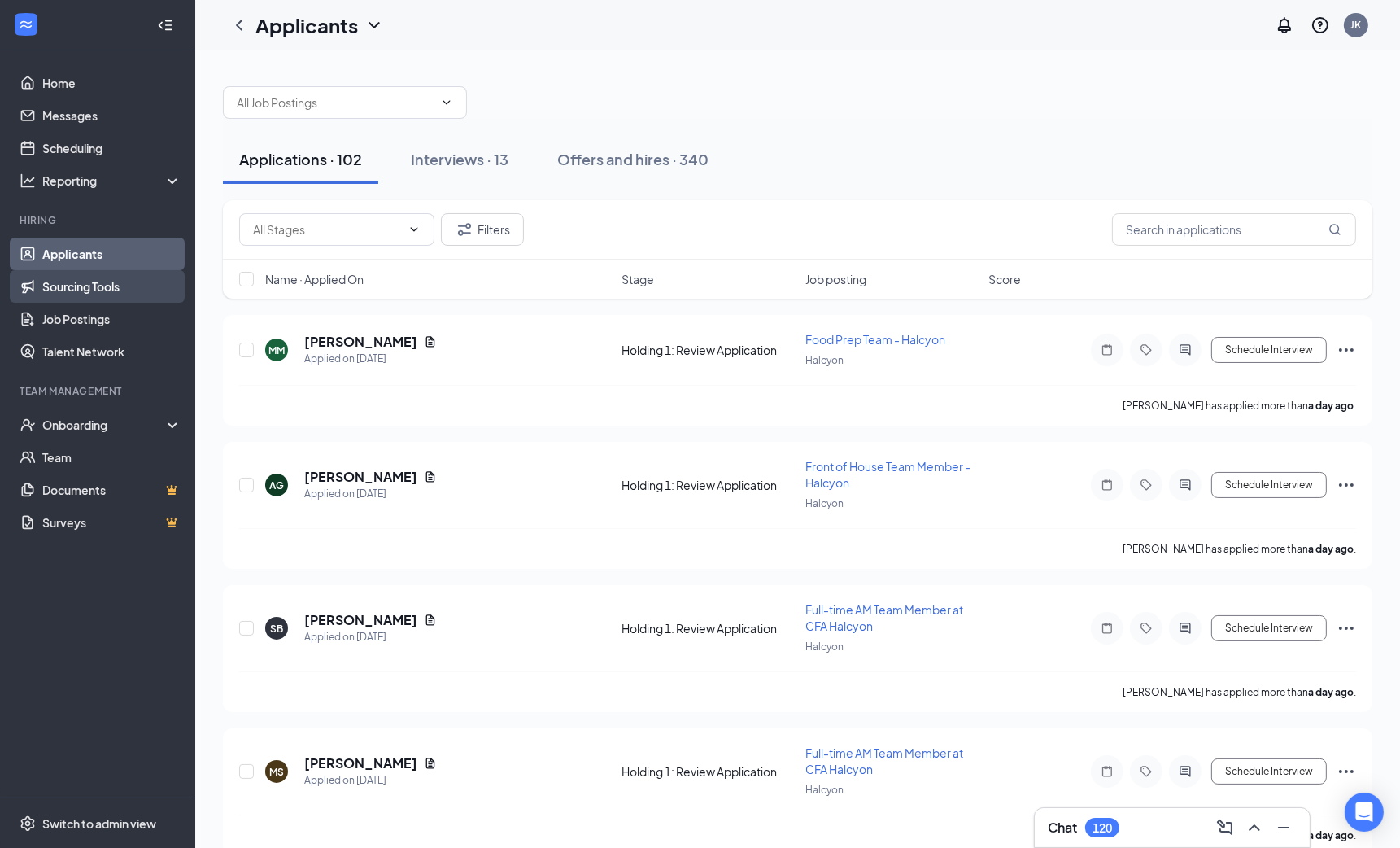
click at [90, 286] on link "Sourcing Tools" at bounding box center [111, 286] width 139 height 32
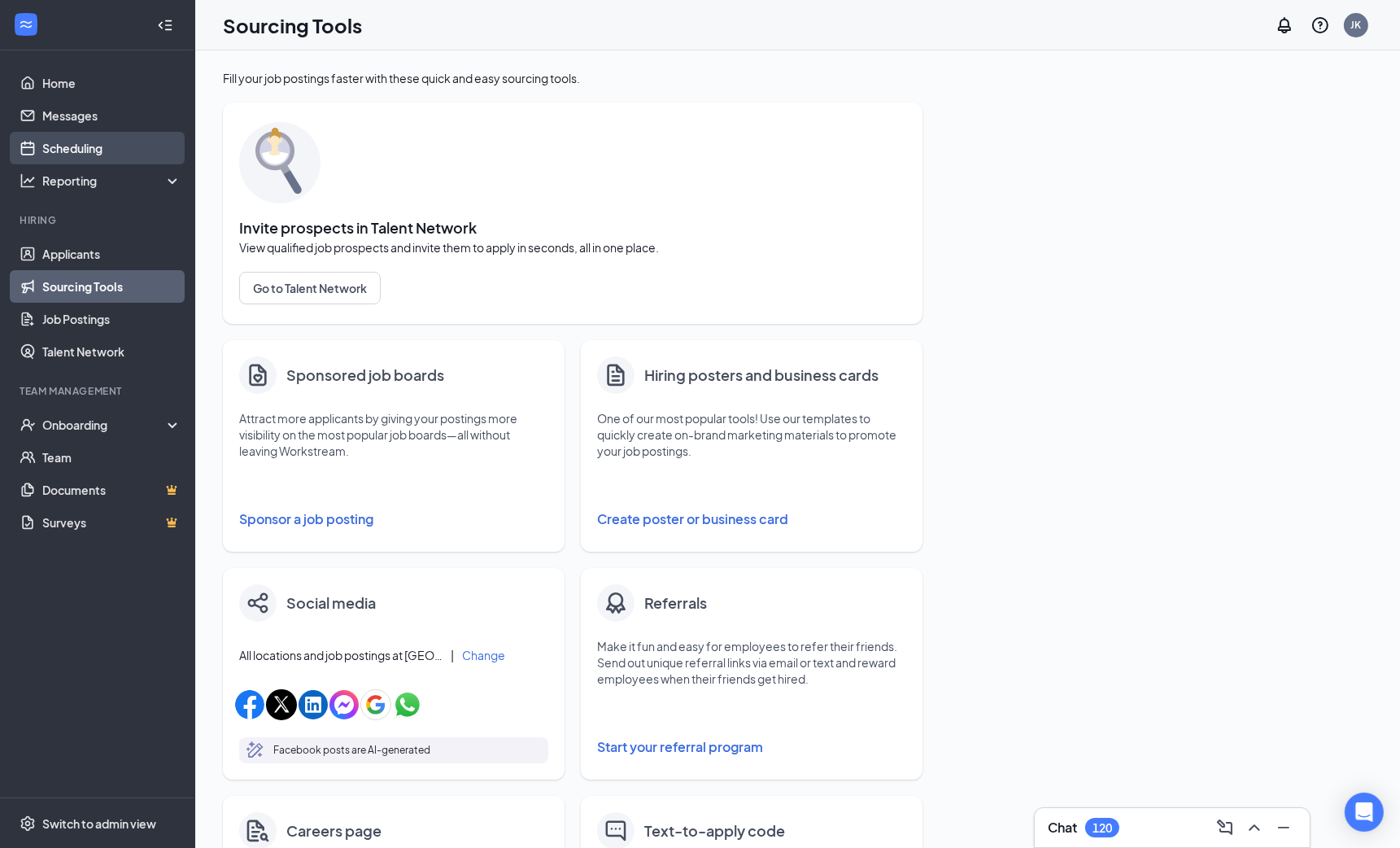
click at [92, 136] on link "Scheduling" at bounding box center [111, 148] width 139 height 32
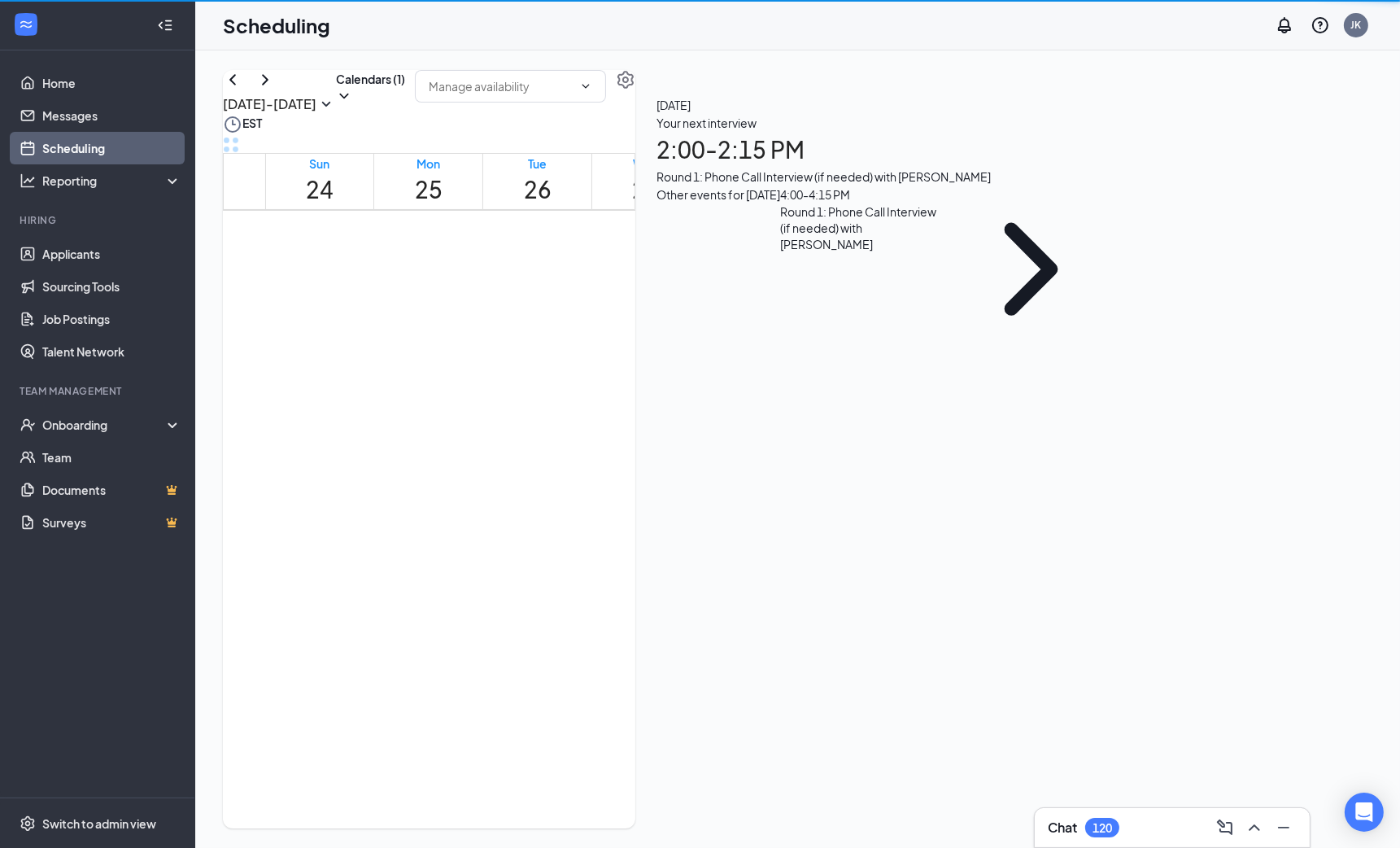
scroll to position [798, 0]
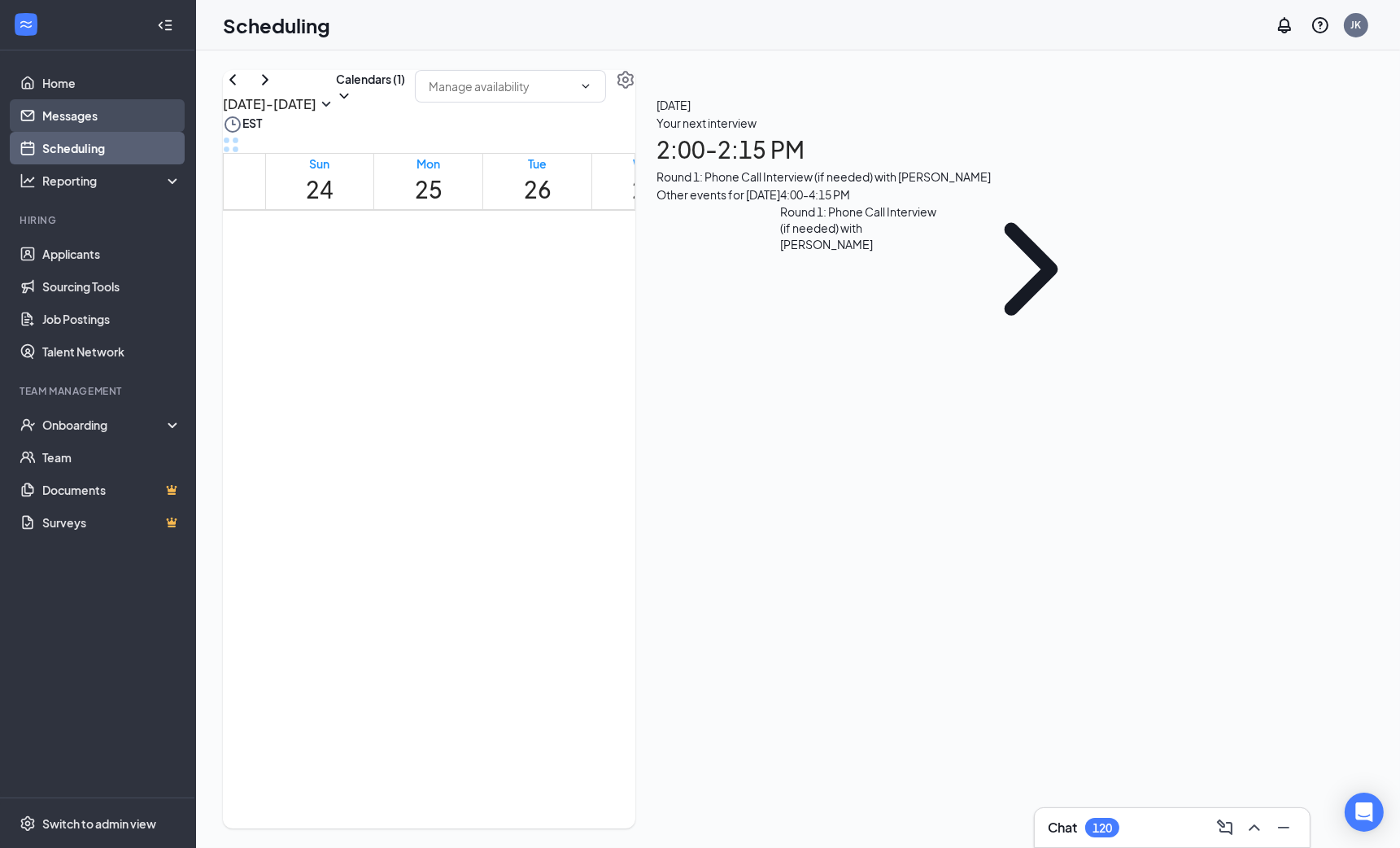
click at [96, 101] on link "Messages" at bounding box center [111, 115] width 139 height 32
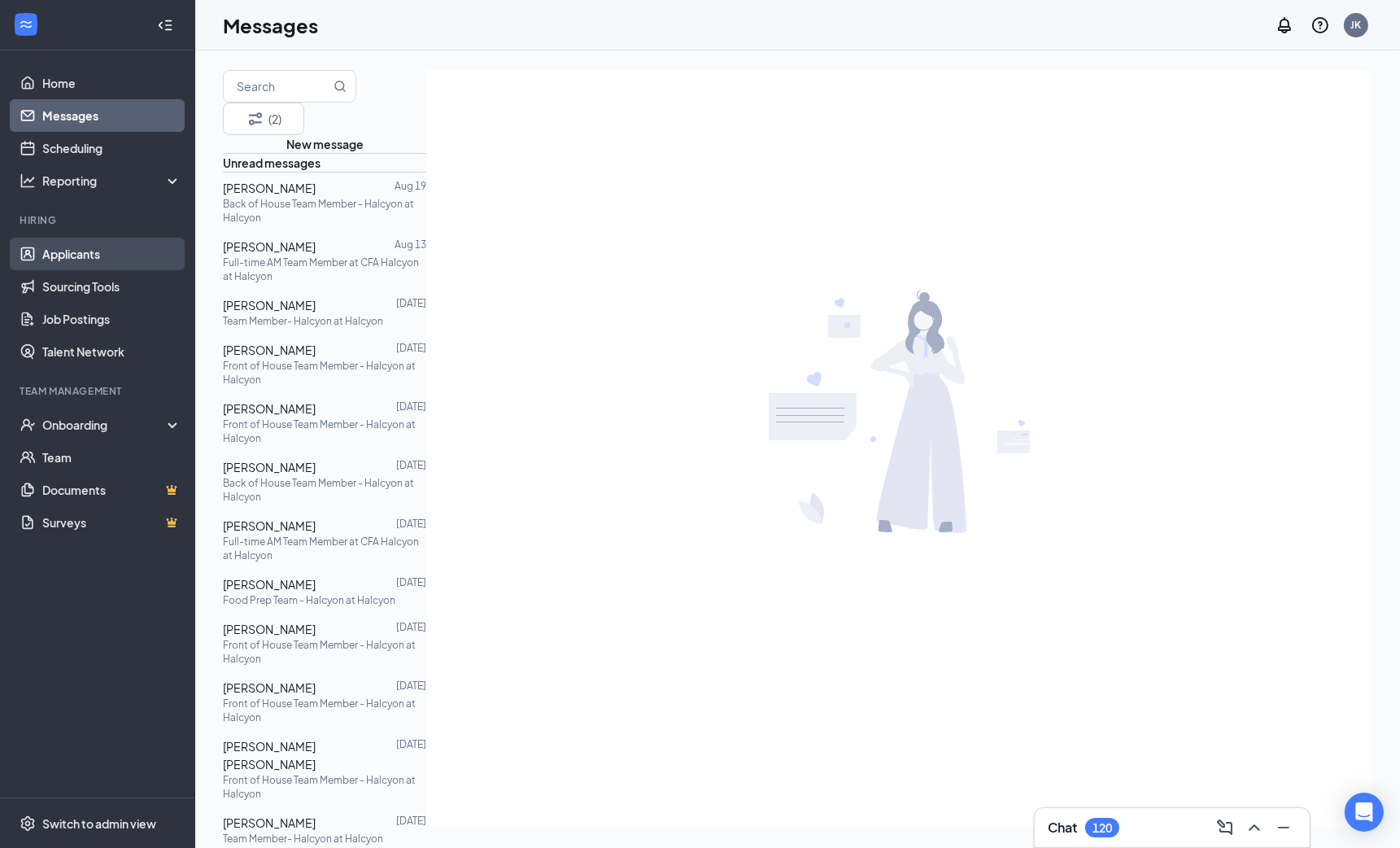
click at [106, 256] on link "Applicants" at bounding box center [111, 254] width 139 height 32
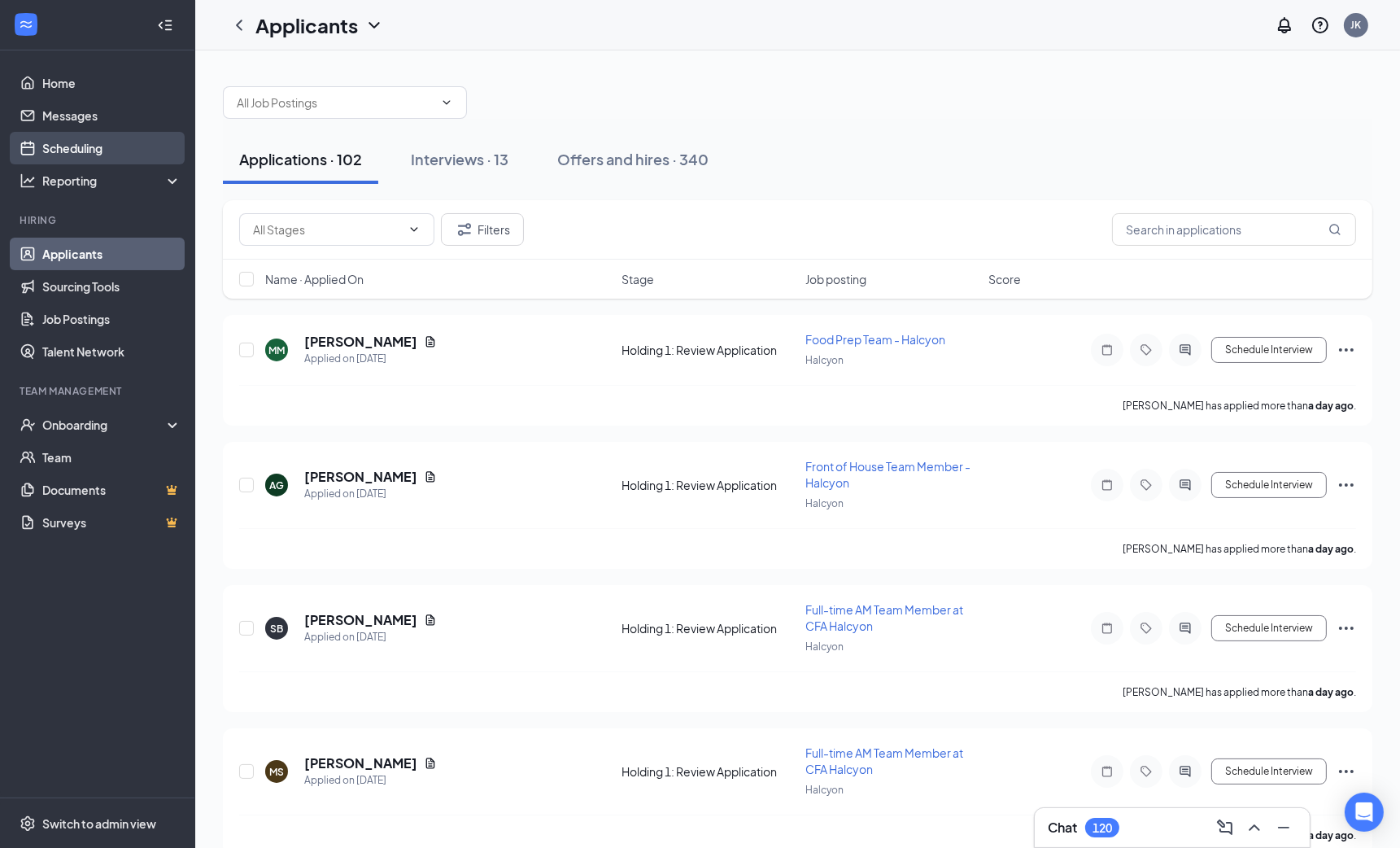
click at [105, 147] on link "Scheduling" at bounding box center [111, 148] width 139 height 32
